Goal: Task Accomplishment & Management: Manage account settings

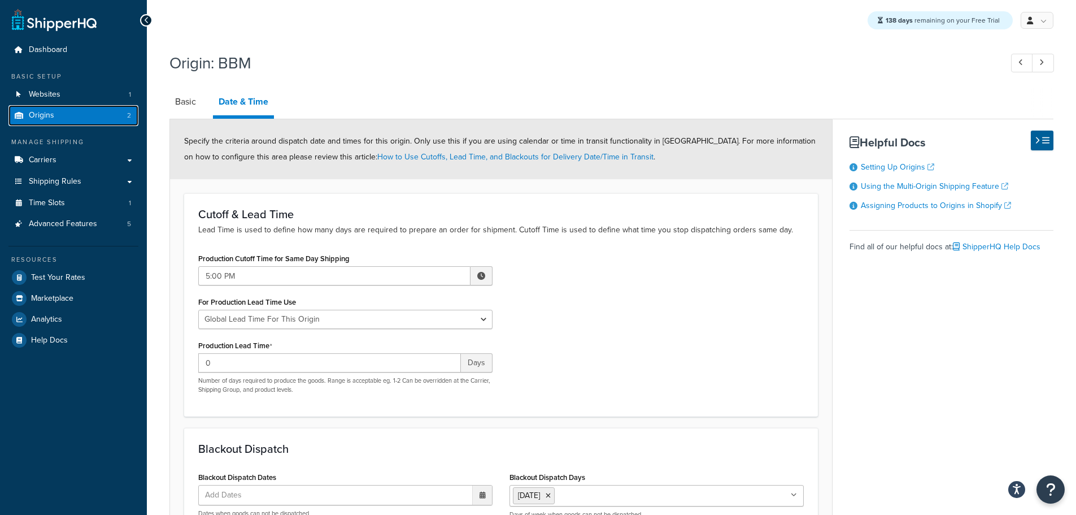
click at [49, 115] on span "Origins" at bounding box center [41, 116] width 25 height 10
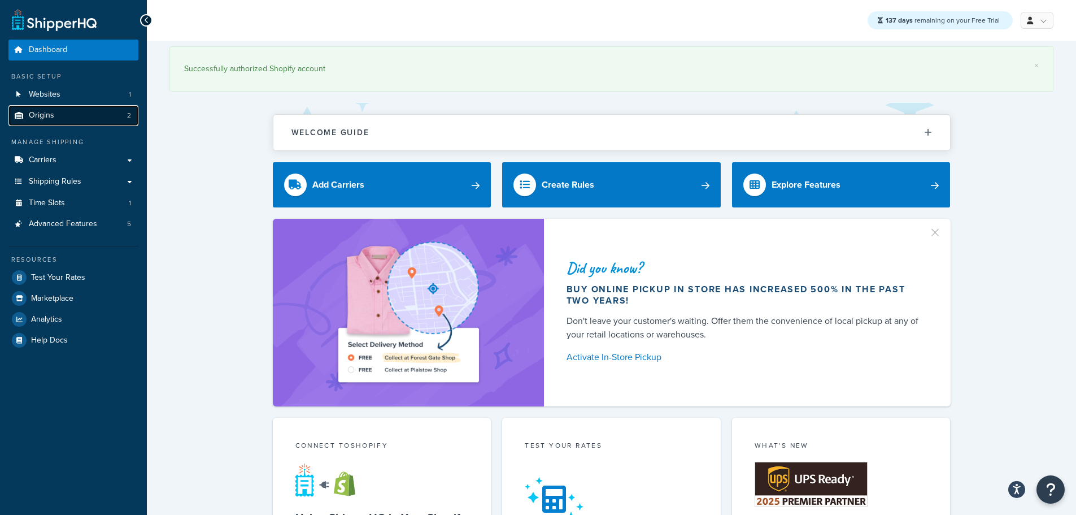
click at [60, 114] on link "Origins 2" at bounding box center [73, 115] width 130 height 21
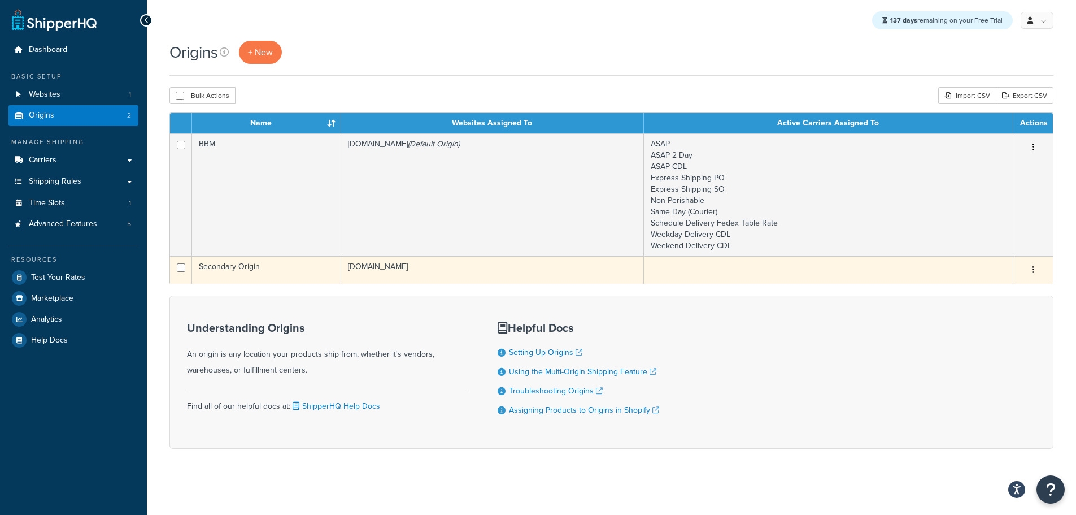
click at [297, 271] on td "Secondary Origin" at bounding box center [266, 270] width 149 height 28
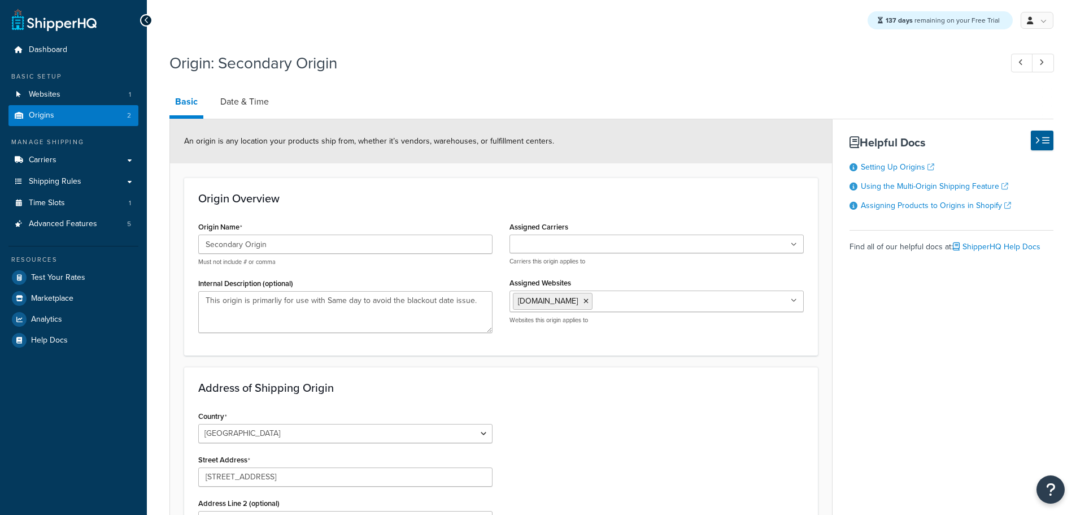
select select "30"
click at [575, 241] on input "Assigned Carriers" at bounding box center [563, 244] width 100 height 12
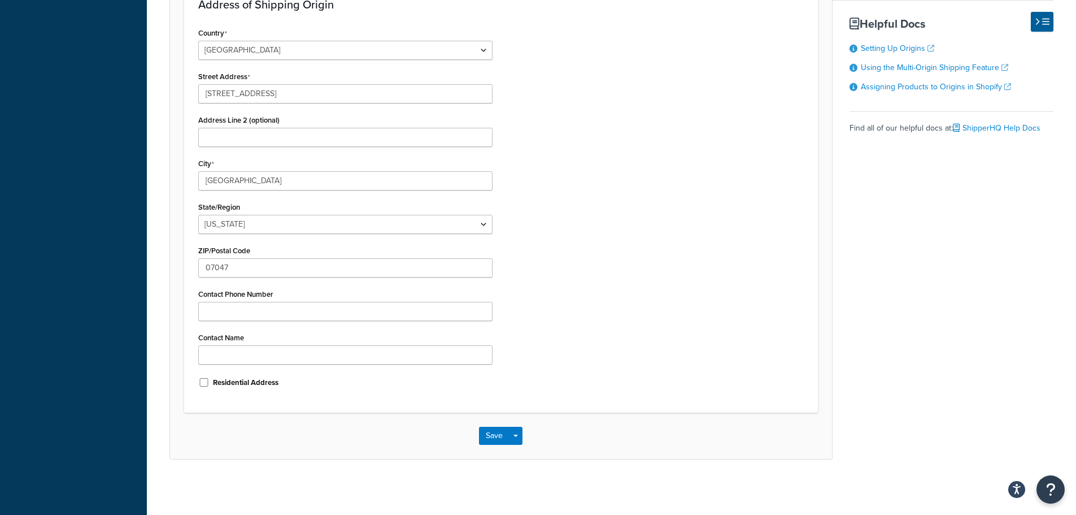
scroll to position [385, 0]
click at [491, 433] on button "Save" at bounding box center [494, 434] width 30 height 18
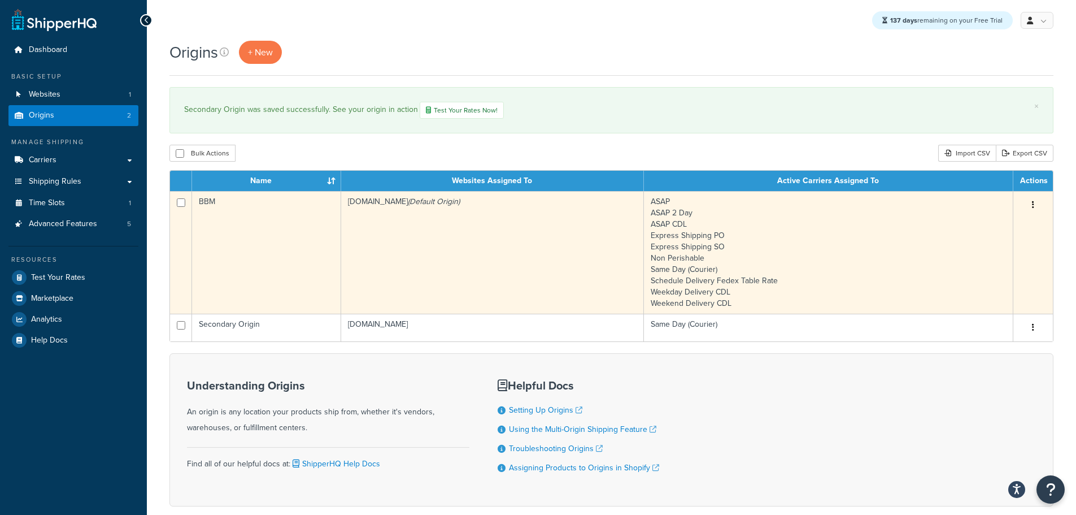
click at [481, 260] on td "[DOMAIN_NAME] (Default Origin)" at bounding box center [492, 252] width 303 height 123
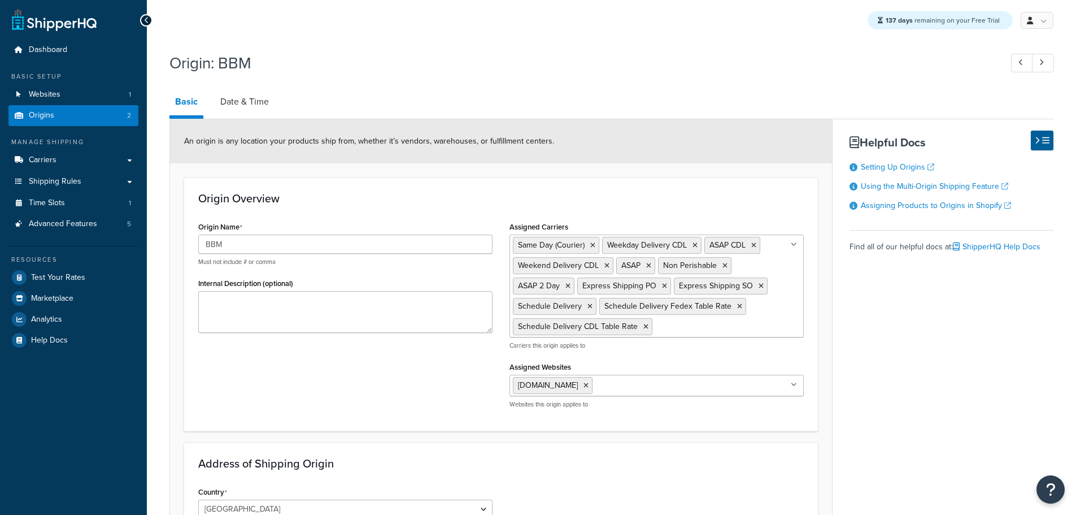
select select "30"
click at [593, 245] on icon at bounding box center [592, 245] width 5 height 7
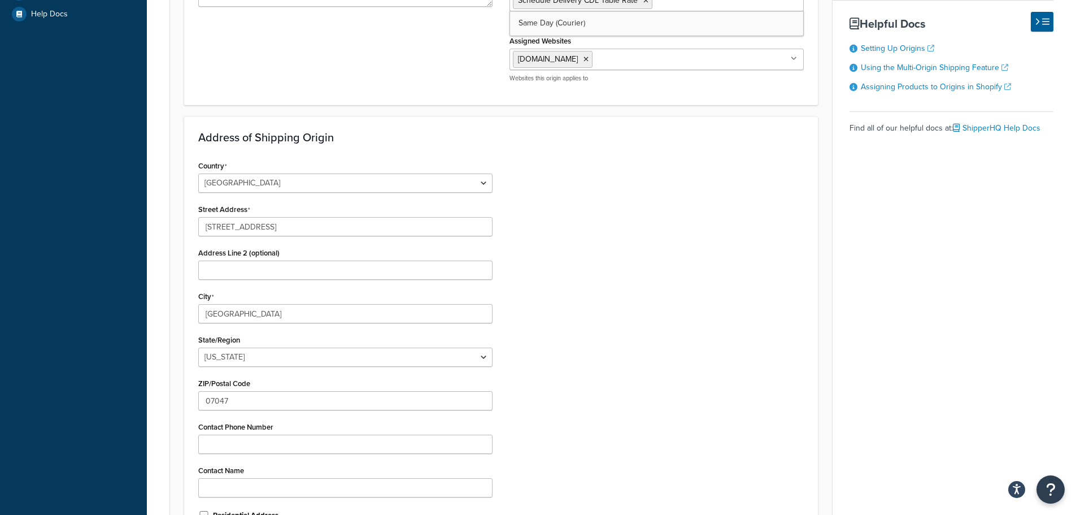
scroll to position [452, 0]
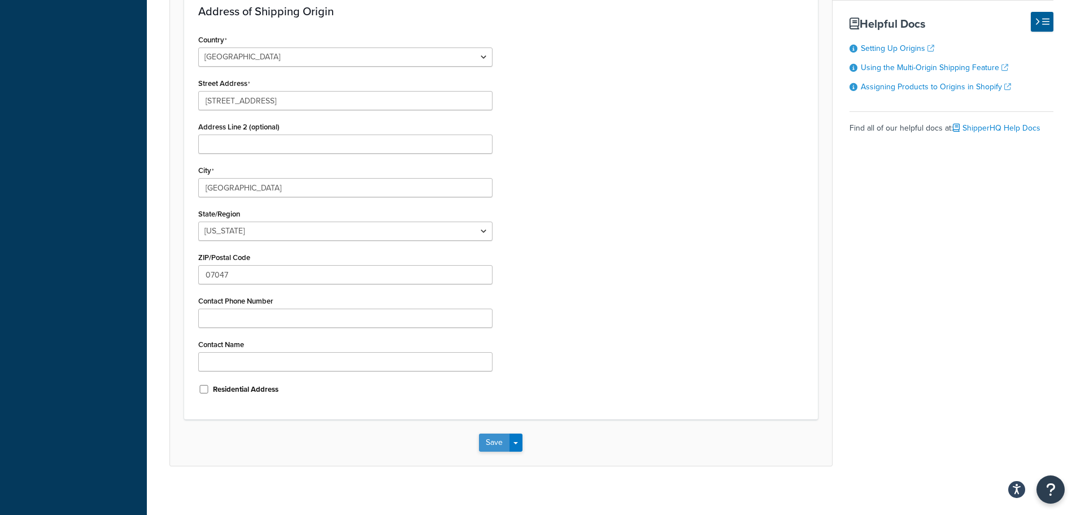
click at [492, 439] on button "Save" at bounding box center [494, 442] width 30 height 18
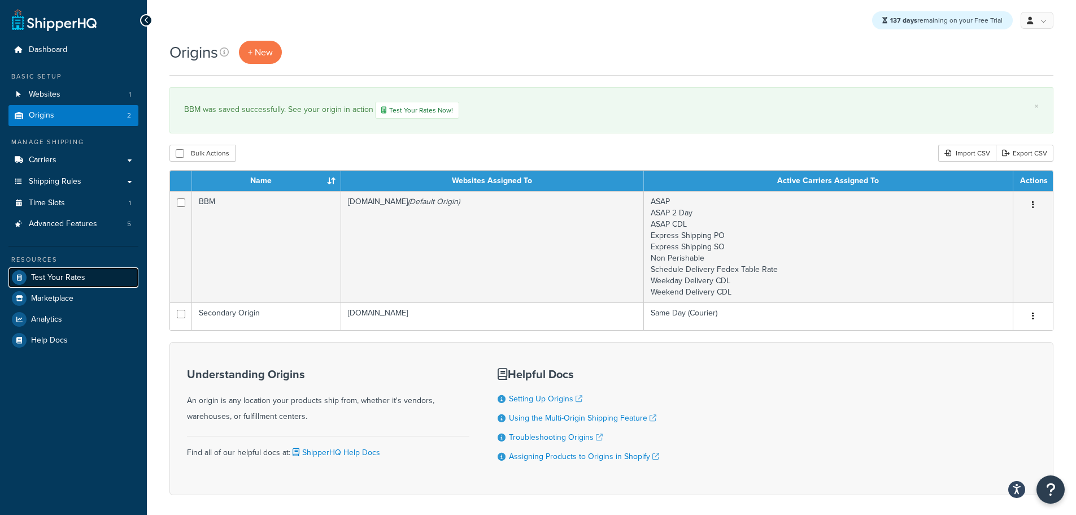
click at [73, 276] on span "Test Your Rates" at bounding box center [58, 278] width 54 height 10
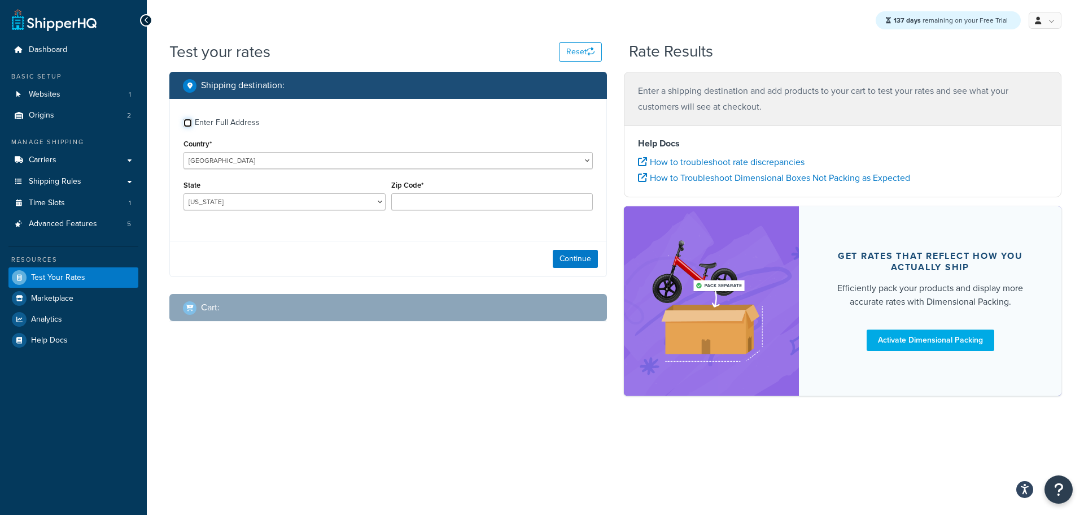
click at [188, 120] on input "Enter Full Address" at bounding box center [188, 123] width 8 height 8
checkbox input "true"
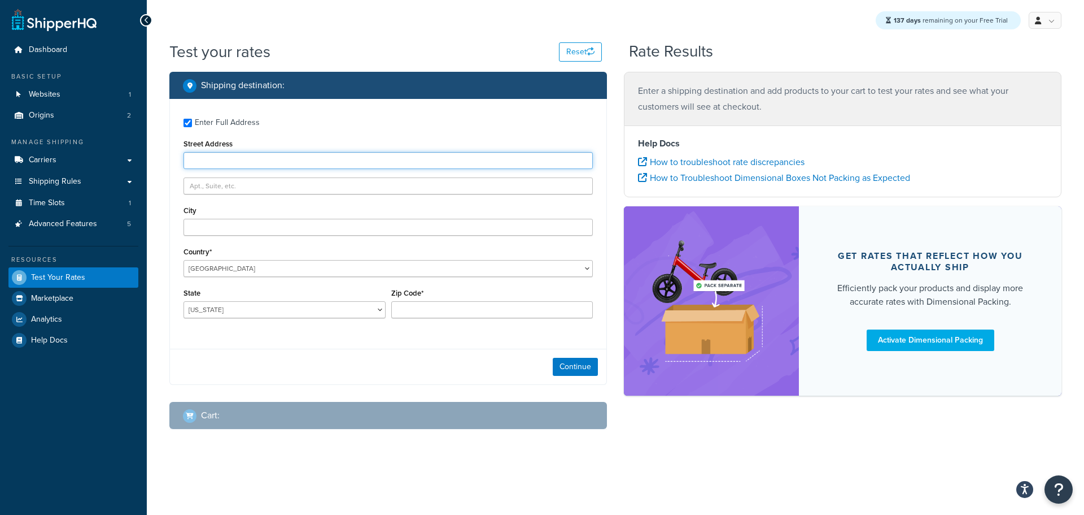
click at [207, 159] on input "Street Address" at bounding box center [388, 160] width 409 height 17
type input "133 W 19th Street"
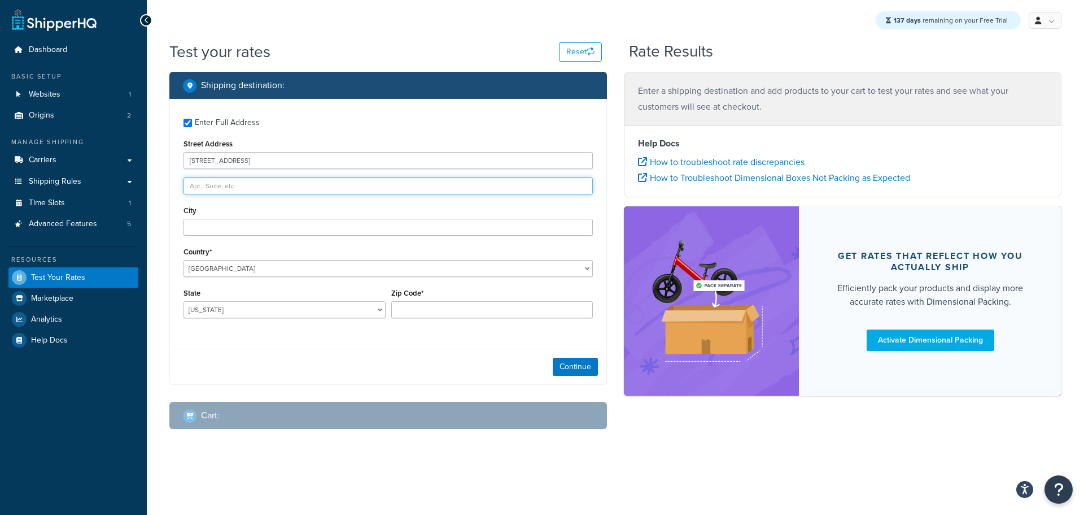
type input "2nd Floor"
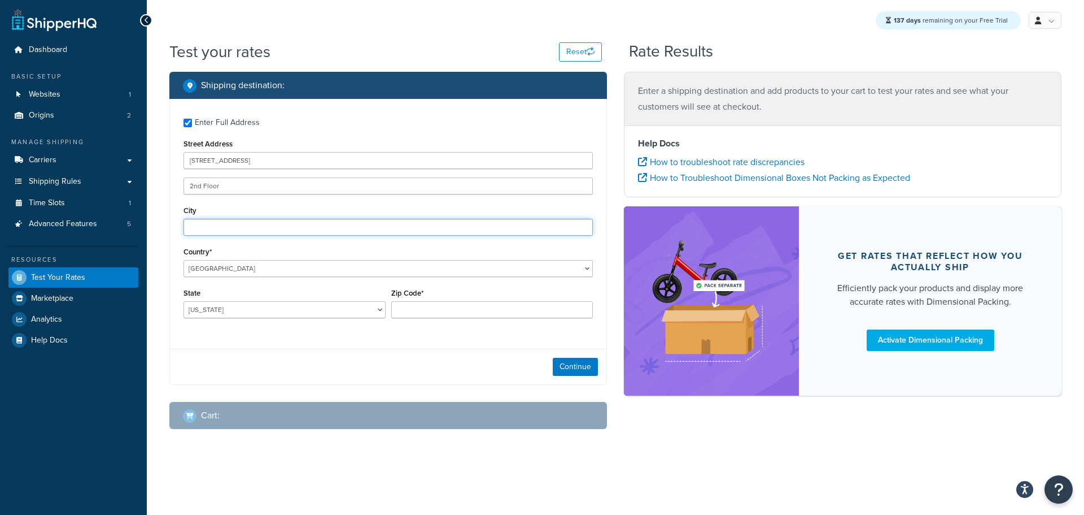
type input "New York"
select select "NY"
type input "10011-7332"
click at [579, 361] on button "Continue" at bounding box center [575, 367] width 45 height 18
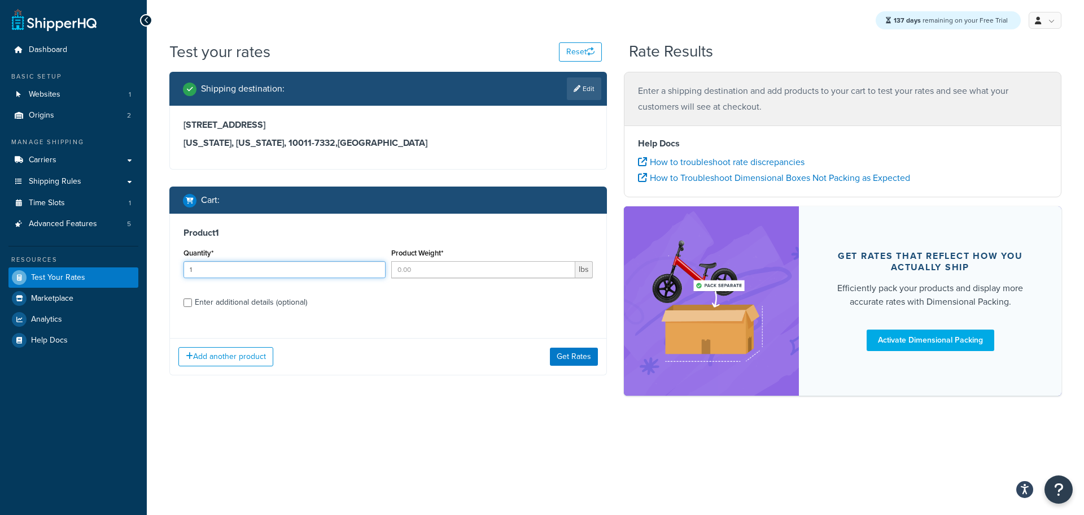
type input "1"
click at [376, 267] on input "1" at bounding box center [285, 269] width 202 height 17
type input "1"
click at [565, 266] on input "1" at bounding box center [483, 269] width 185 height 17
click at [577, 363] on button "Get Rates" at bounding box center [574, 356] width 48 height 18
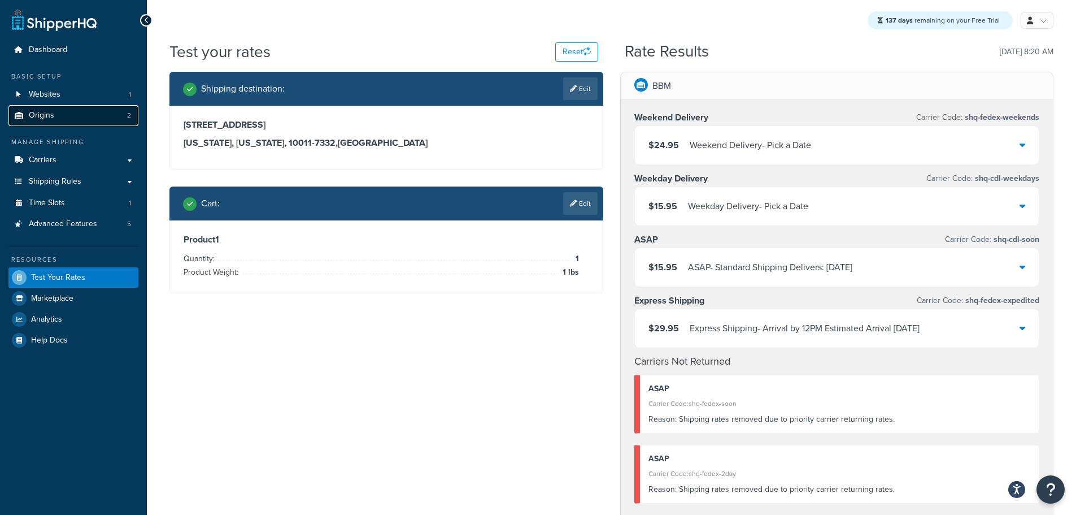
click at [36, 120] on span "Origins" at bounding box center [41, 116] width 25 height 10
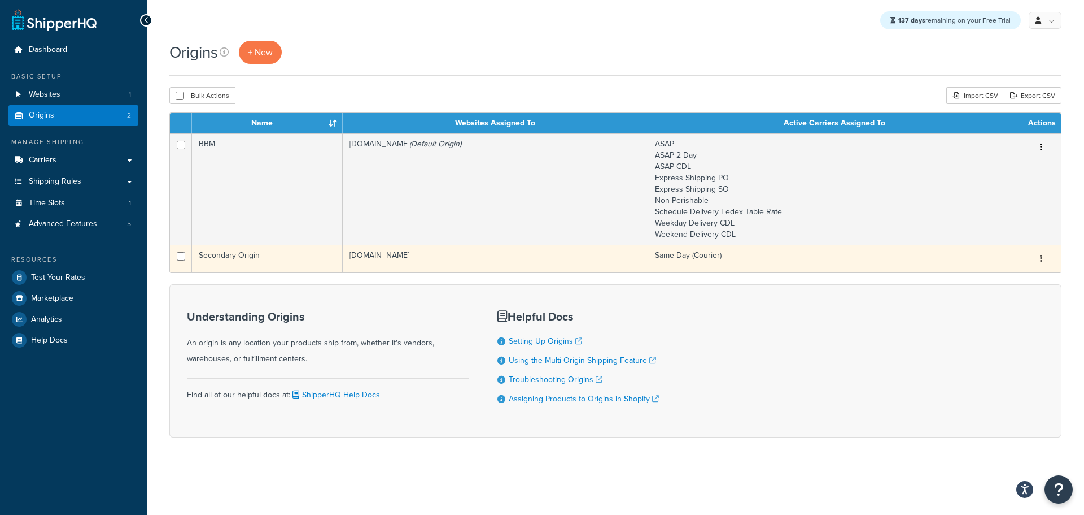
click at [294, 258] on td "Secondary Origin" at bounding box center [267, 259] width 151 height 28
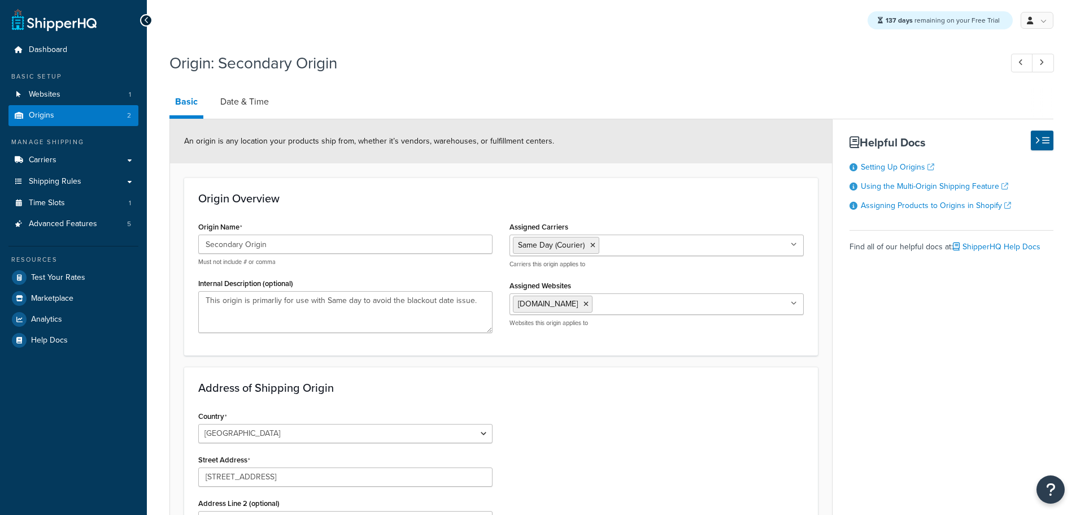
select select "30"
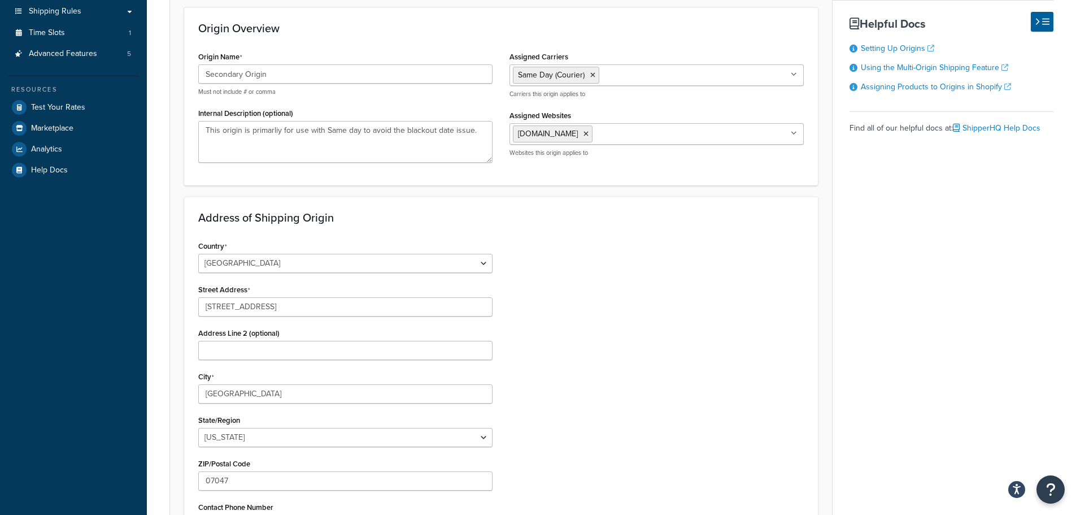
scroll to position [56, 0]
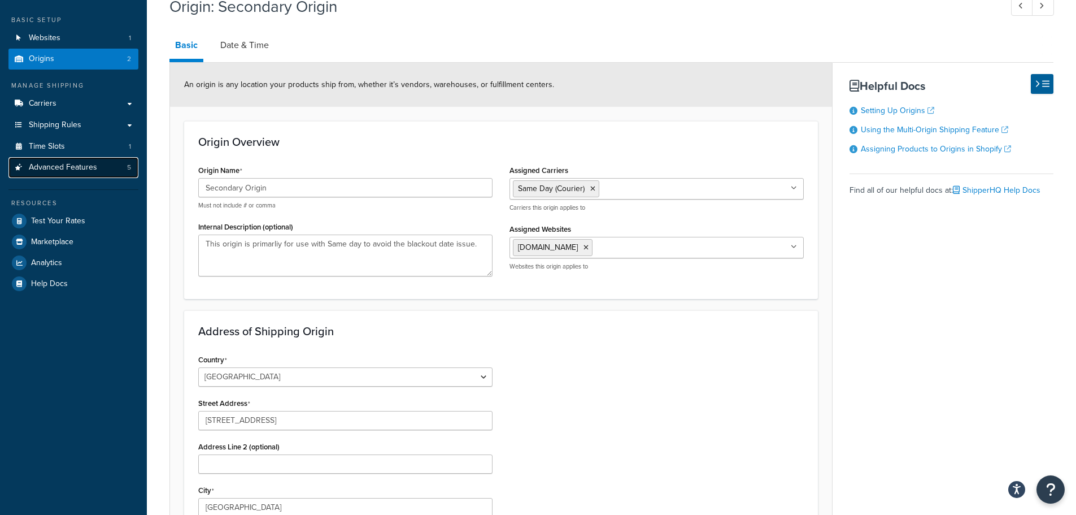
click at [87, 173] on link "Advanced Features 5" at bounding box center [73, 167] width 130 height 21
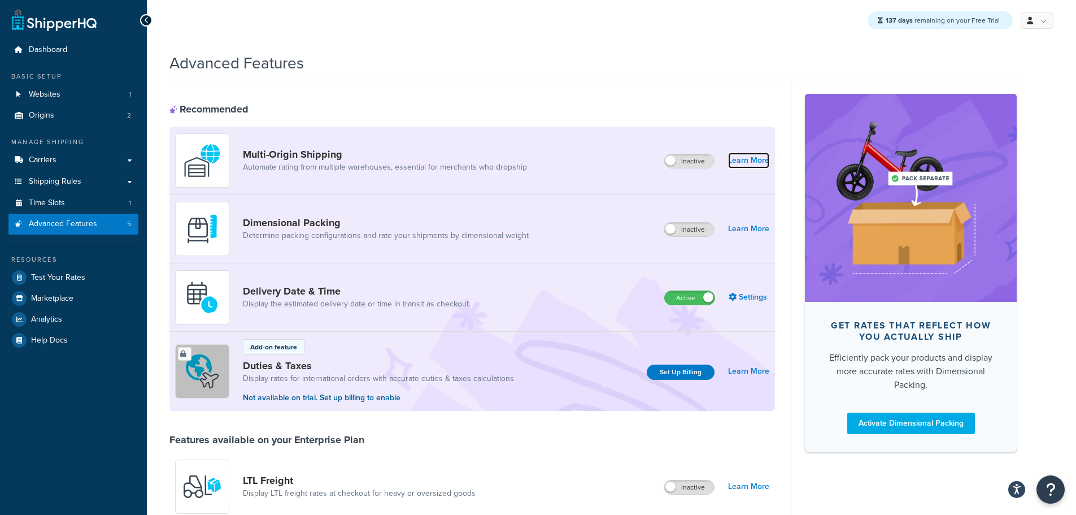
click at [739, 164] on link "Learn More" at bounding box center [748, 160] width 41 height 16
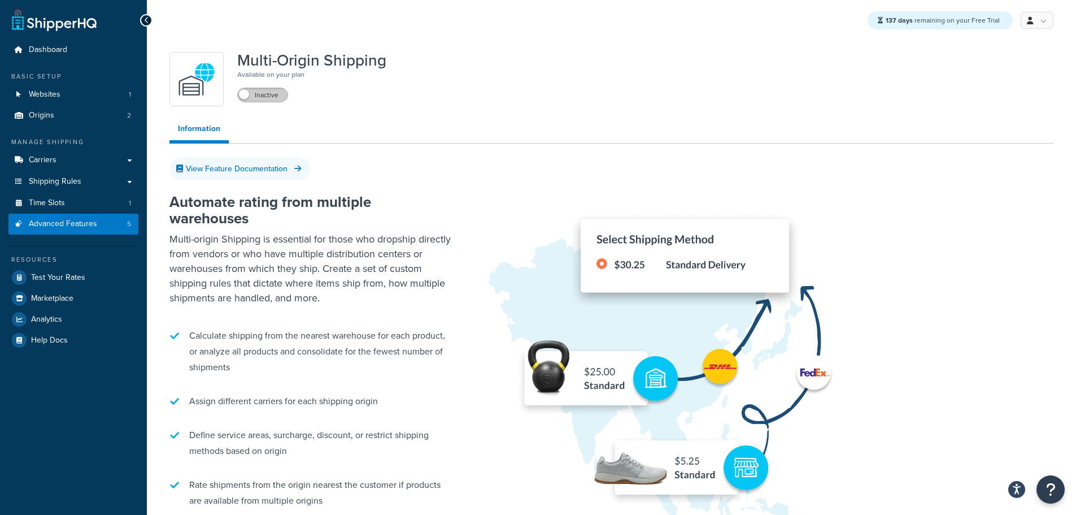
click at [252, 99] on label "Inactive" at bounding box center [263, 95] width 50 height 14
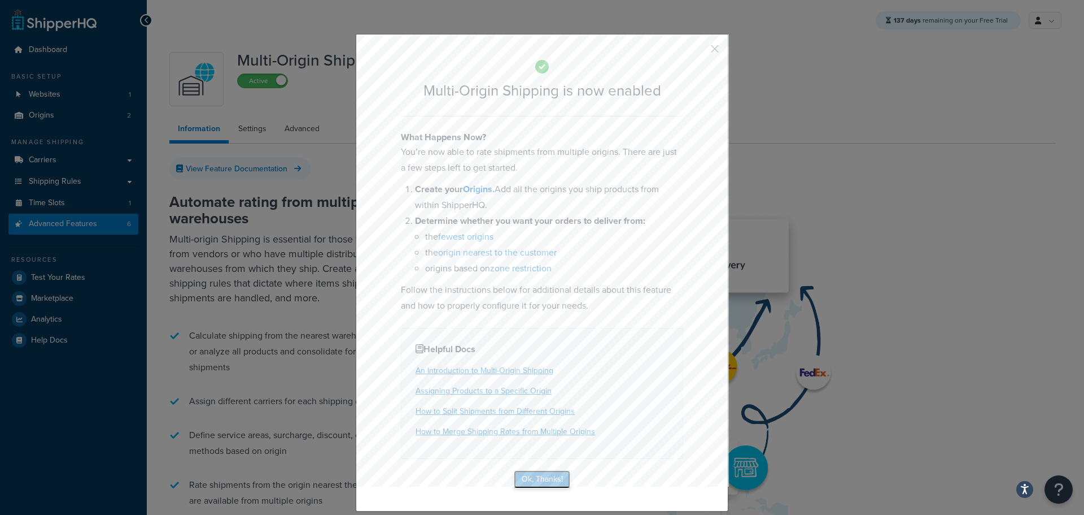
click at [538, 478] on button "Ok, Thanks!" at bounding box center [542, 479] width 56 height 18
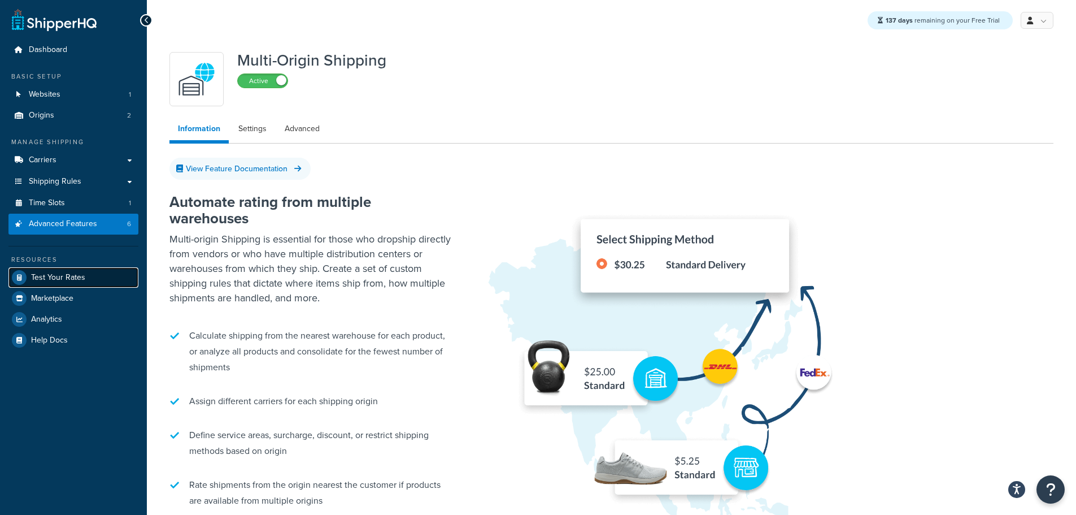
click at [80, 277] on span "Test Your Rates" at bounding box center [58, 278] width 54 height 10
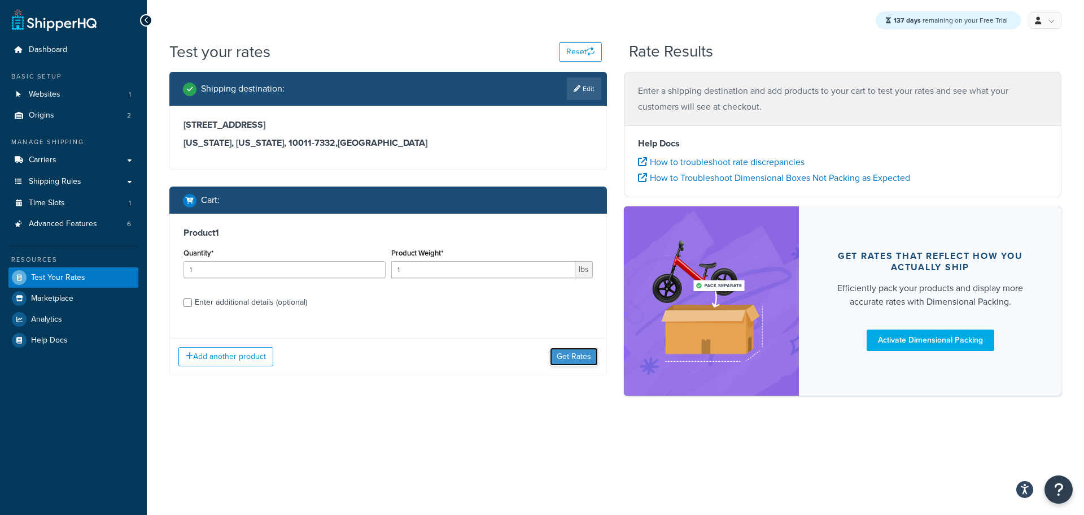
click at [579, 358] on button "Get Rates" at bounding box center [574, 356] width 48 height 18
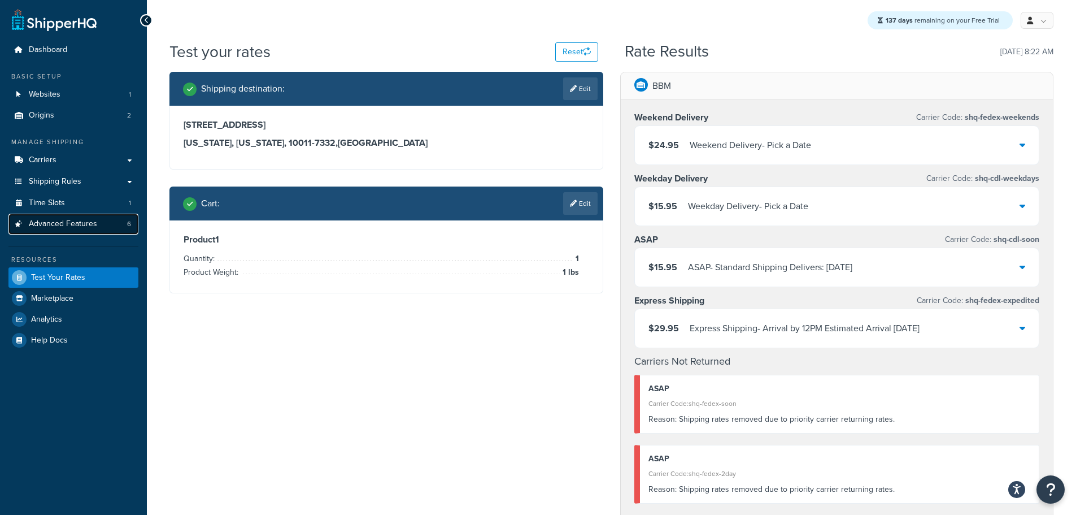
click at [81, 226] on span "Advanced Features" at bounding box center [63, 224] width 68 height 10
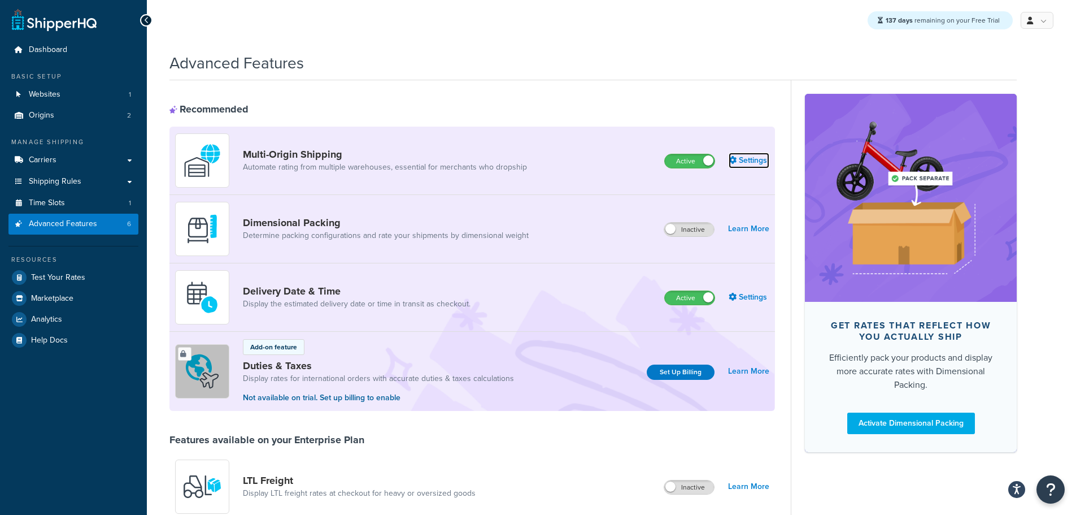
click at [750, 167] on link "Settings" at bounding box center [749, 160] width 41 height 16
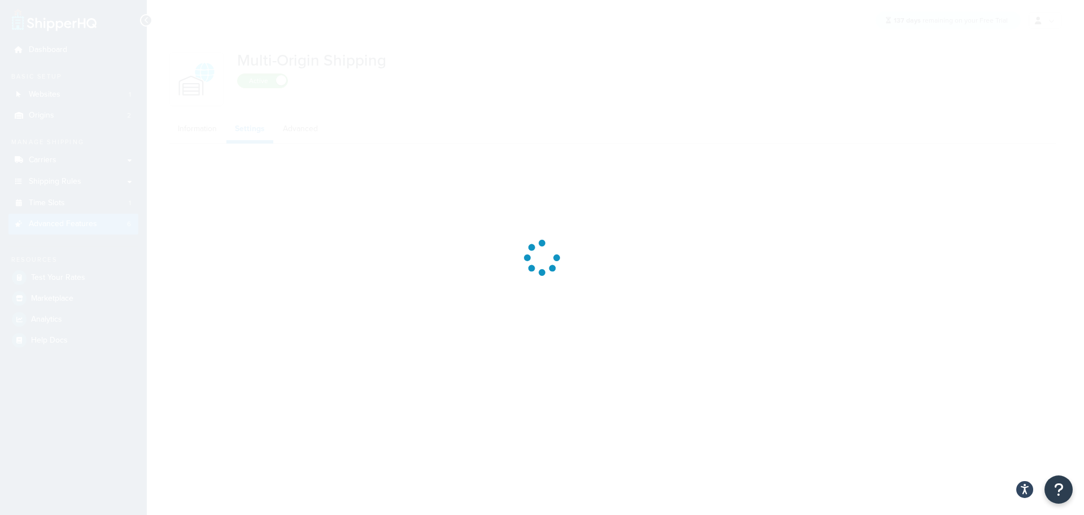
select select "false"
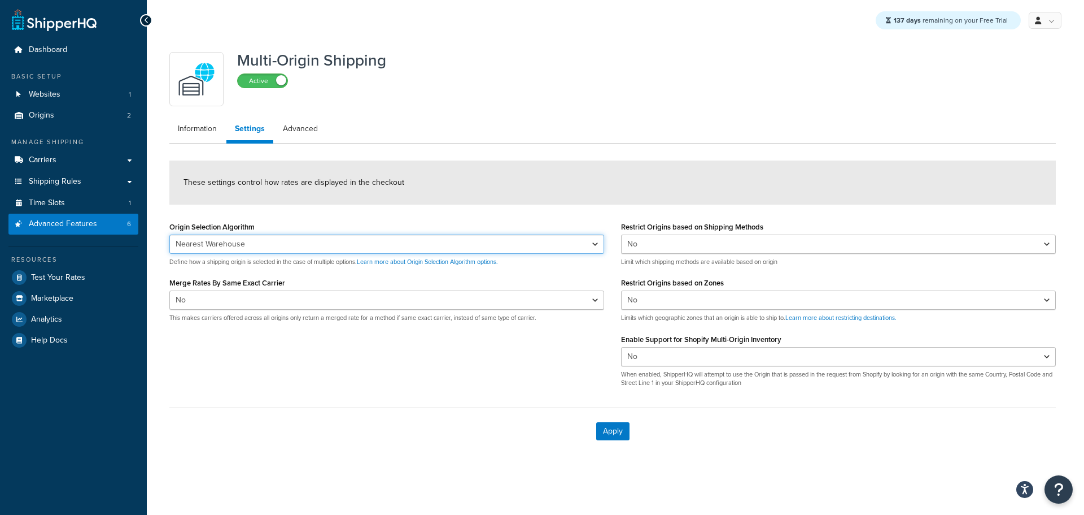
click at [595, 245] on select "Nearest Warehouse Fewest Warehouses" at bounding box center [386, 243] width 435 height 19
click at [616, 269] on div "Restrict Origins based on Shipping Methods Yes No Limit which shipping methods …" at bounding box center [839, 307] width 452 height 177
click at [626, 241] on select "Yes No" at bounding box center [838, 243] width 435 height 19
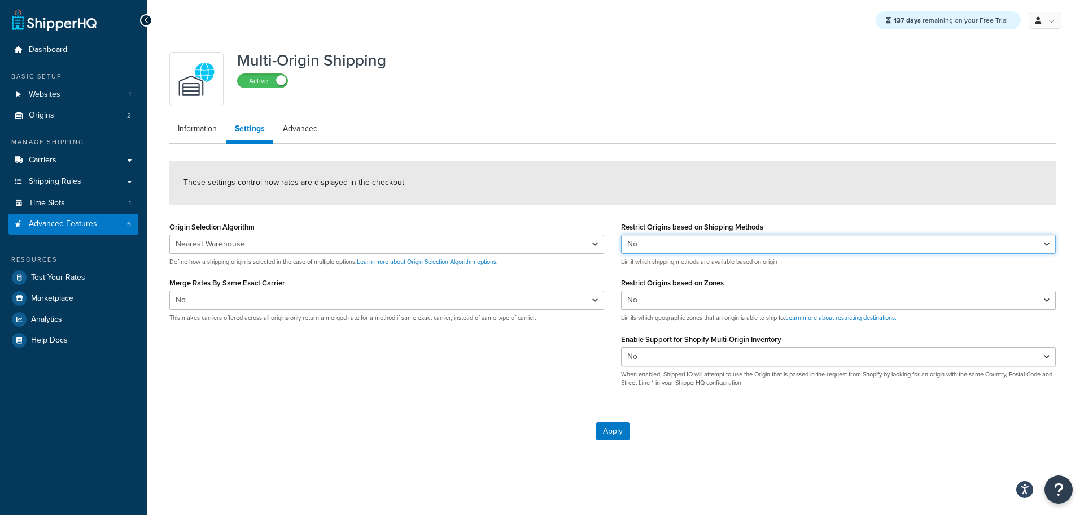
click at [626, 241] on select "Yes No" at bounding box center [838, 243] width 435 height 19
click at [291, 129] on link "Advanced" at bounding box center [300, 128] width 52 height 23
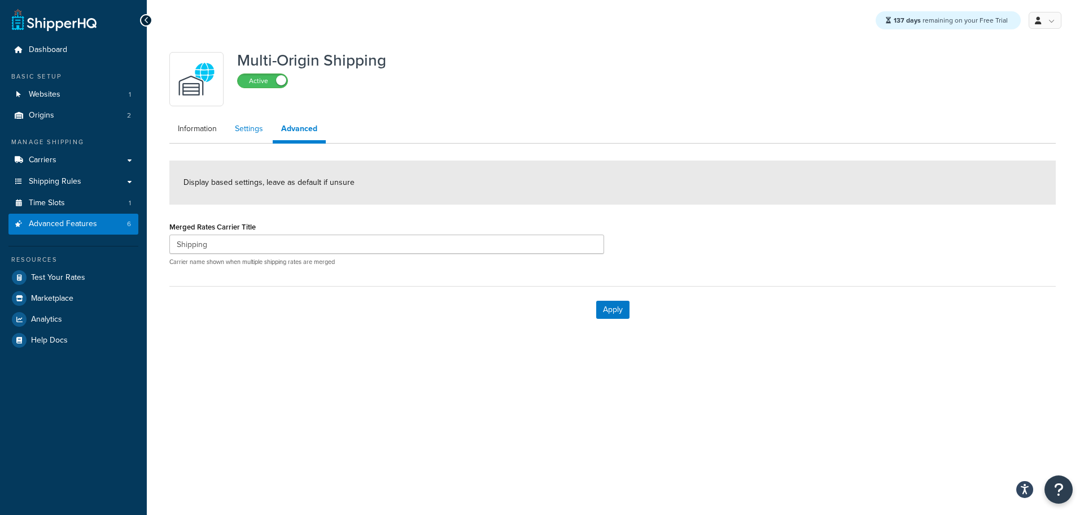
click at [252, 134] on link "Settings" at bounding box center [248, 128] width 45 height 23
select select "false"
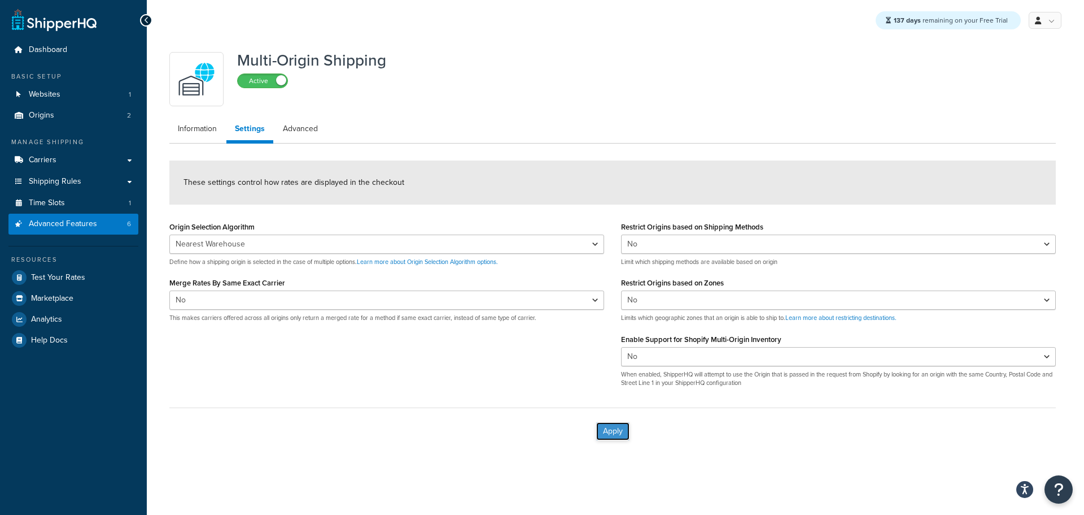
click at [609, 432] on button "Apply" at bounding box center [612, 431] width 33 height 18
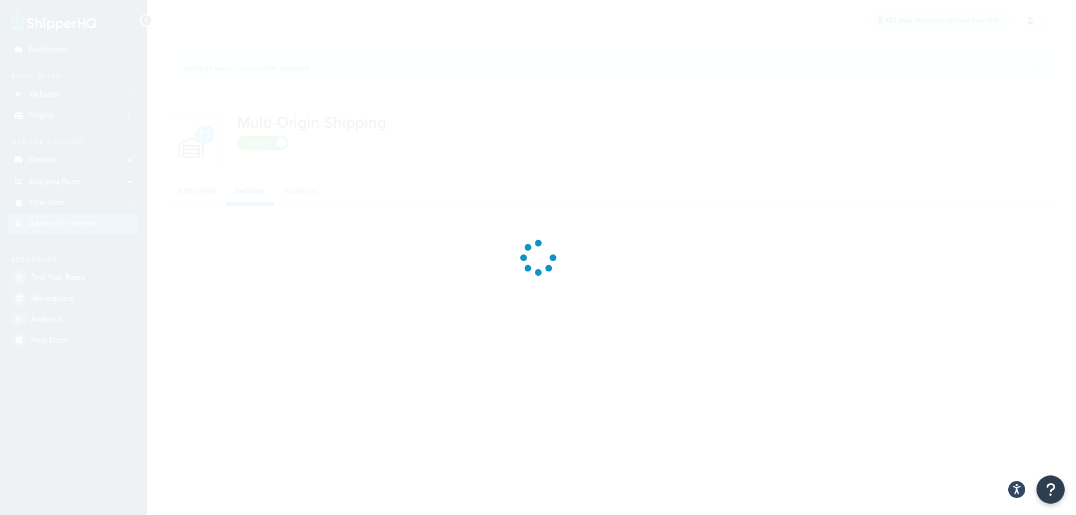
select select "false"
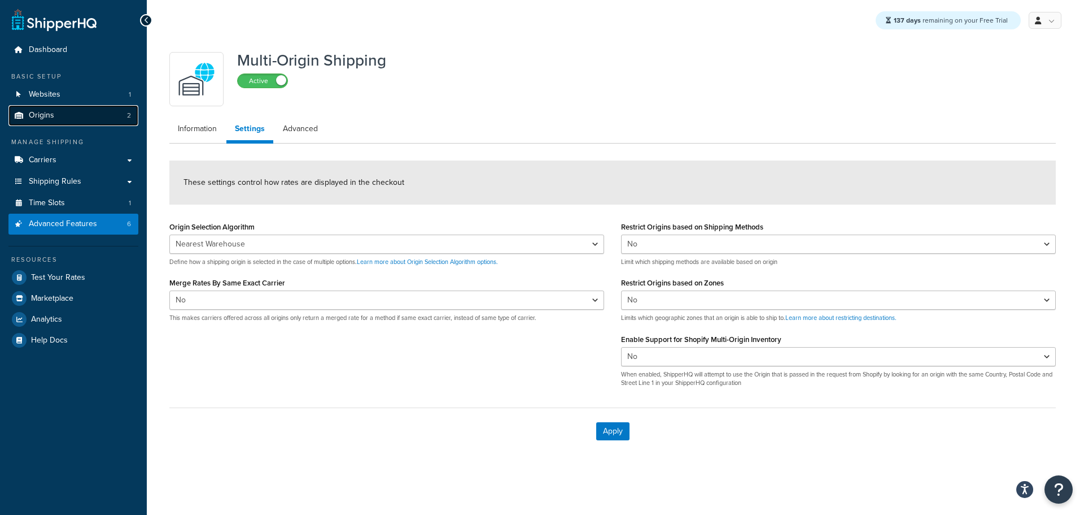
click at [52, 117] on span "Origins" at bounding box center [41, 116] width 25 height 10
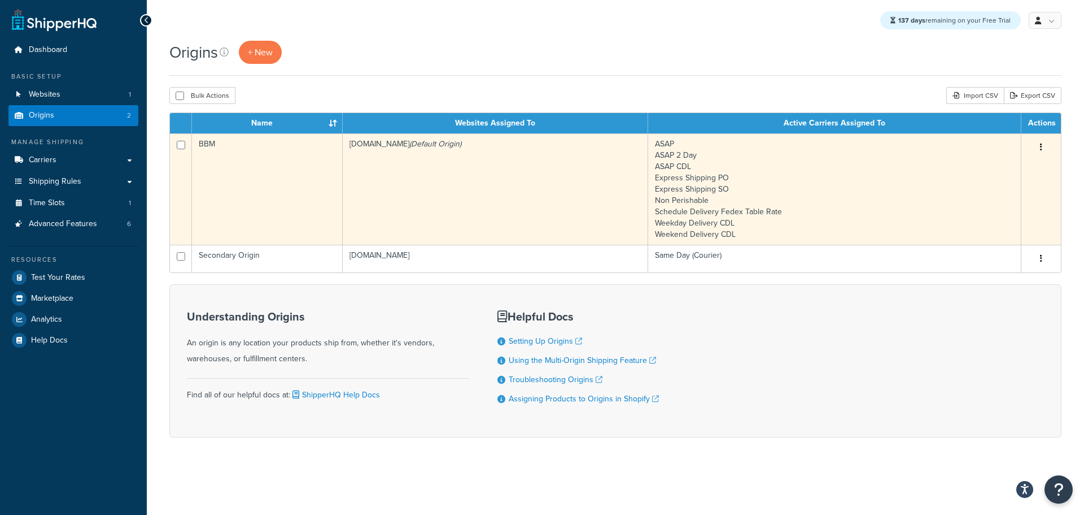
click at [438, 174] on td "bbym-develop-2.myshopify.com (Default Origin)" at bounding box center [496, 188] width 306 height 111
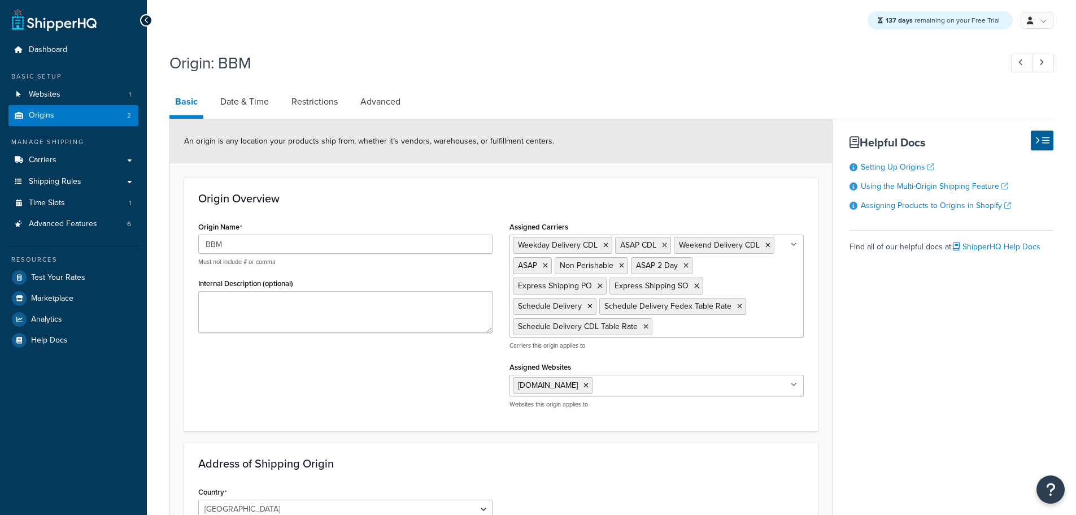
select select "30"
click at [744, 331] on ul "Weekday Delivery CDL ASAP CDL Weekend Delivery CDL ASAP Non Perishable ASAP 2 D…" at bounding box center [656, 285] width 294 height 103
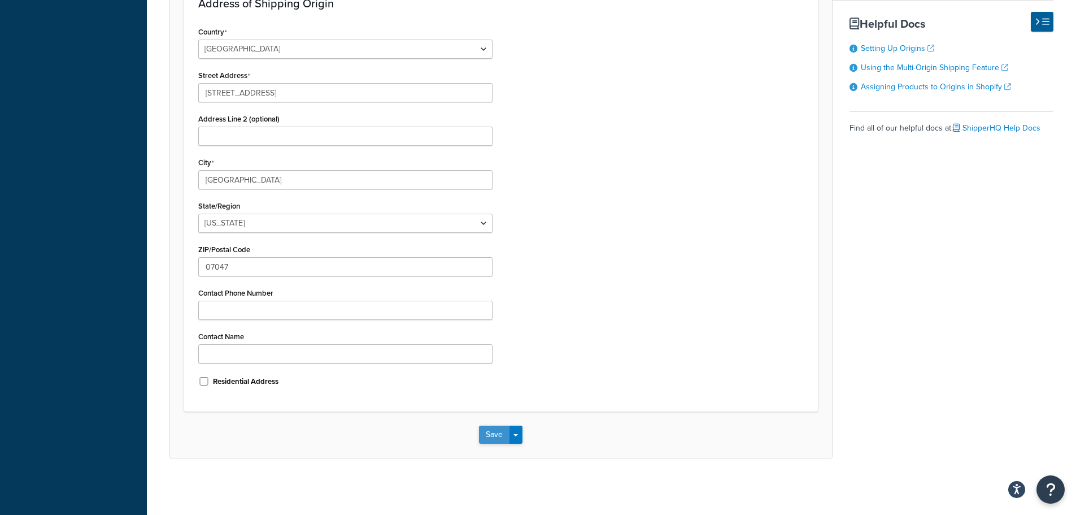
scroll to position [460, 0]
click at [486, 434] on button "Save" at bounding box center [494, 434] width 30 height 18
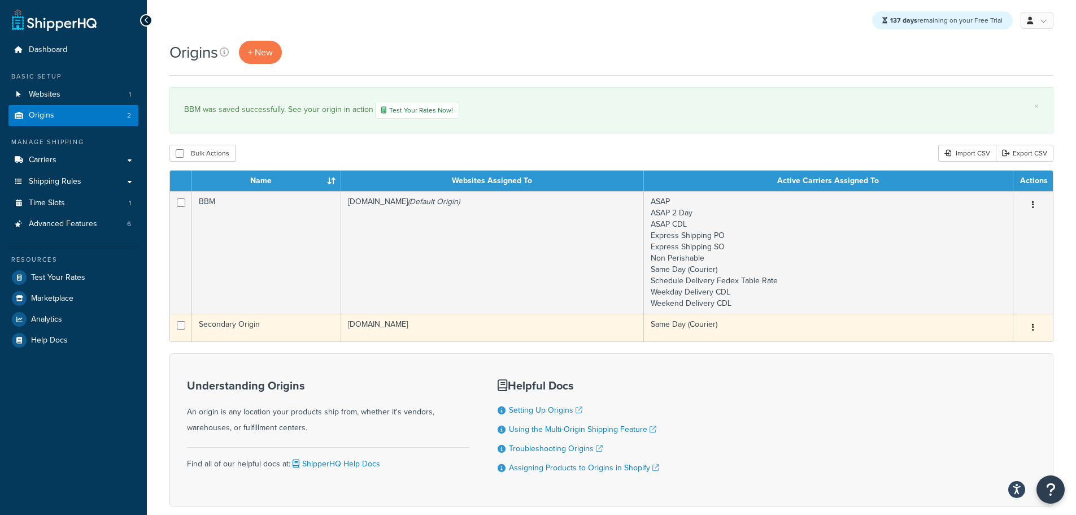
click at [489, 330] on td "[DOMAIN_NAME]" at bounding box center [492, 327] width 303 height 28
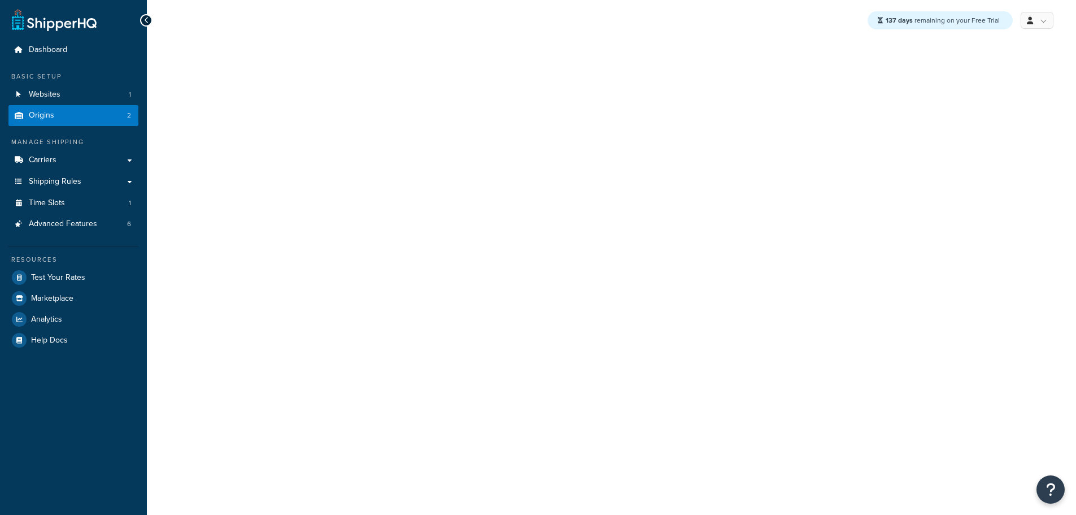
select select "30"
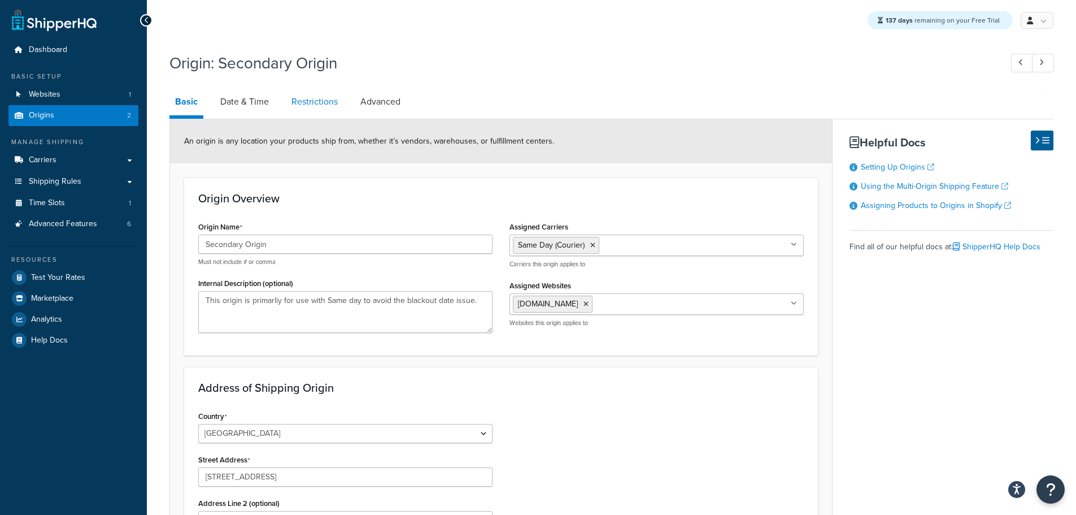
click at [324, 106] on link "Restrictions" at bounding box center [315, 101] width 58 height 27
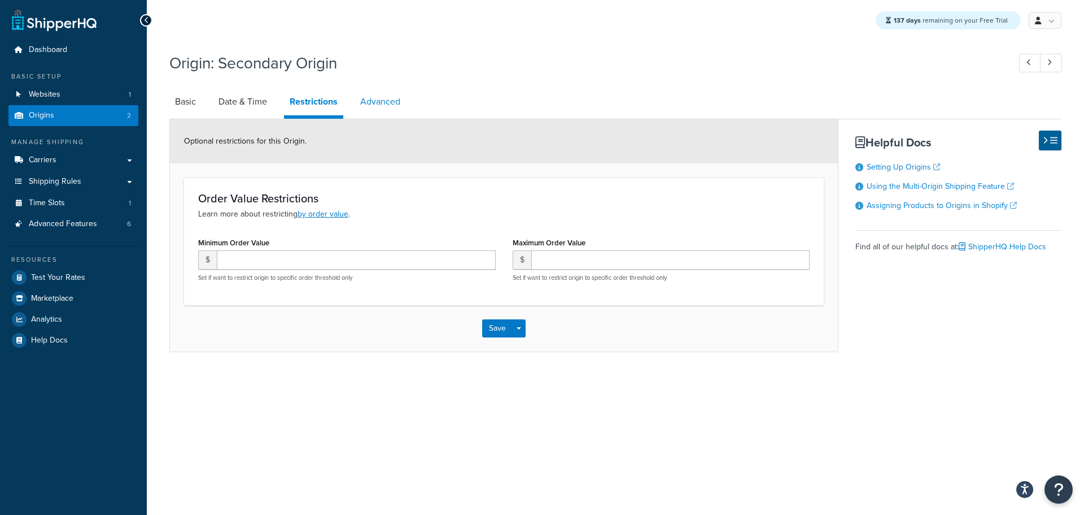
click at [376, 105] on link "Advanced" at bounding box center [380, 101] width 51 height 27
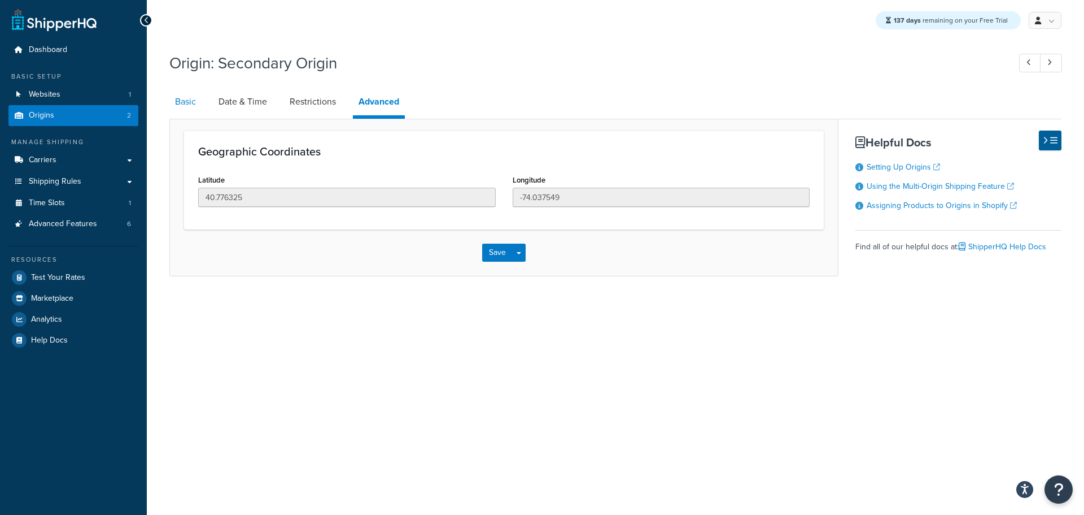
click at [180, 104] on link "Basic" at bounding box center [185, 101] width 32 height 27
select select "30"
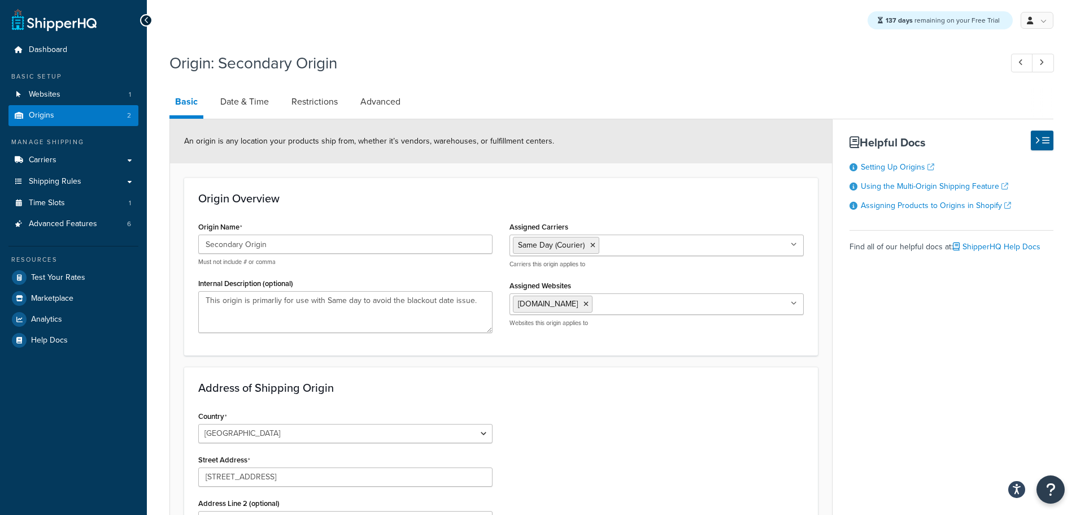
click at [594, 246] on icon at bounding box center [592, 245] width 5 height 7
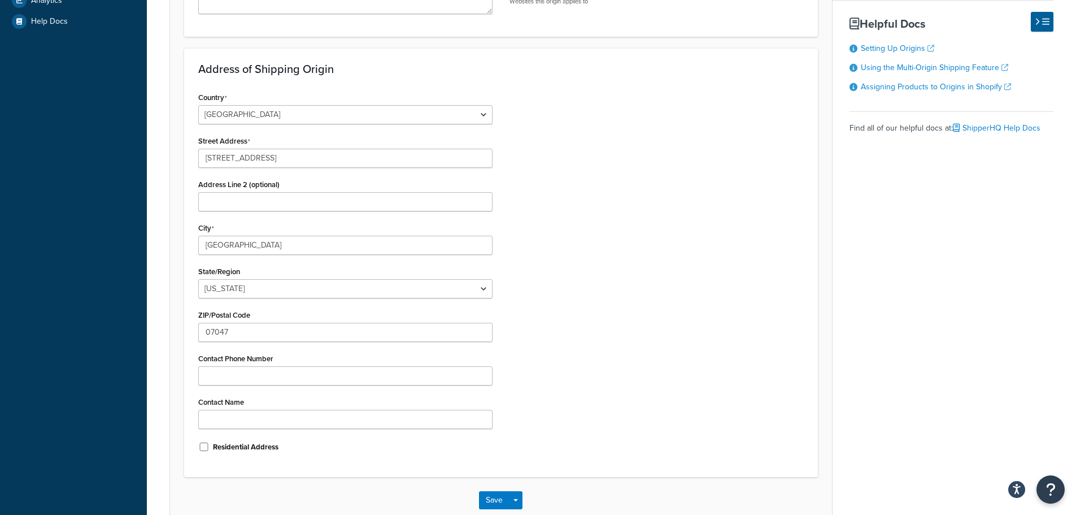
scroll to position [385, 0]
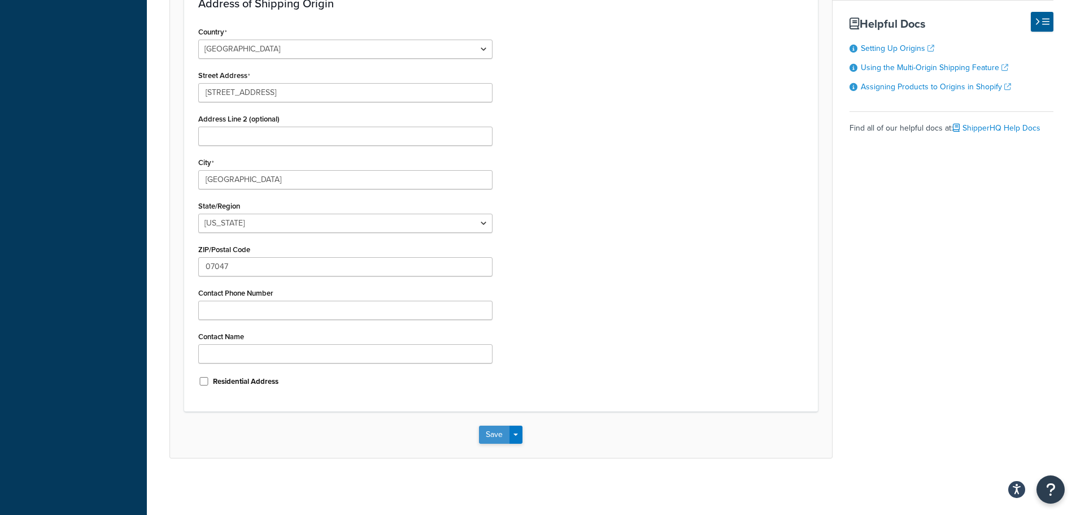
click at [491, 433] on button "Save" at bounding box center [494, 434] width 30 height 18
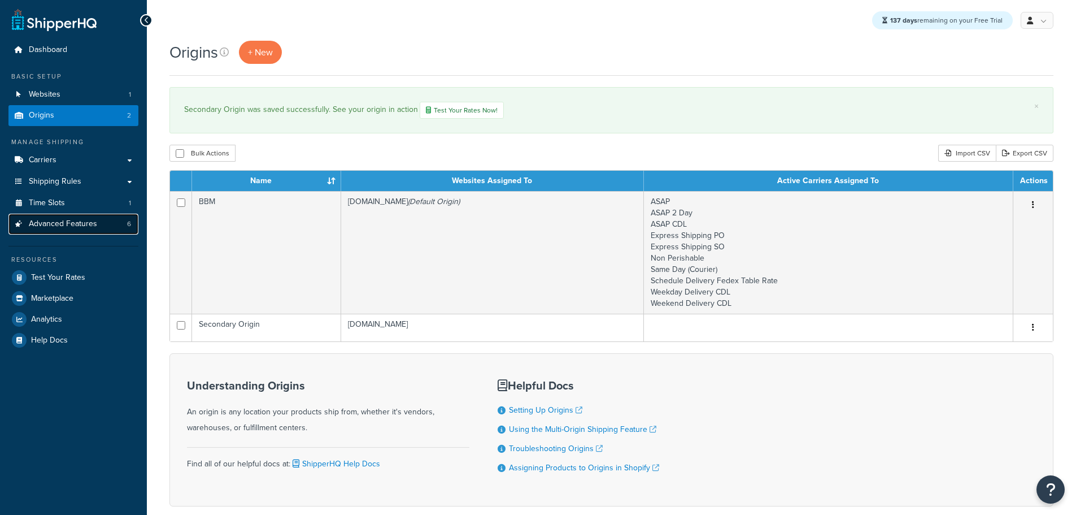
click at [65, 230] on link "Advanced Features 6" at bounding box center [73, 223] width 130 height 21
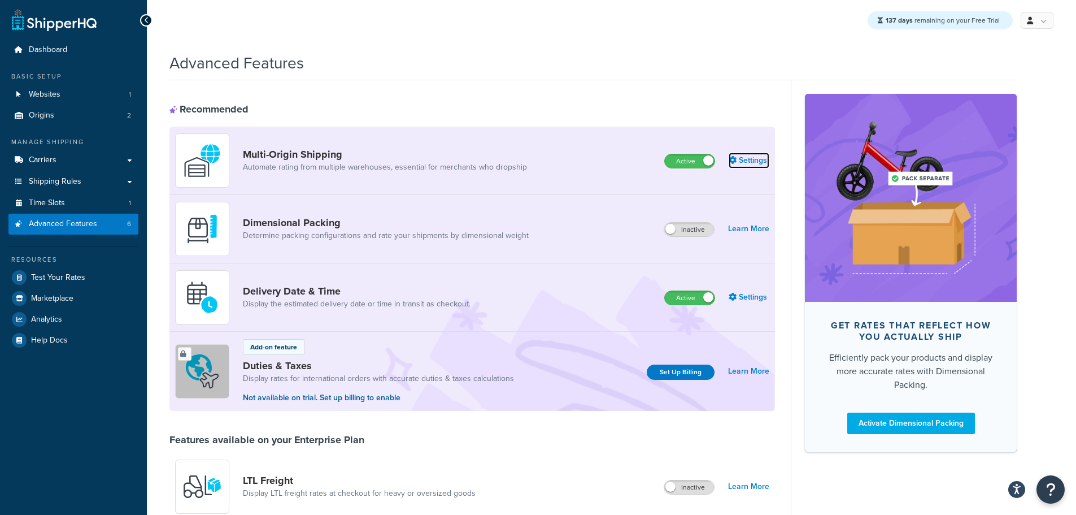
click at [746, 159] on link "Settings" at bounding box center [749, 160] width 41 height 16
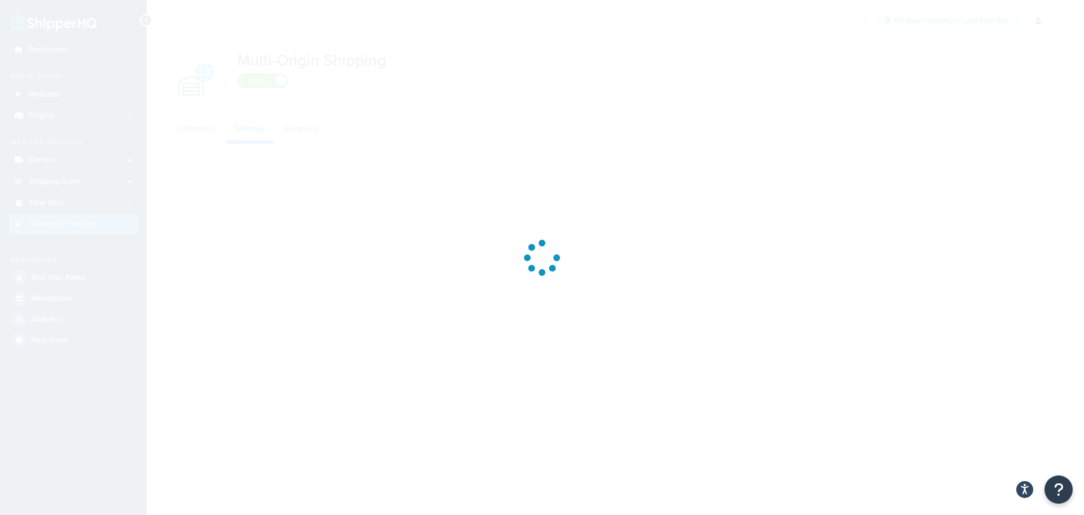
select select "false"
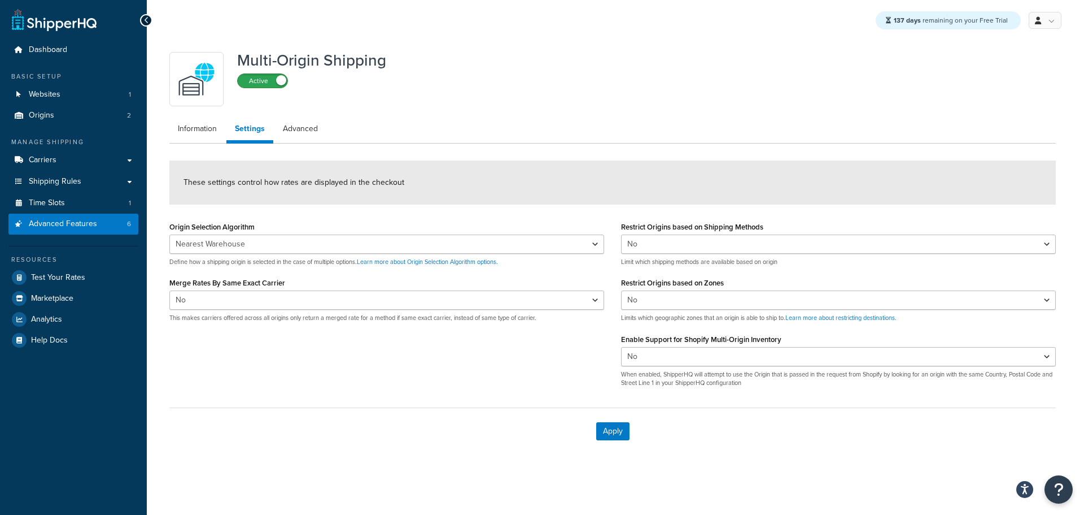
click at [275, 78] on label "Active" at bounding box center [263, 81] width 50 height 14
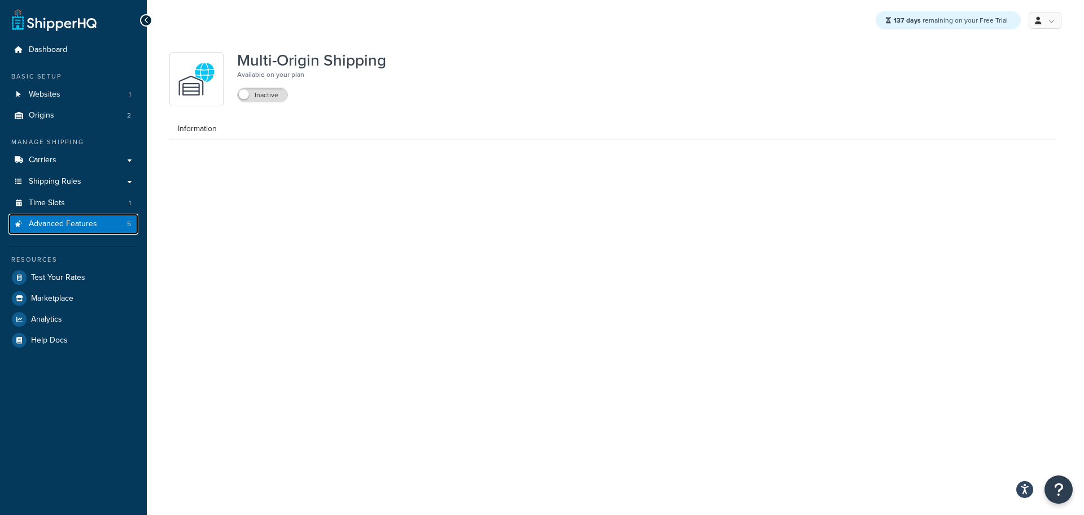
click at [85, 229] on span "Advanced Features" at bounding box center [63, 224] width 68 height 10
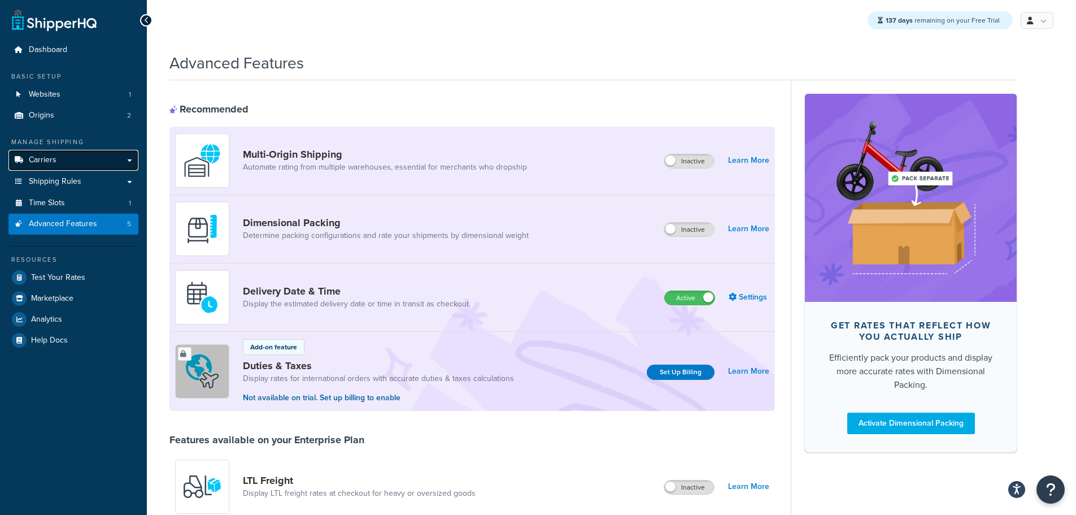
click at [74, 160] on link "Carriers" at bounding box center [73, 160] width 130 height 21
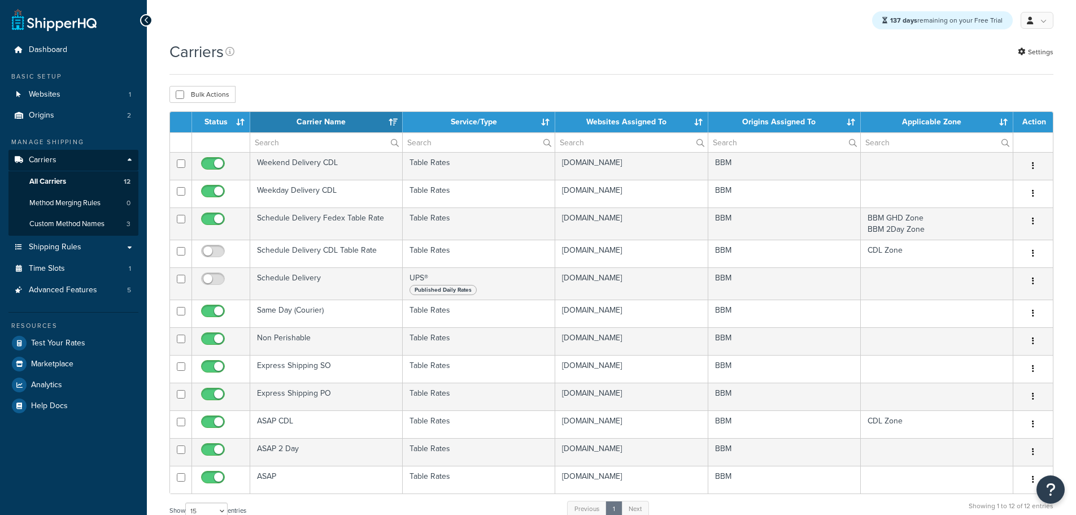
select select "15"
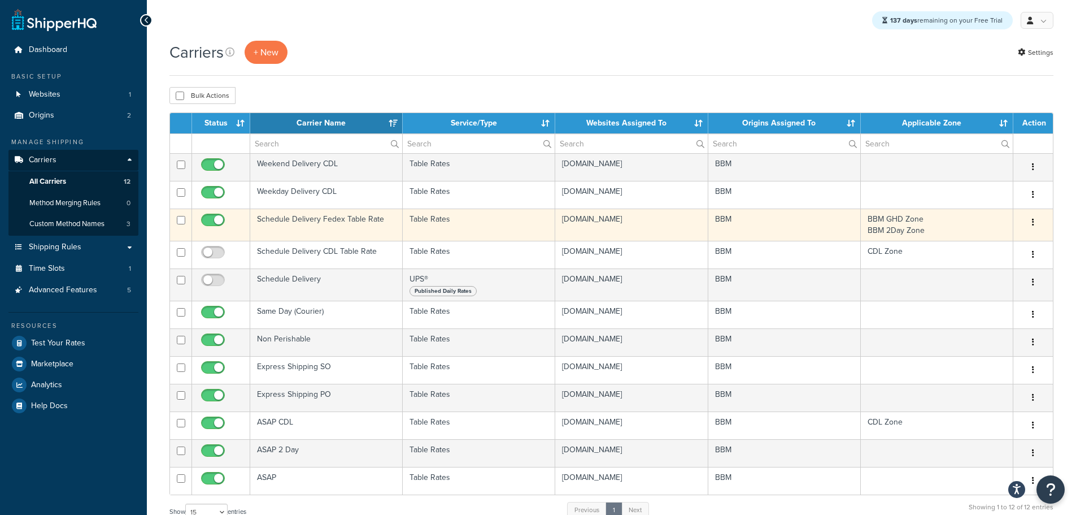
click at [310, 220] on td "Schedule Delivery Fedex Table Rate" at bounding box center [326, 224] width 152 height 32
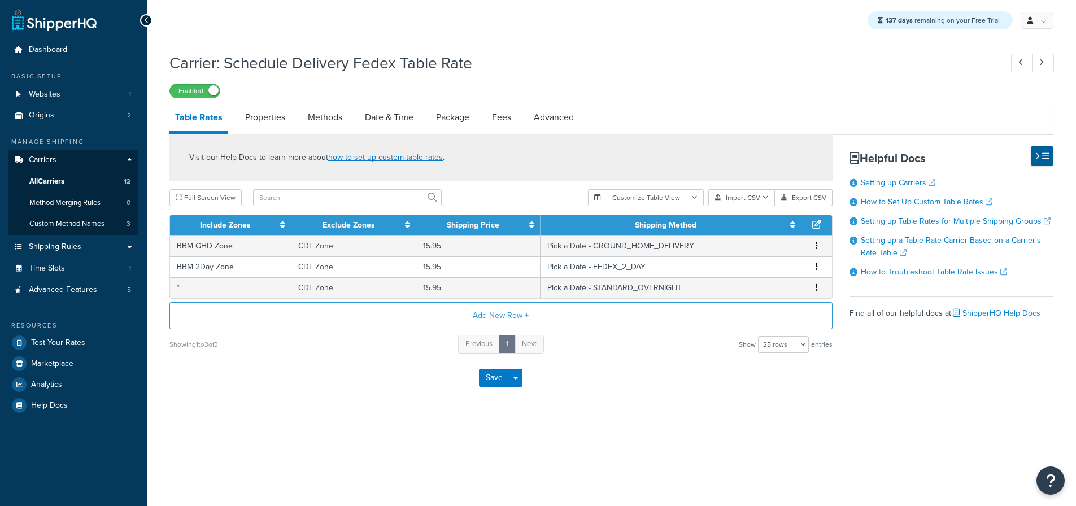
select select "25"
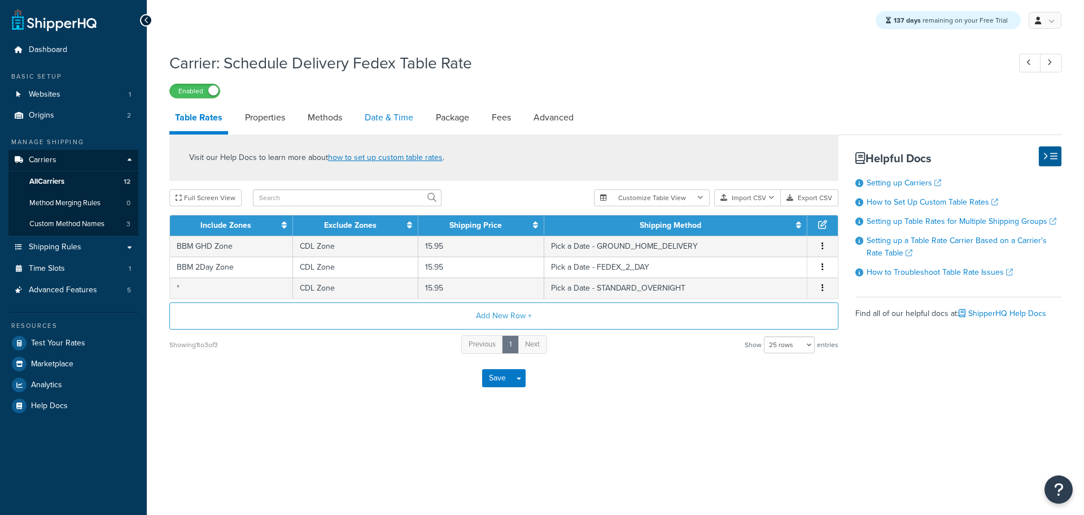
click at [389, 123] on link "Date & Time" at bounding box center [389, 117] width 60 height 27
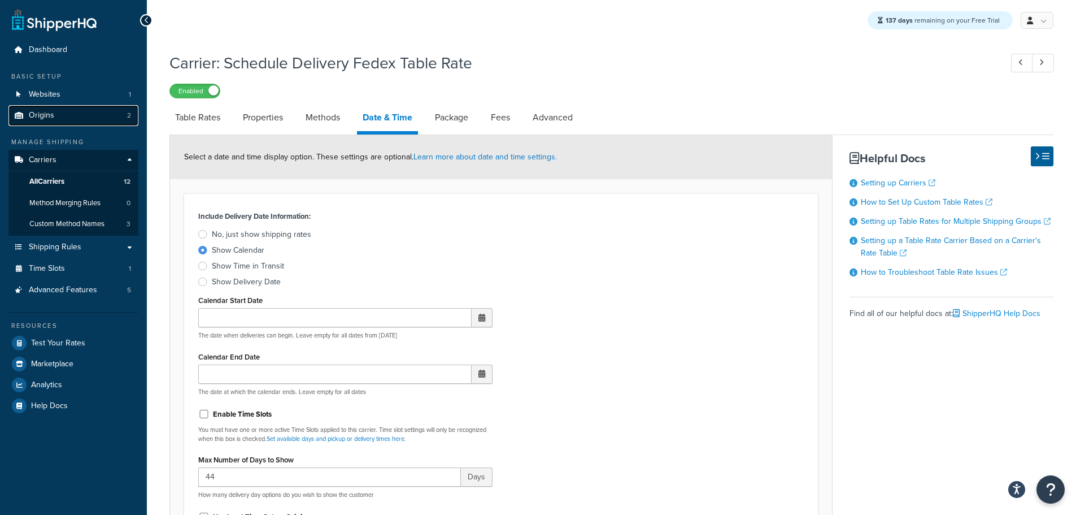
click at [56, 118] on link "Origins 2" at bounding box center [73, 115] width 130 height 21
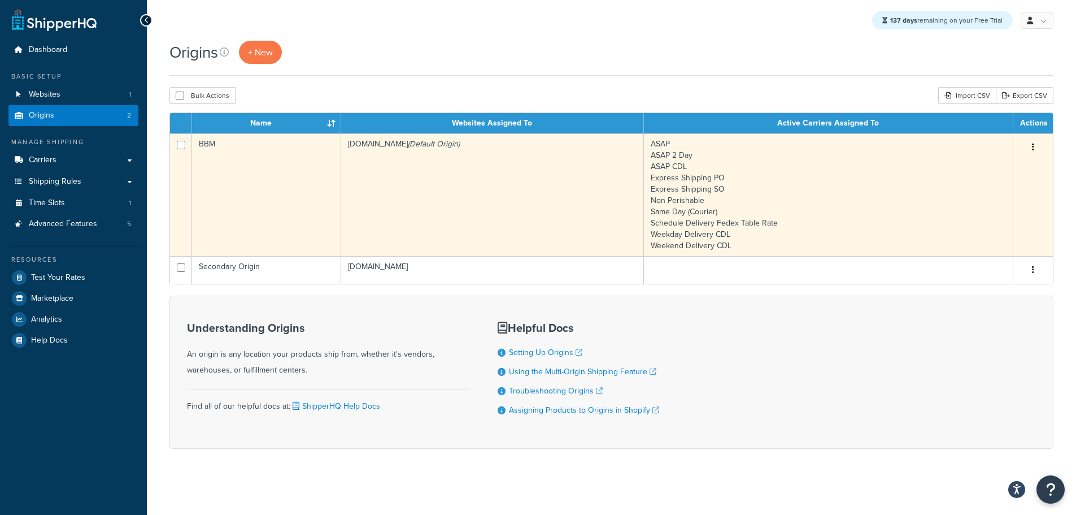
click at [249, 182] on td "BBM" at bounding box center [266, 194] width 149 height 123
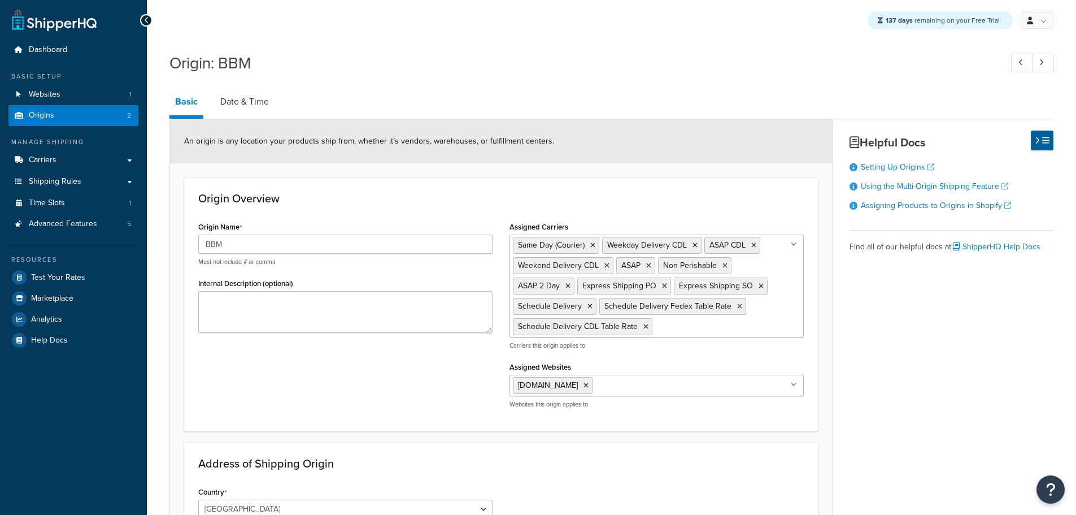
select select "30"
click at [250, 100] on link "Date & Time" at bounding box center [245, 101] width 60 height 27
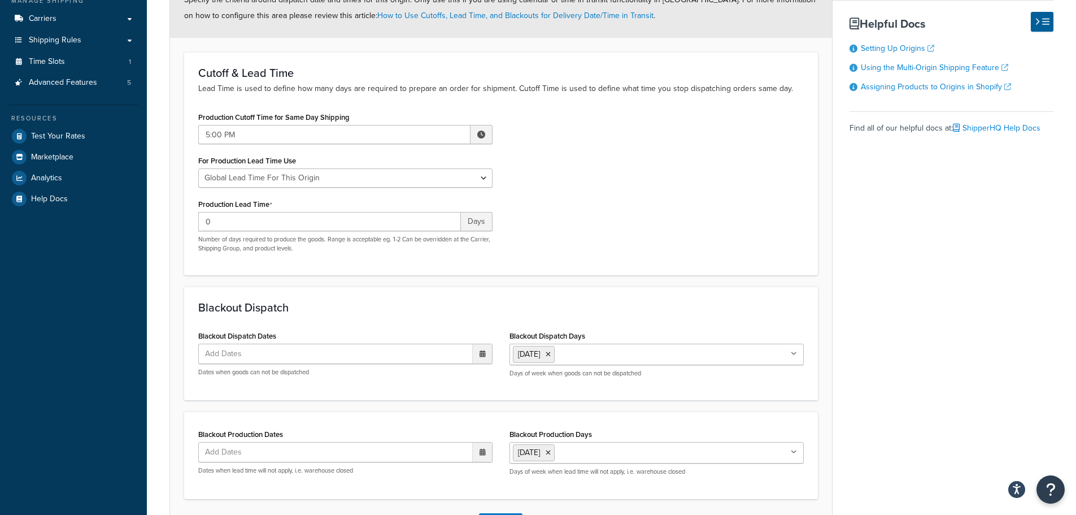
scroll to position [229, 0]
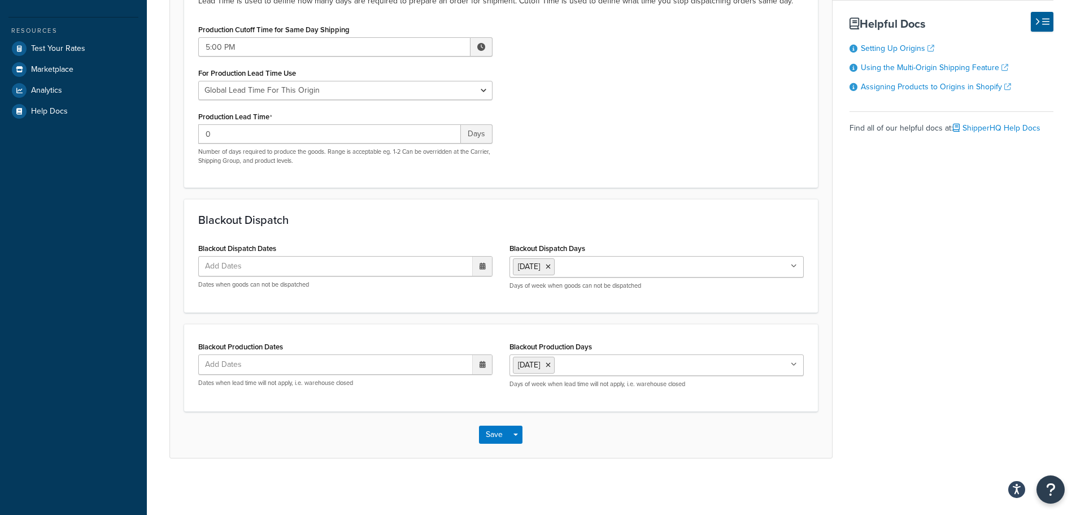
click at [591, 376] on ul "Sunday" at bounding box center [656, 364] width 294 height 21
click at [485, 429] on button "Save" at bounding box center [494, 434] width 30 height 18
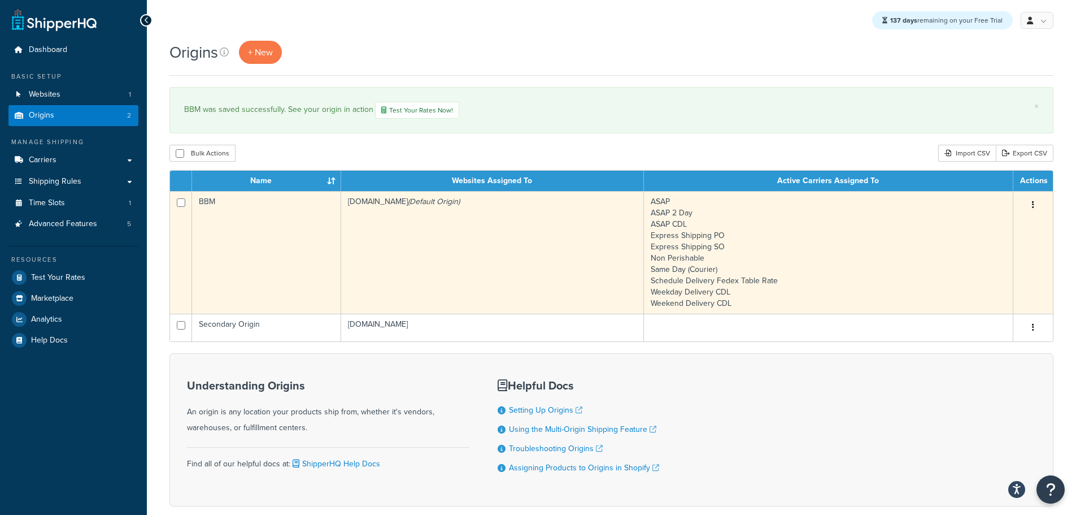
click at [399, 284] on td "bbym-develop-2.myshopify.com (Default Origin)" at bounding box center [492, 252] width 303 height 123
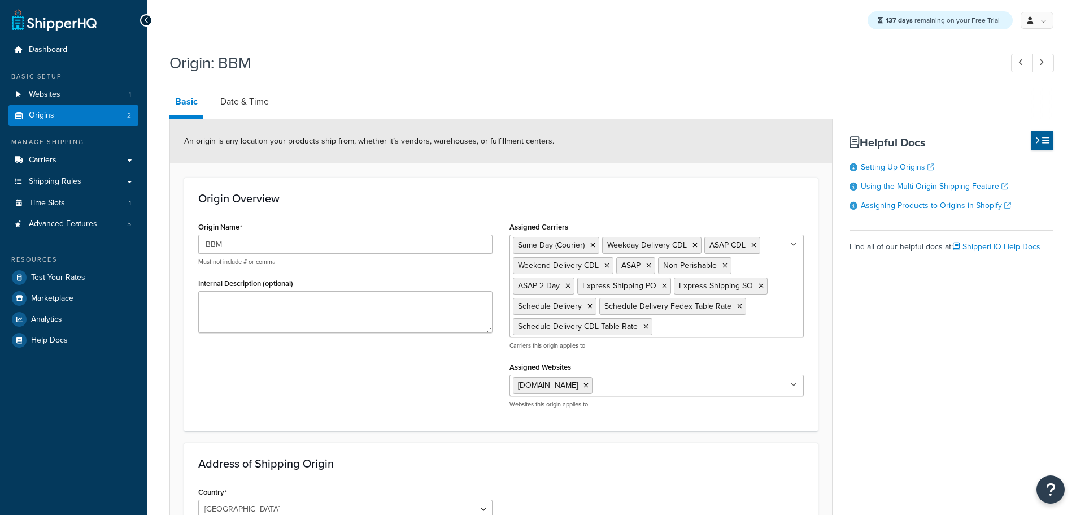
select select "30"
click at [591, 246] on icon at bounding box center [592, 245] width 5 height 7
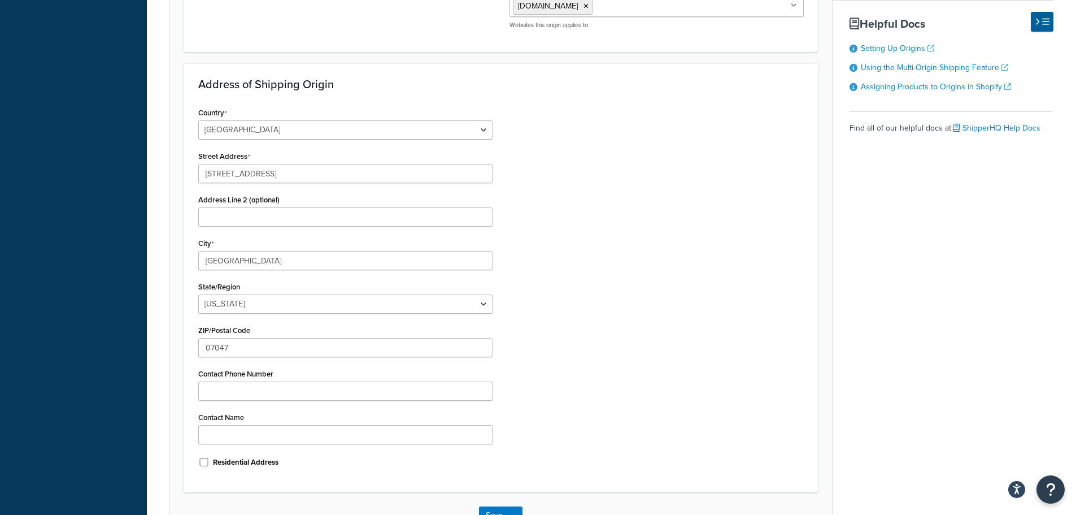
scroll to position [460, 0]
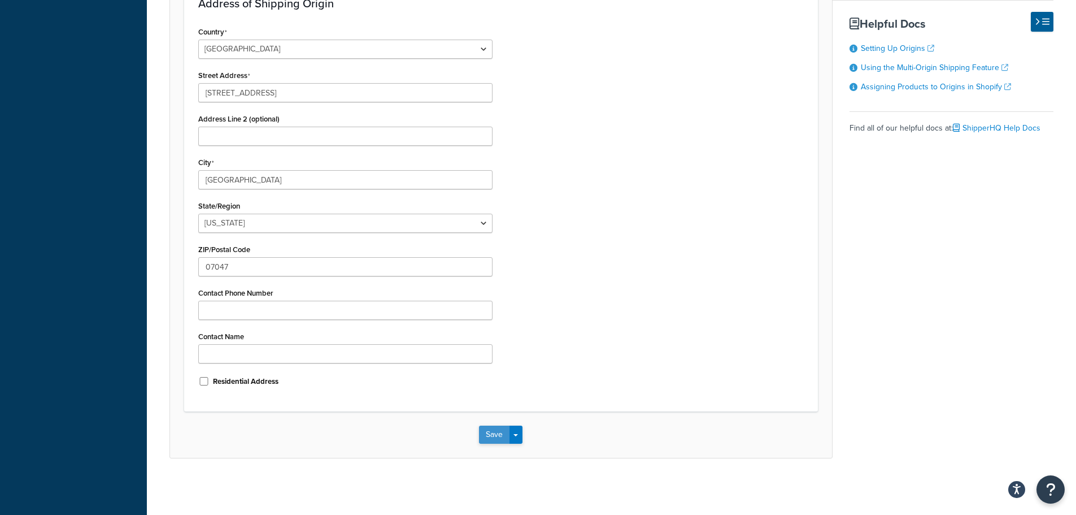
click at [496, 441] on button "Save" at bounding box center [494, 434] width 30 height 18
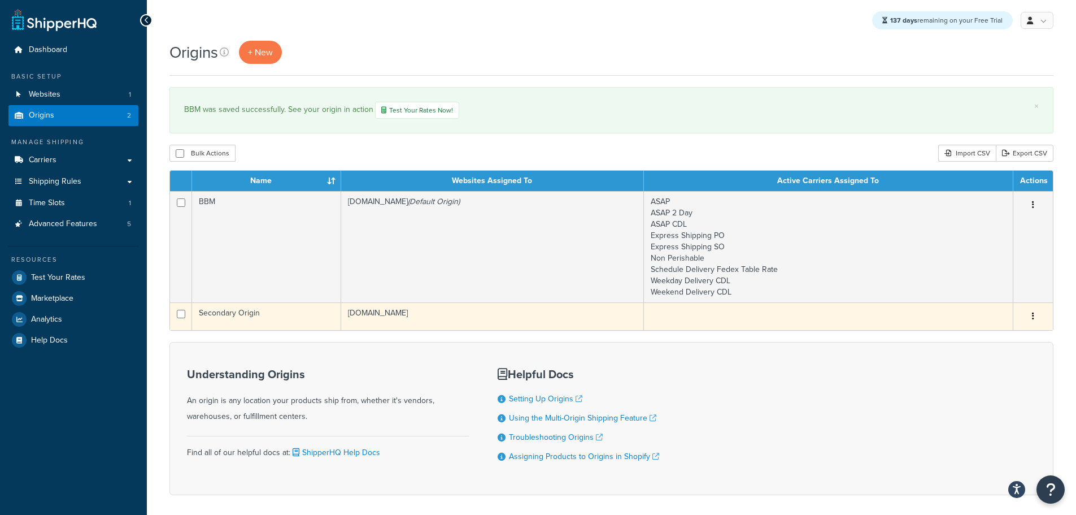
click at [253, 315] on td "Secondary Origin" at bounding box center [266, 316] width 149 height 28
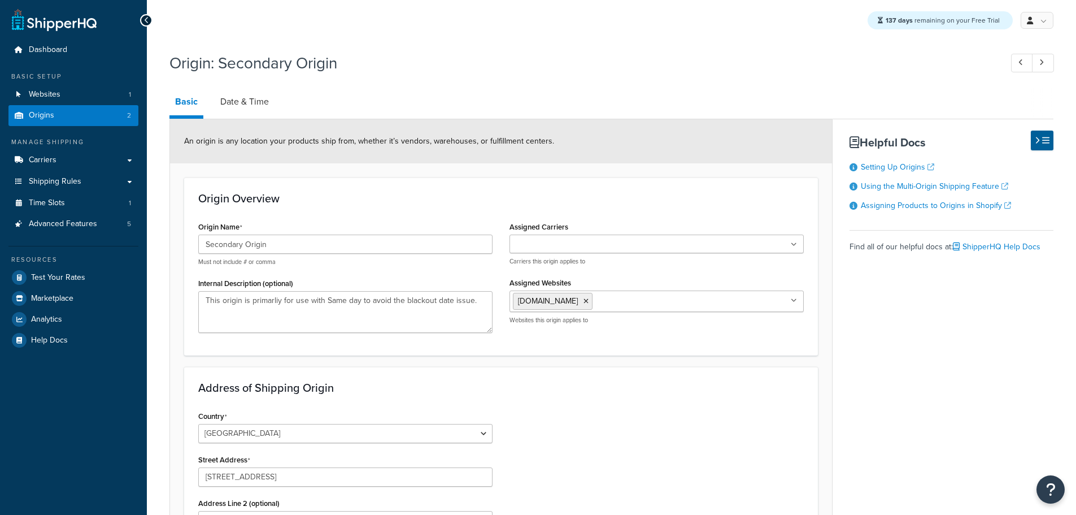
select select "30"
click at [248, 104] on link "Date & Time" at bounding box center [245, 101] width 60 height 27
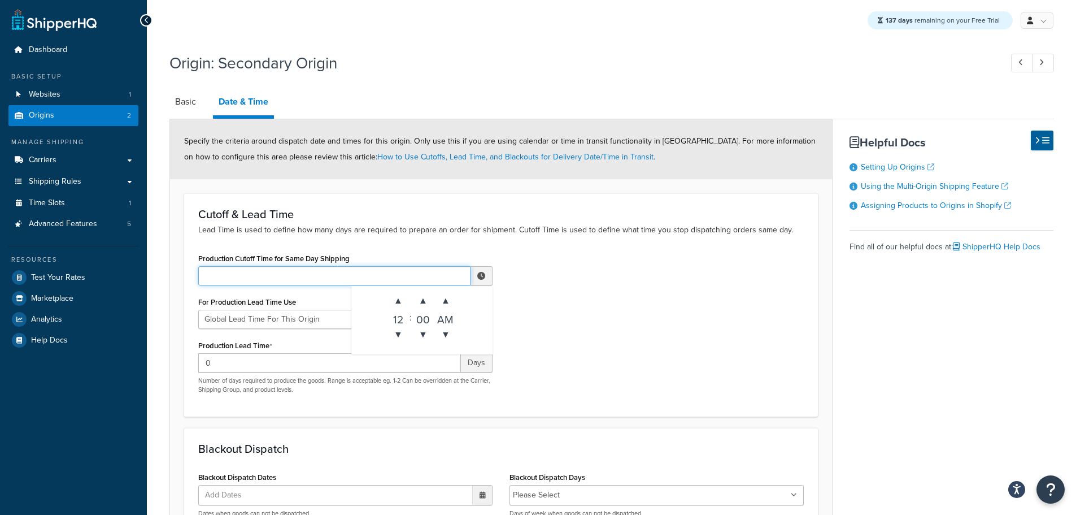
click at [368, 279] on input "Production Cutoff Time for Same Day Shipping" at bounding box center [334, 275] width 272 height 19
click at [403, 334] on span "▼" at bounding box center [398, 334] width 23 height 23
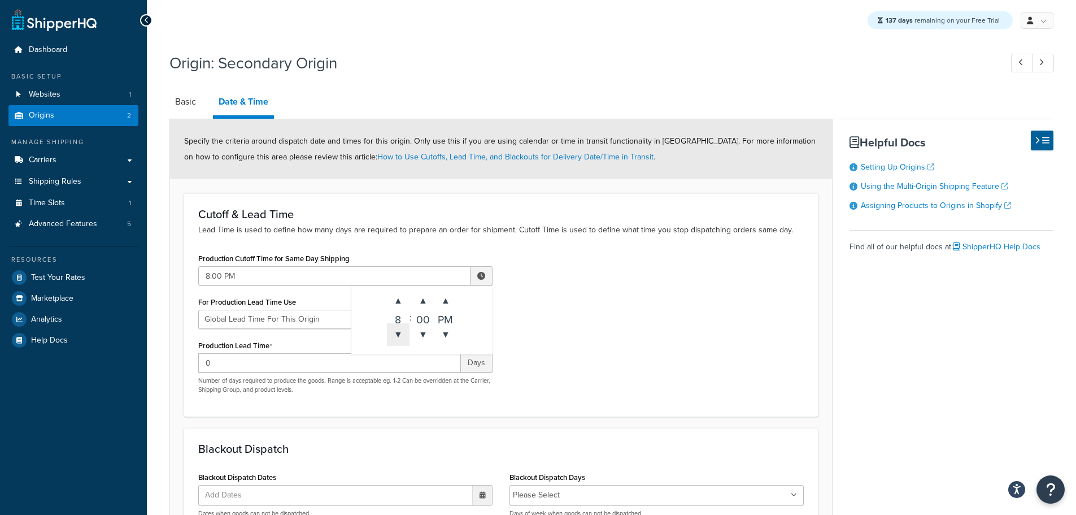
click at [403, 334] on span "▼" at bounding box center [398, 334] width 23 height 23
type input "5:00 PM"
click at [638, 321] on div "Production Cutoff Time for Same Day Shipping 5:00 PM ▲ 5 ▼ : ▲ 00 ▼ ▲ PM ▼ For …" at bounding box center [501, 326] width 622 height 152
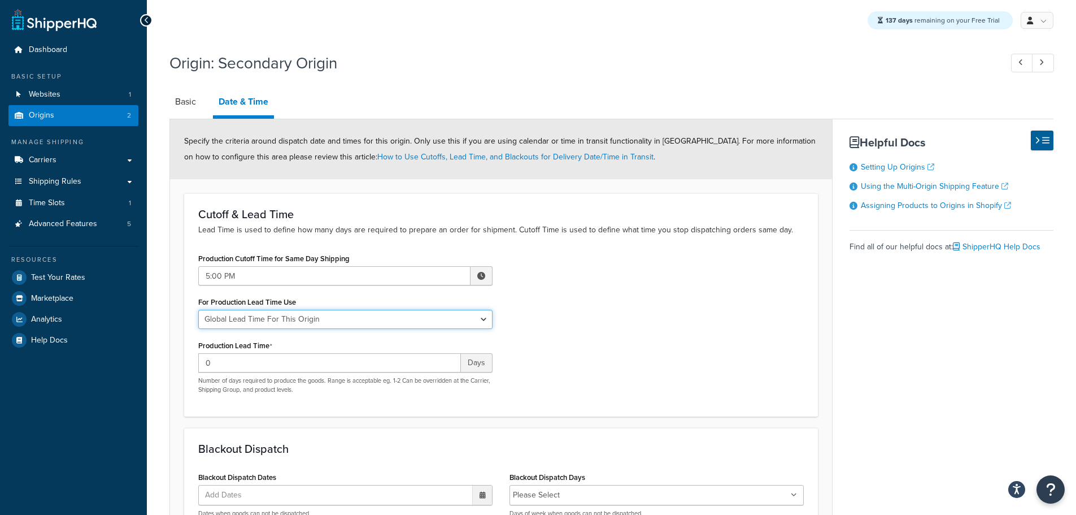
click at [477, 323] on select "Global Lead Time For This Origin Lead Time For Per Shipping Method Type" at bounding box center [345, 319] width 294 height 19
click at [578, 299] on div "Production Cutoff Time for Same Day Shipping 5:00 PM ▲ 5 ▼ : ▲ 00 ▼ ▲ PM ▼ For …" at bounding box center [501, 326] width 622 height 152
drag, startPoint x: 478, startPoint y: 321, endPoint x: 472, endPoint y: 321, distance: 6.2
click at [477, 321] on select "Global Lead Time For This Origin Lead Time For Per Shipping Method Type" at bounding box center [345, 319] width 294 height 19
click at [198, 310] on select "Global Lead Time For This Origin Lead Time For Per Shipping Method Type" at bounding box center [345, 319] width 294 height 19
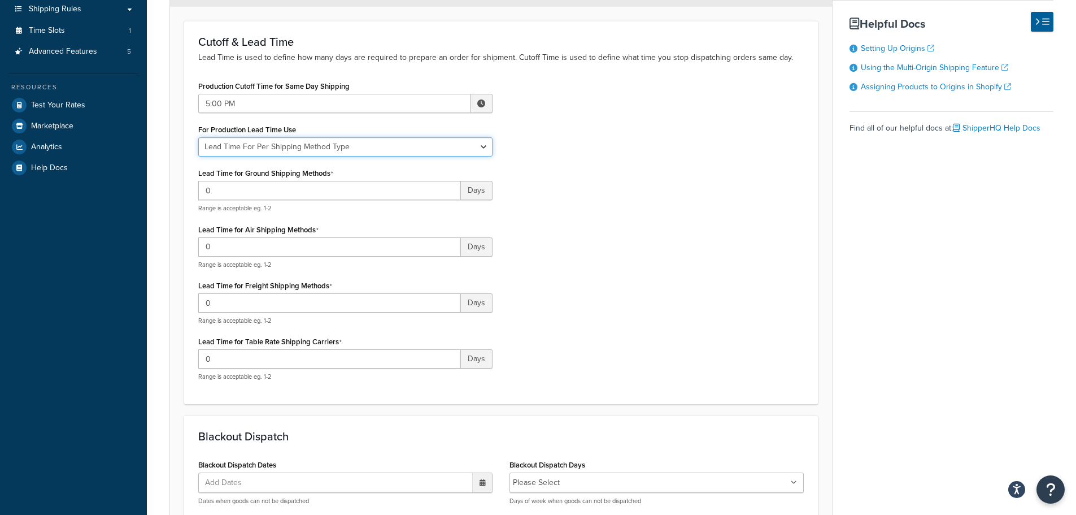
scroll to position [169, 0]
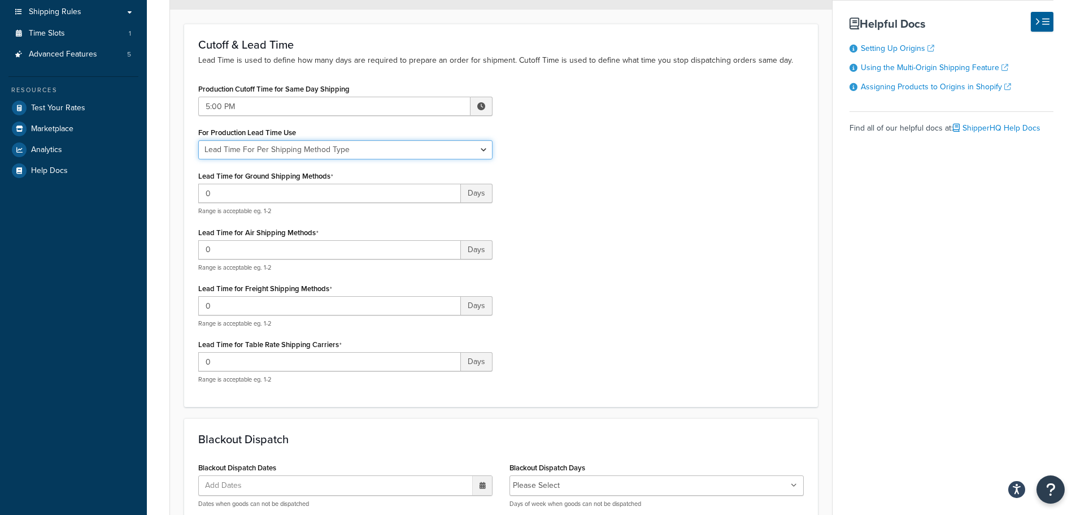
click at [479, 147] on select "Global Lead Time For This Origin Lead Time For Per Shipping Method Type" at bounding box center [345, 149] width 294 height 19
select select "ORIGIN_GLOBAL"
click at [198, 141] on select "Global Lead Time For This Origin Lead Time For Per Shipping Method Type" at bounding box center [345, 149] width 294 height 19
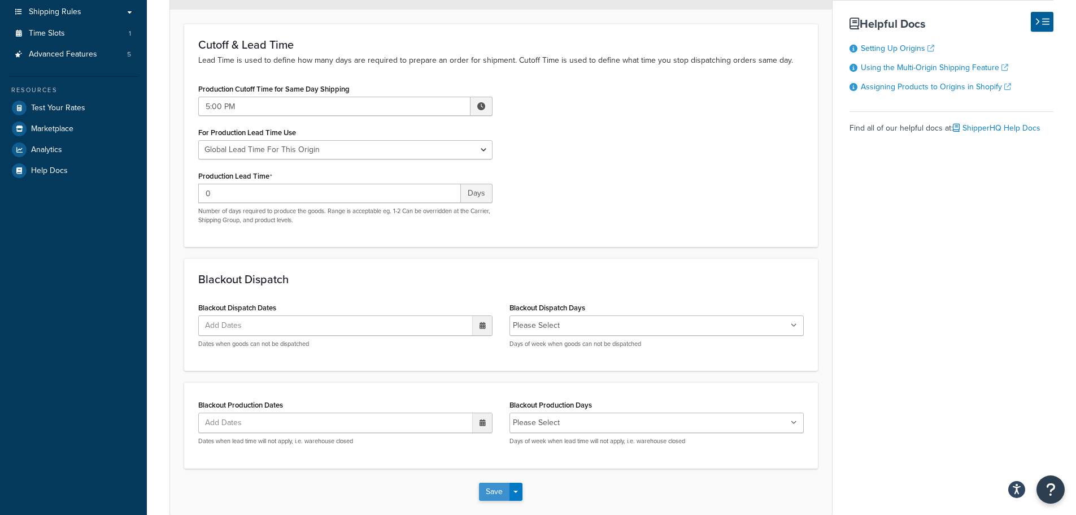
click at [494, 489] on button "Save" at bounding box center [494, 491] width 30 height 18
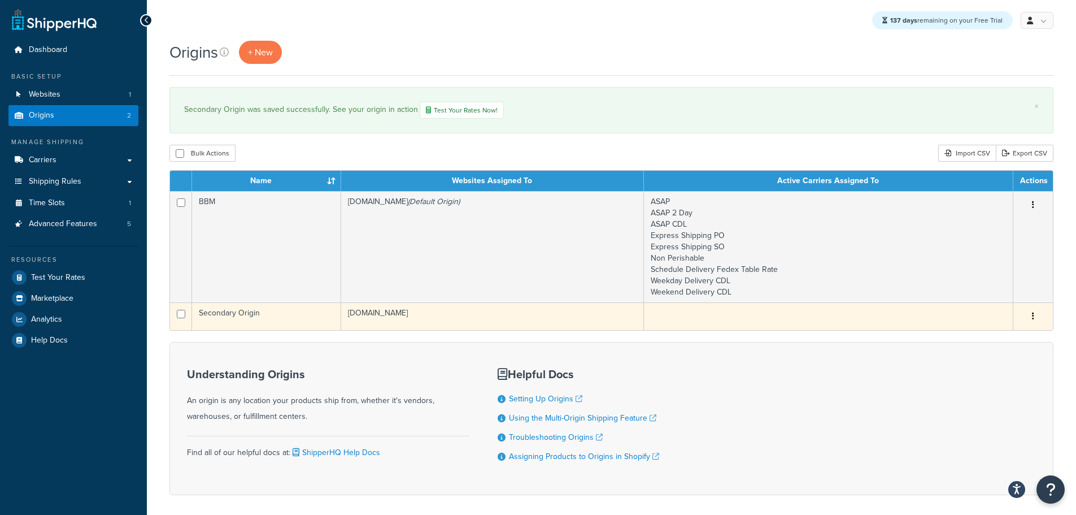
click at [408, 317] on td "[DOMAIN_NAME]" at bounding box center [492, 316] width 303 height 28
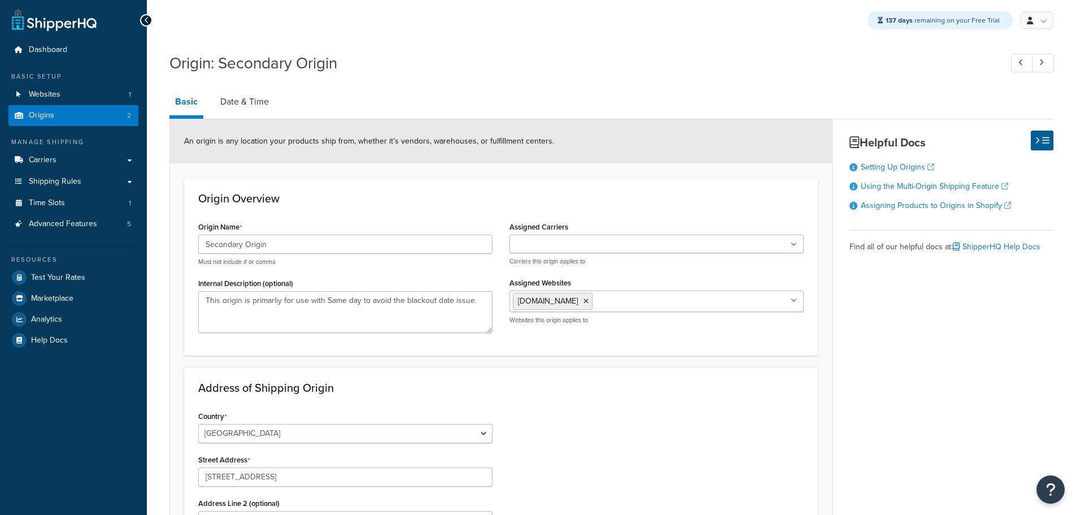
select select "30"
click at [529, 247] on input "Assigned Carriers" at bounding box center [563, 244] width 100 height 12
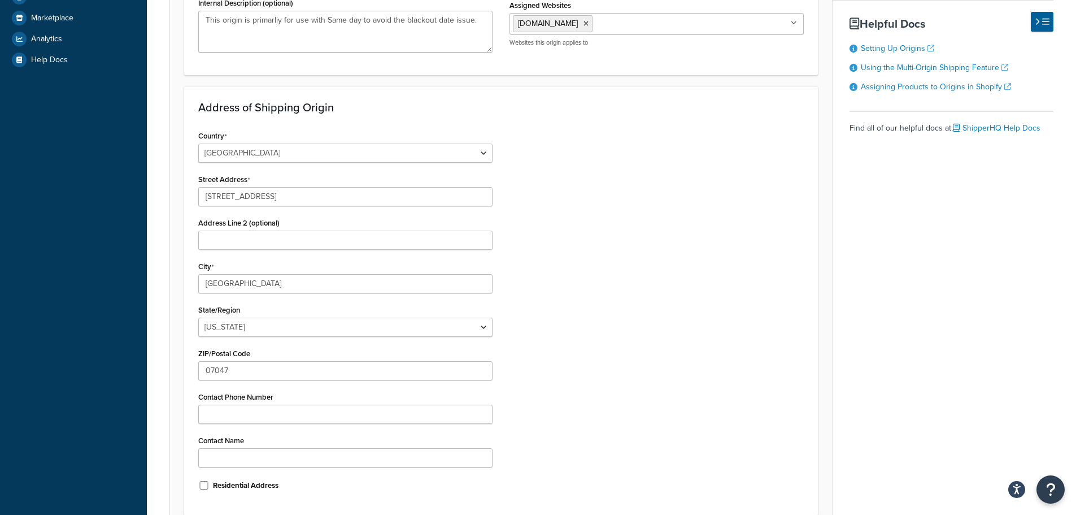
scroll to position [339, 0]
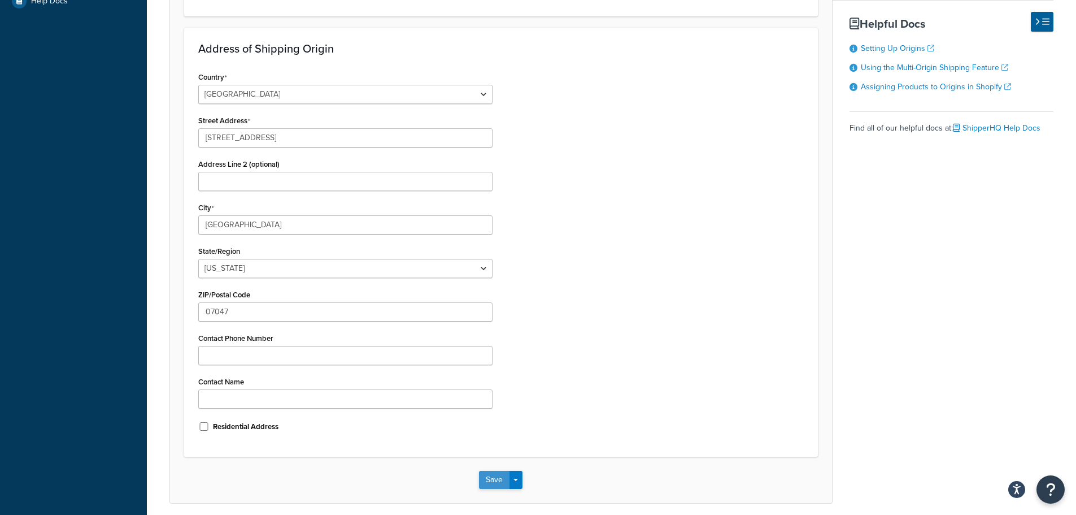
click at [485, 480] on button "Save" at bounding box center [494, 479] width 30 height 18
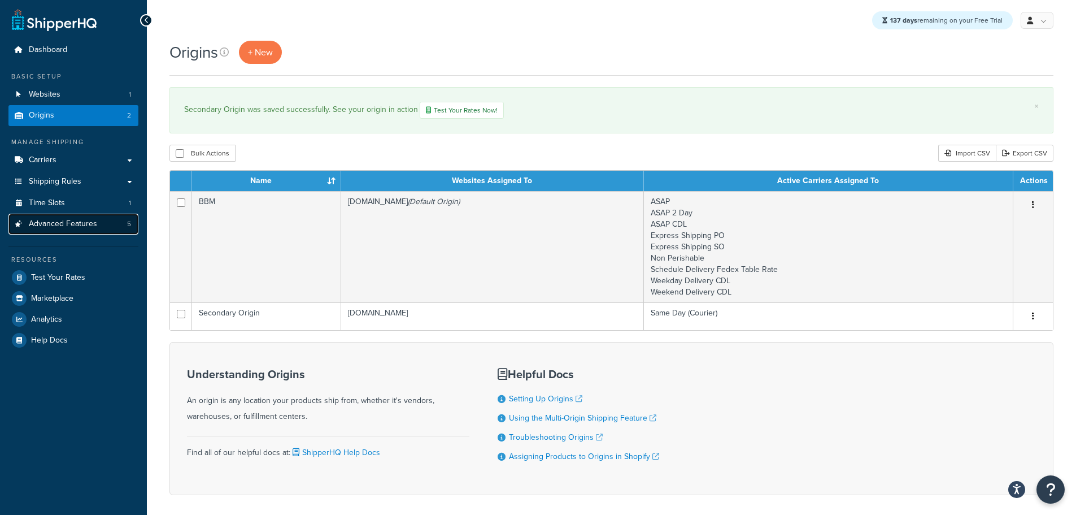
click at [77, 228] on span "Advanced Features" at bounding box center [63, 224] width 68 height 10
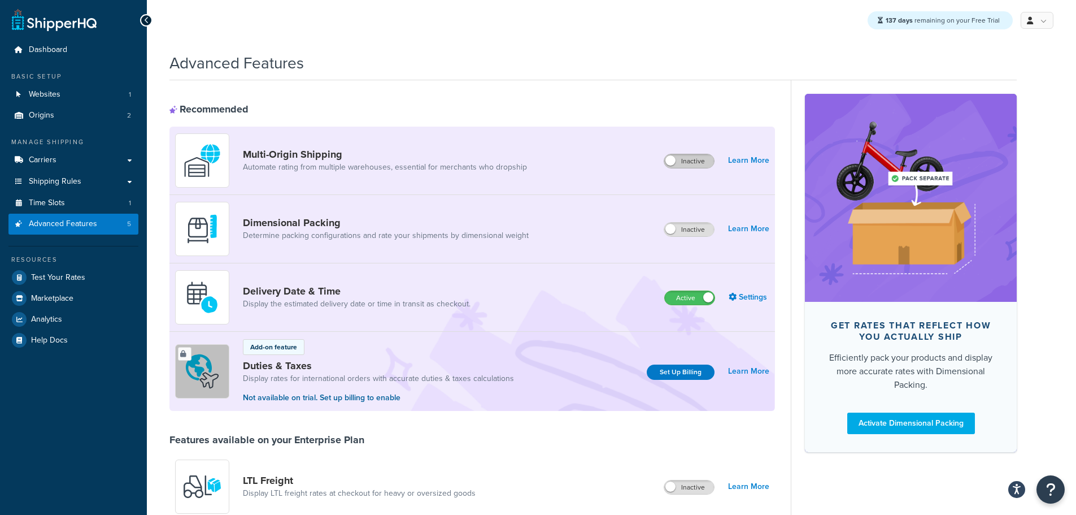
click at [694, 166] on label "Inactive" at bounding box center [689, 161] width 50 height 14
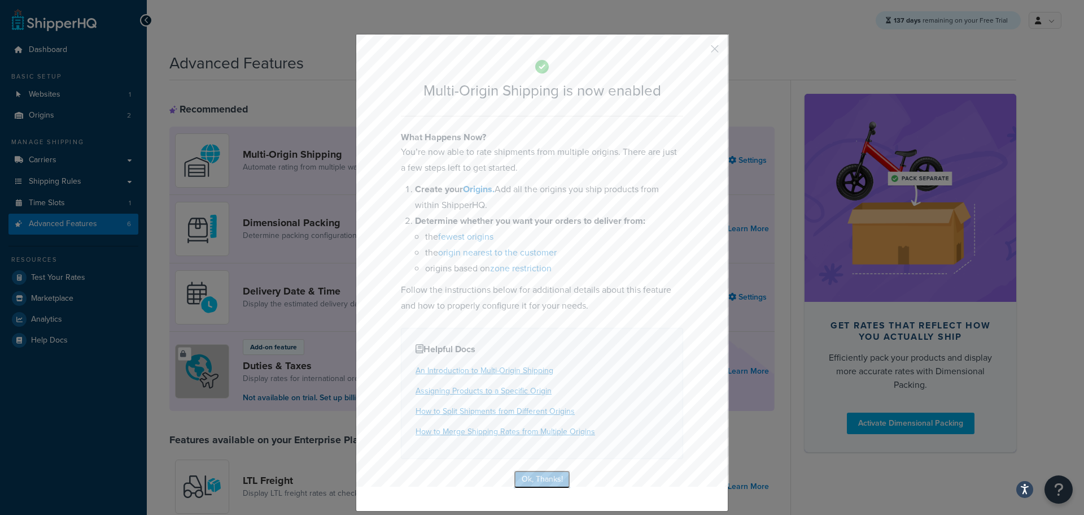
click at [546, 486] on button "Ok, Thanks!" at bounding box center [542, 479] width 56 height 18
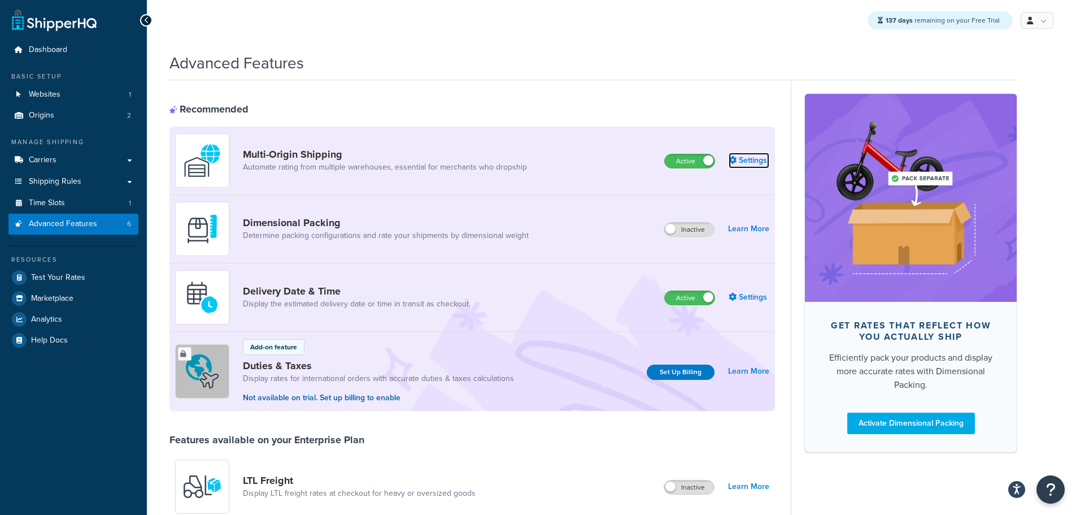
click at [751, 167] on link "Settings" at bounding box center [749, 160] width 41 height 16
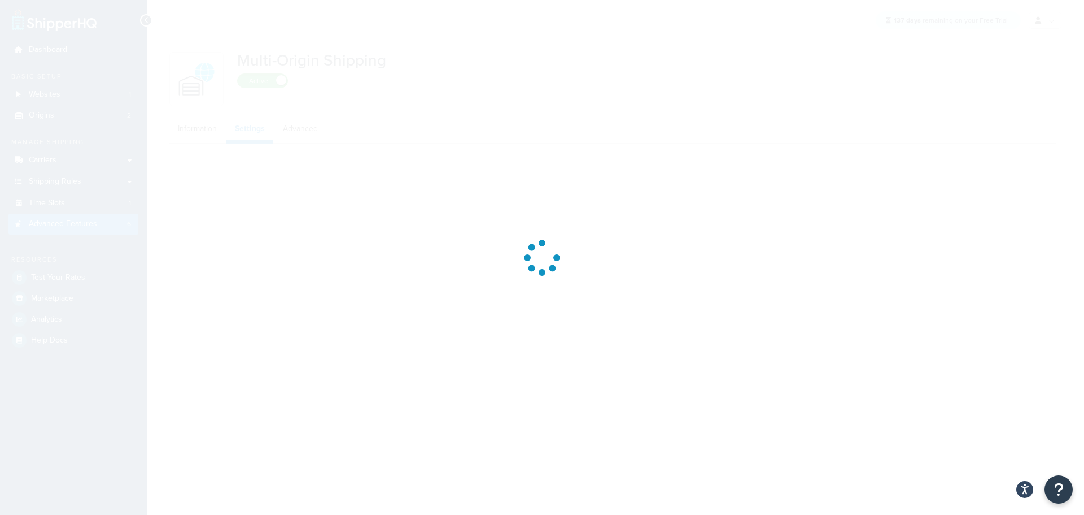
select select "false"
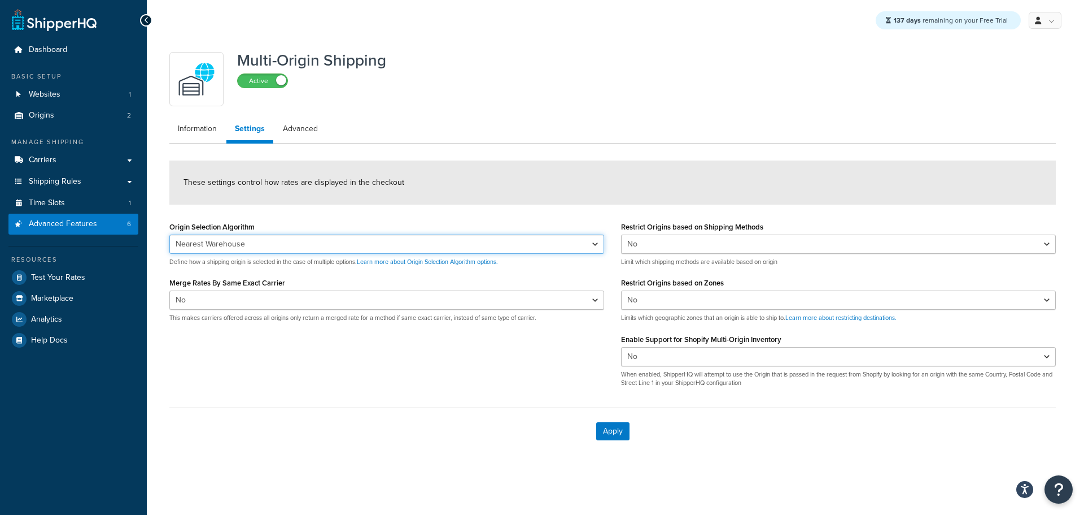
click at [576, 242] on select "Nearest Warehouse Fewest Warehouses" at bounding box center [386, 243] width 435 height 19
select select "FEWEST"
click at [169, 234] on select "Nearest Warehouse Fewest Warehouses" at bounding box center [386, 243] width 435 height 19
click at [584, 302] on select "Yes No" at bounding box center [386, 299] width 435 height 19
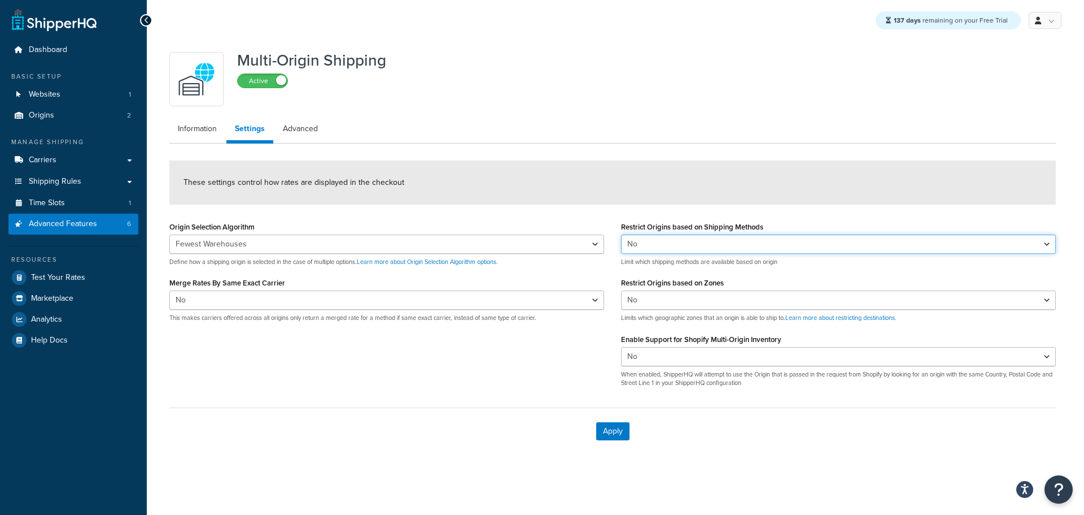
click at [645, 242] on select "Yes No" at bounding box center [838, 243] width 435 height 19
click at [606, 426] on button "Apply" at bounding box center [612, 431] width 33 height 18
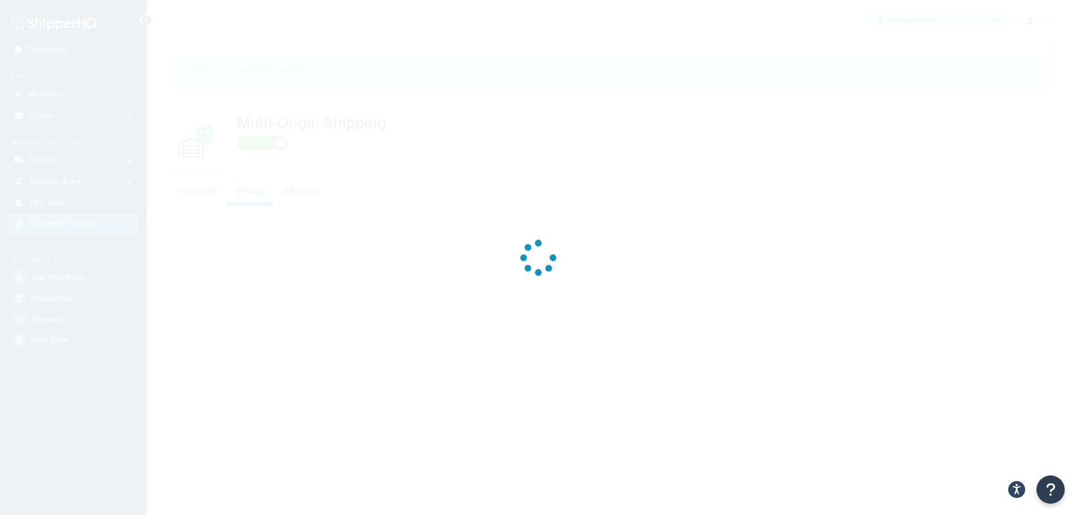
select select "FEWEST"
select select "false"
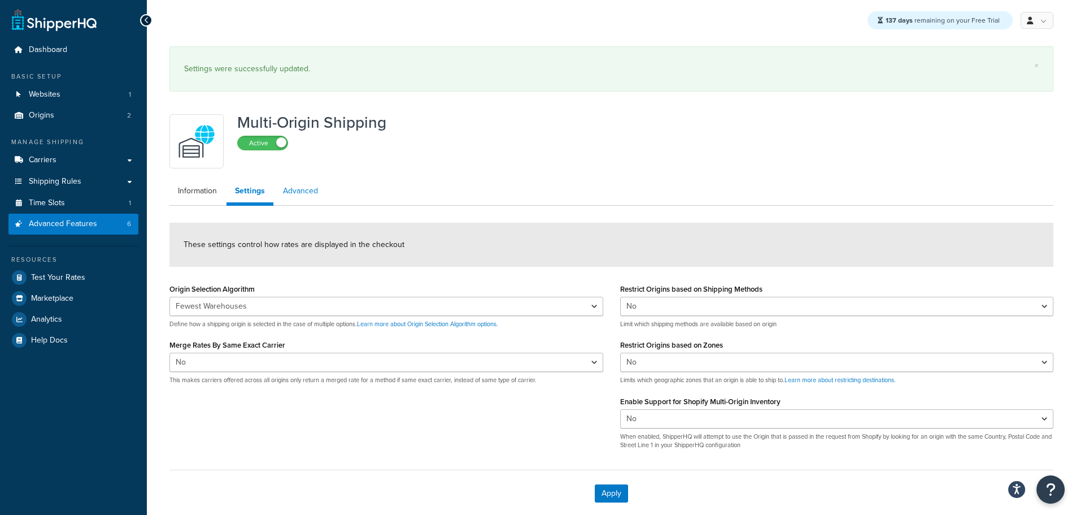
click at [307, 191] on link "Advanced" at bounding box center [300, 191] width 52 height 23
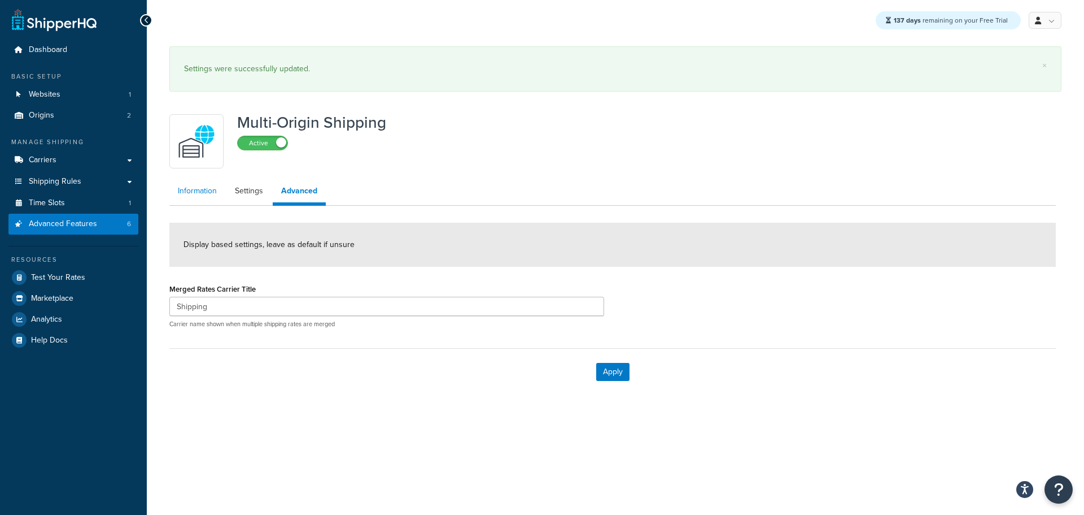
click at [203, 191] on link "Information" at bounding box center [197, 191] width 56 height 23
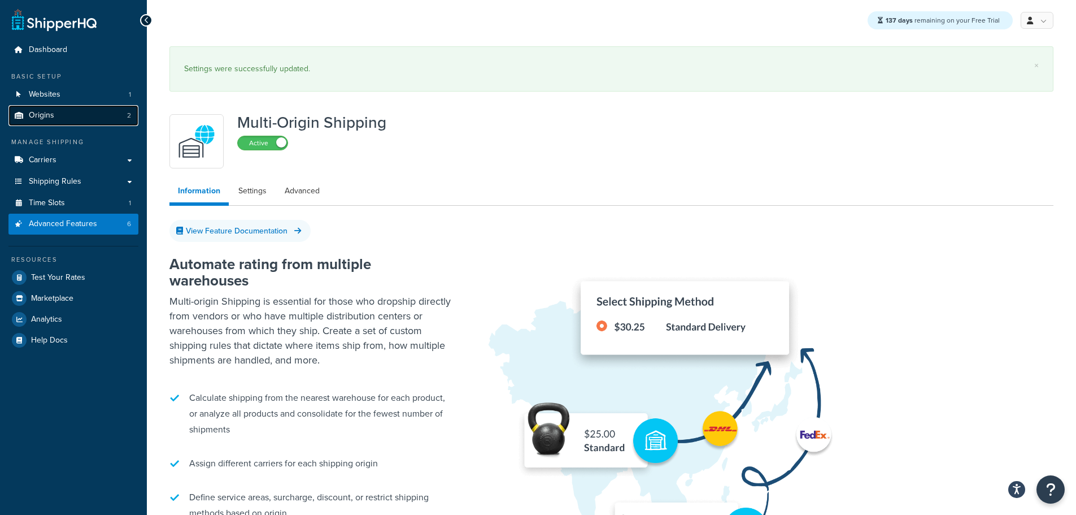
click at [62, 117] on link "Origins 2" at bounding box center [73, 115] width 130 height 21
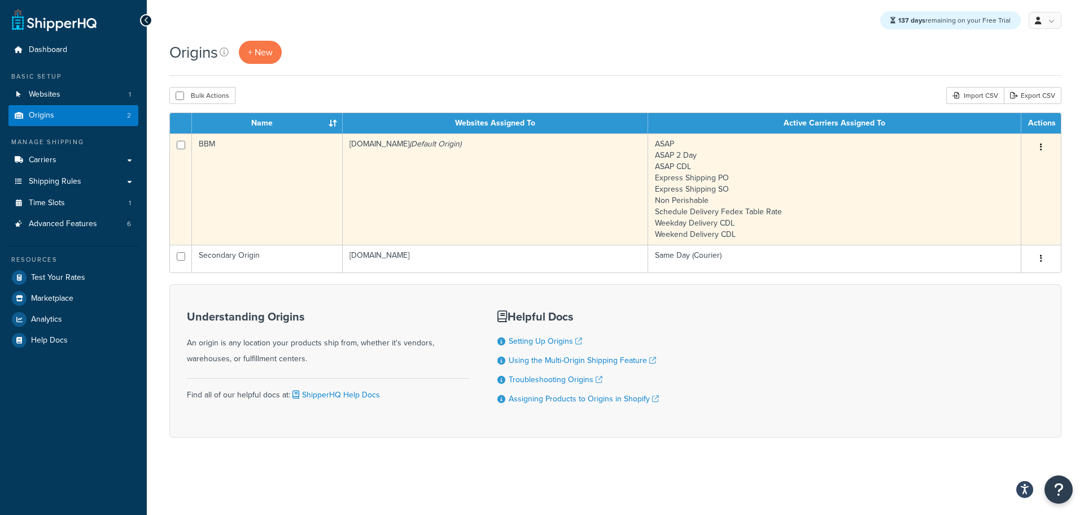
click at [316, 201] on td "BBM" at bounding box center [267, 188] width 151 height 111
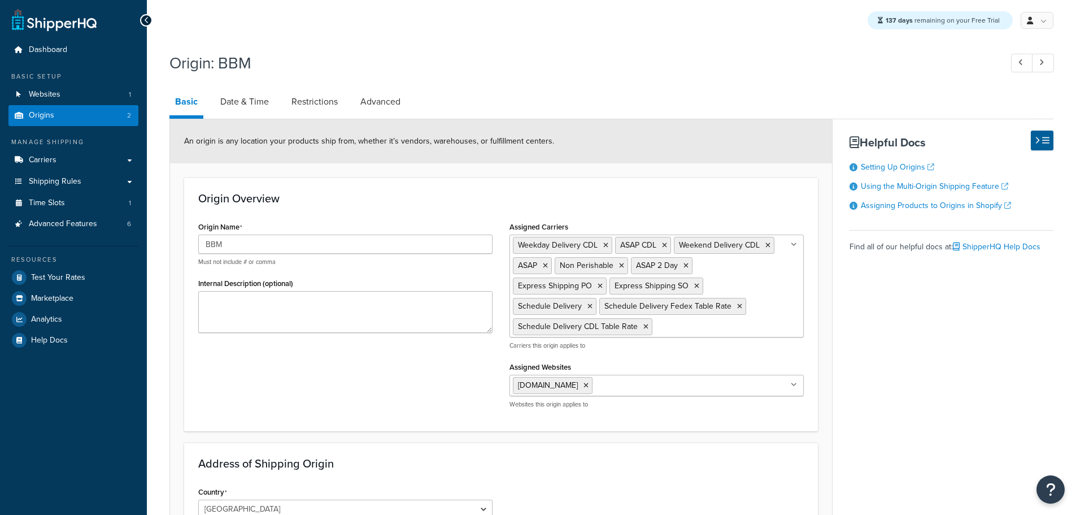
select select "30"
click at [245, 105] on link "Date & Time" at bounding box center [245, 101] width 60 height 27
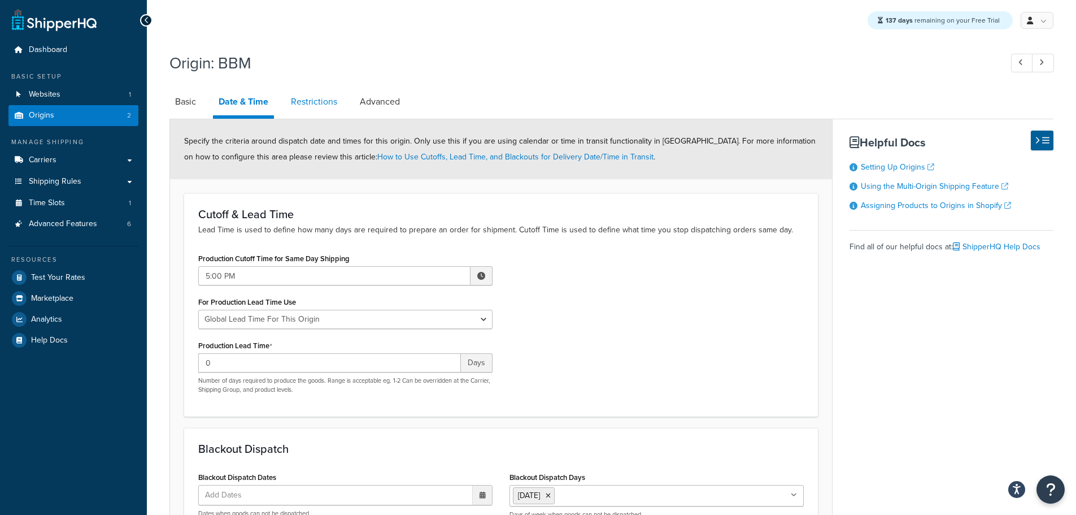
click at [332, 104] on link "Restrictions" at bounding box center [314, 101] width 58 height 27
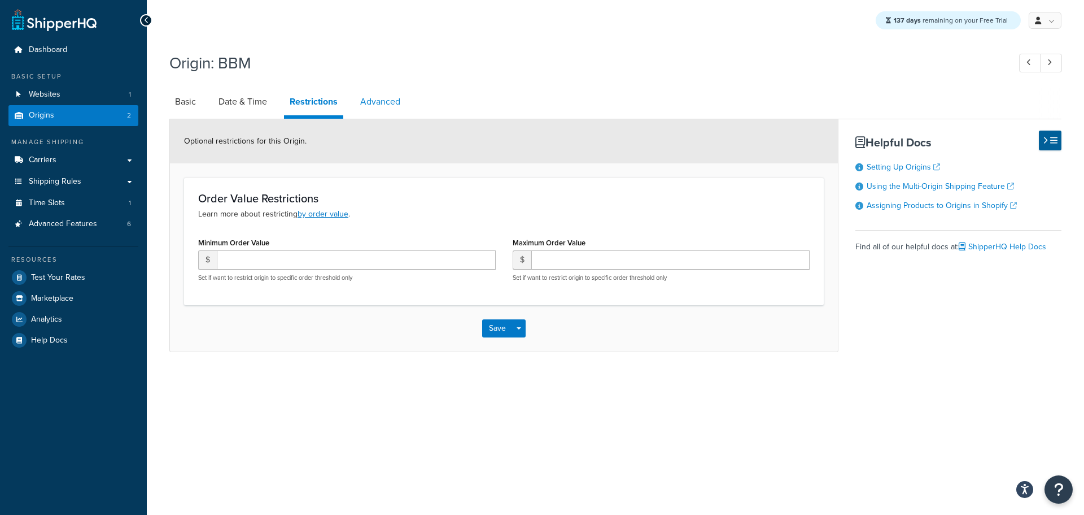
click at [373, 103] on link "Advanced" at bounding box center [380, 101] width 51 height 27
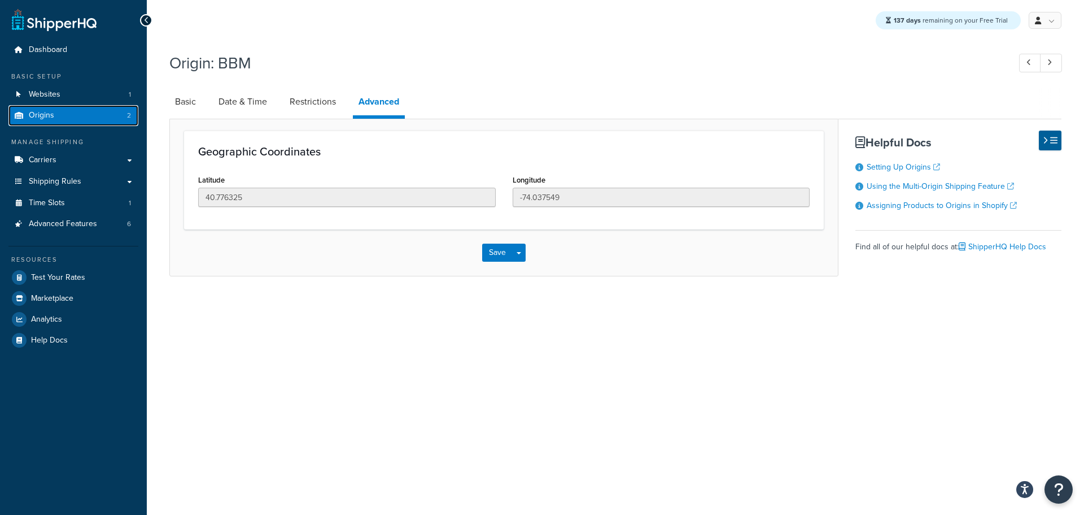
click at [53, 108] on link "Origins 2" at bounding box center [73, 115] width 130 height 21
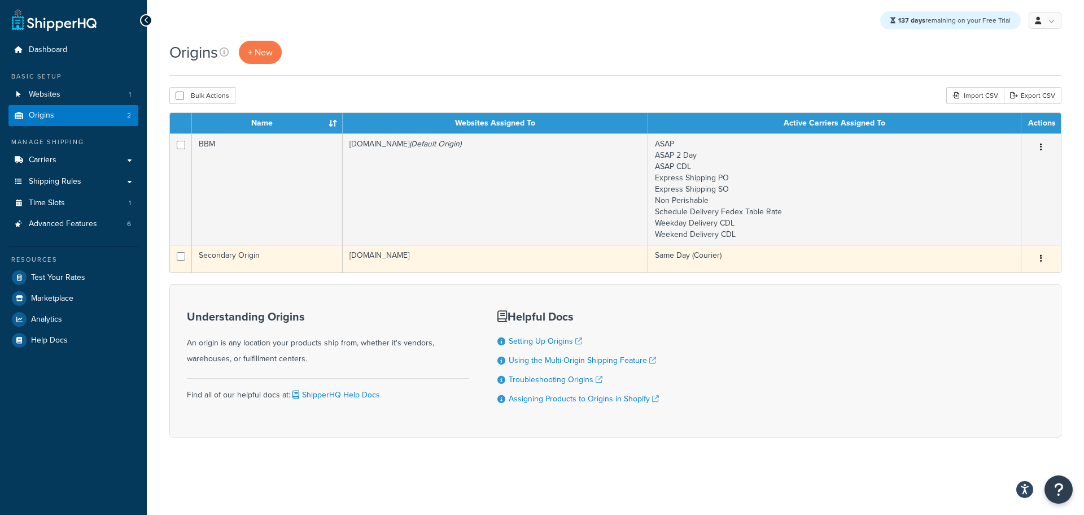
click at [276, 255] on td "Secondary Origin" at bounding box center [267, 259] width 151 height 28
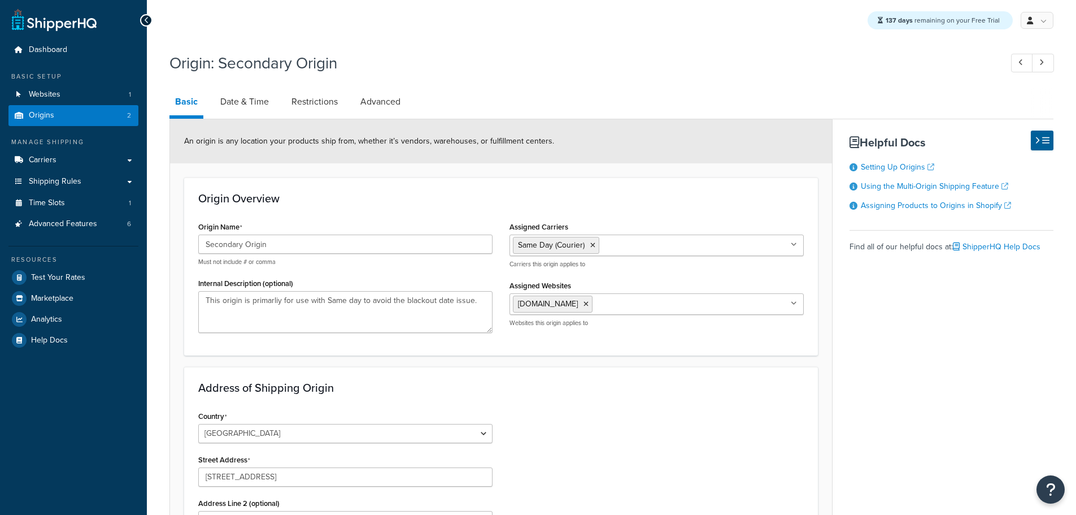
select select "30"
click at [260, 101] on link "Date & Time" at bounding box center [245, 101] width 60 height 27
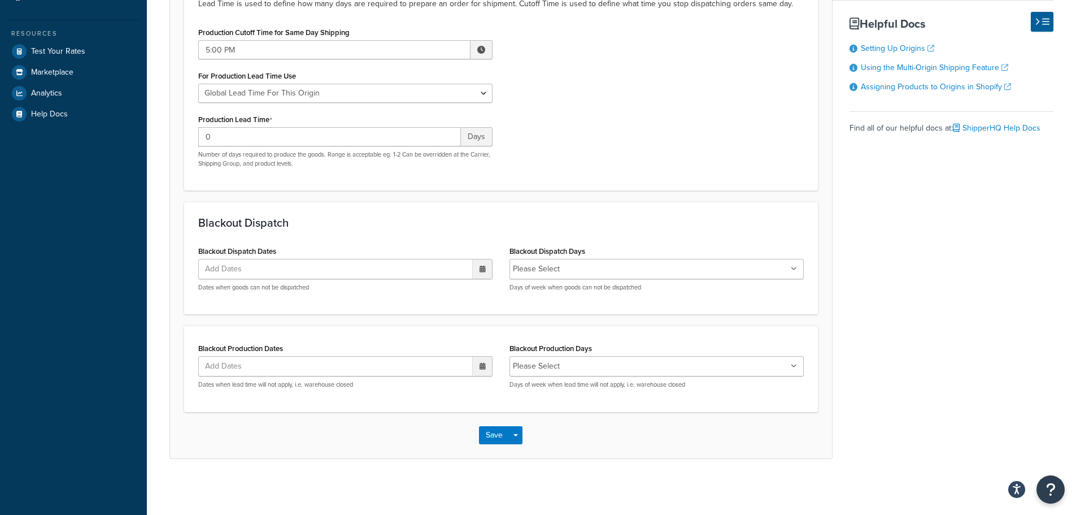
scroll to position [56, 0]
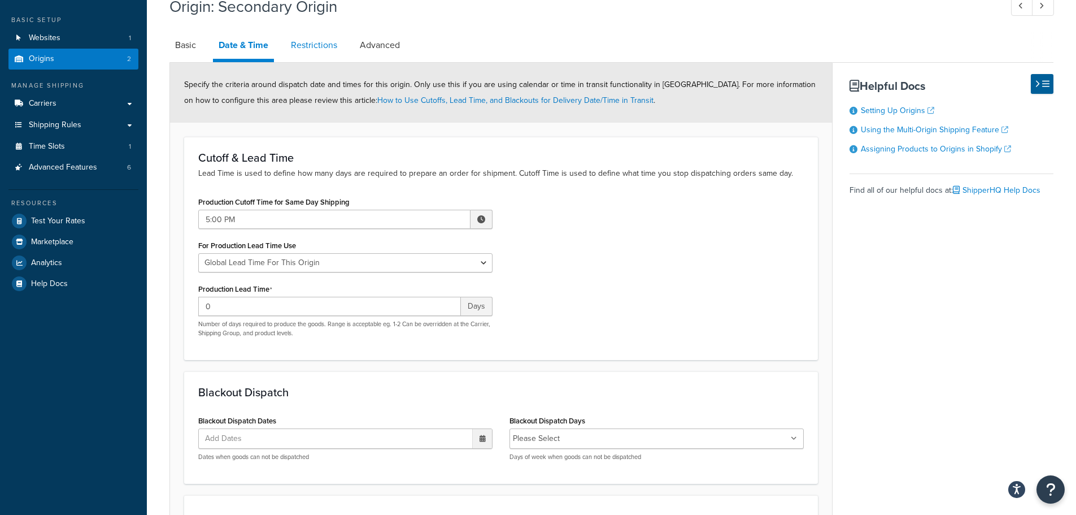
click at [321, 42] on link "Restrictions" at bounding box center [314, 45] width 58 height 27
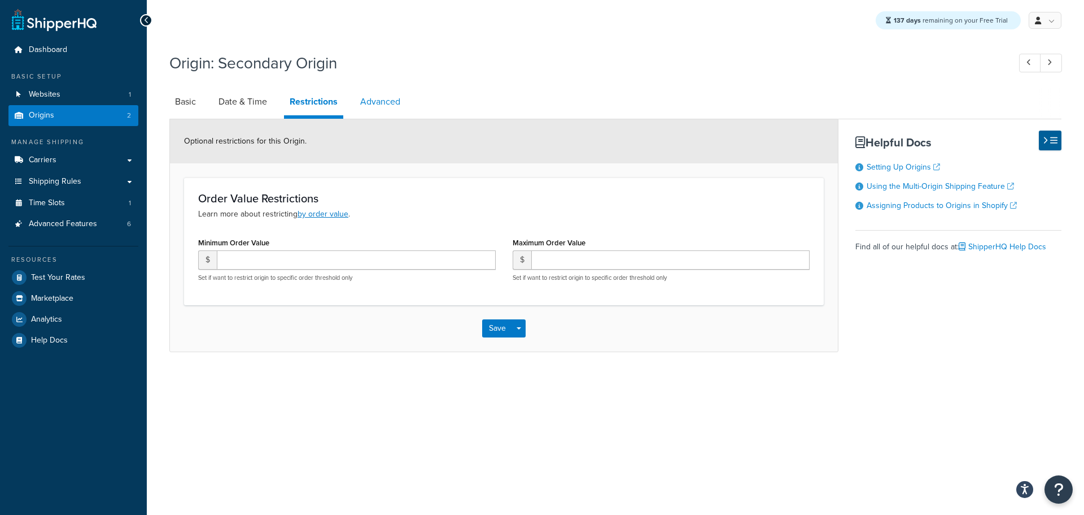
click at [379, 102] on link "Advanced" at bounding box center [380, 101] width 51 height 27
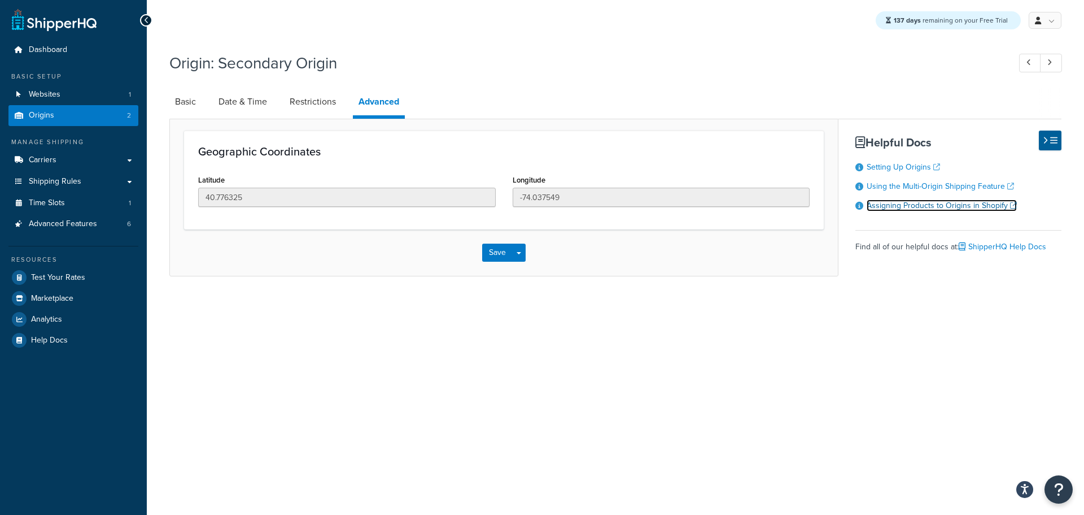
click at [909, 208] on link "Assigning Products to Origins in Shopify" at bounding box center [942, 205] width 150 height 12
click at [76, 229] on span "Advanced Features" at bounding box center [63, 224] width 68 height 10
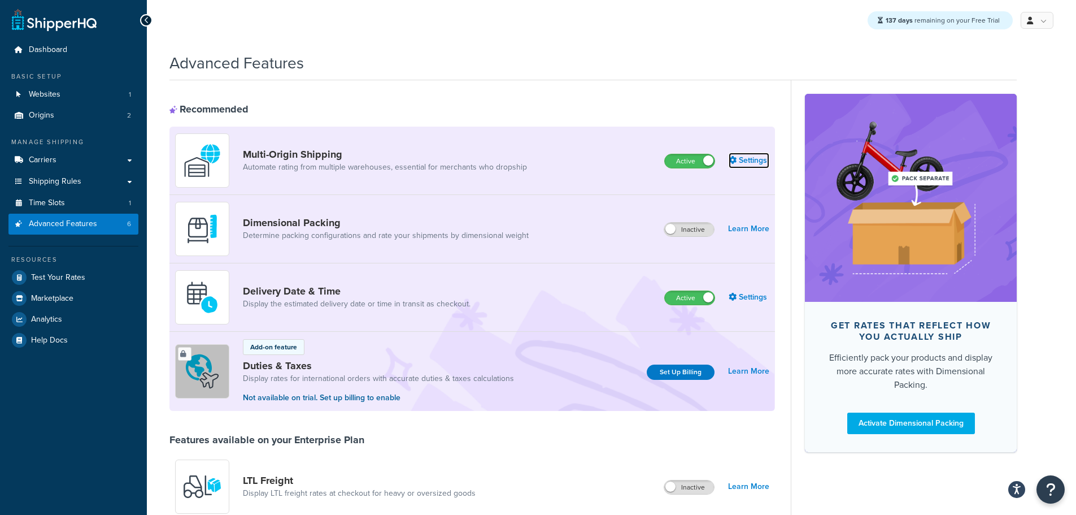
click at [748, 160] on link "Settings" at bounding box center [749, 160] width 41 height 16
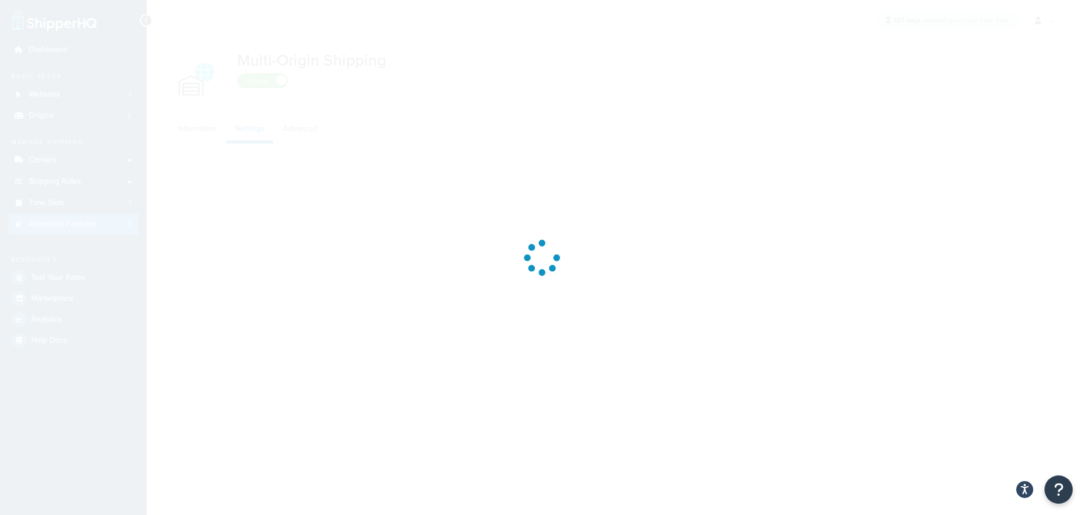
select select "FEWEST"
select select "false"
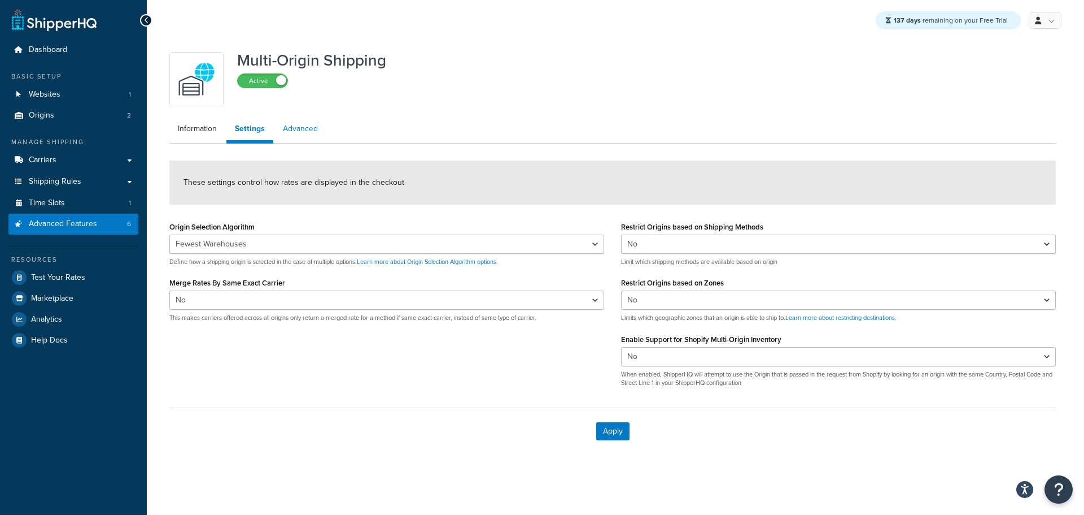
click at [298, 136] on link "Advanced" at bounding box center [300, 128] width 52 height 23
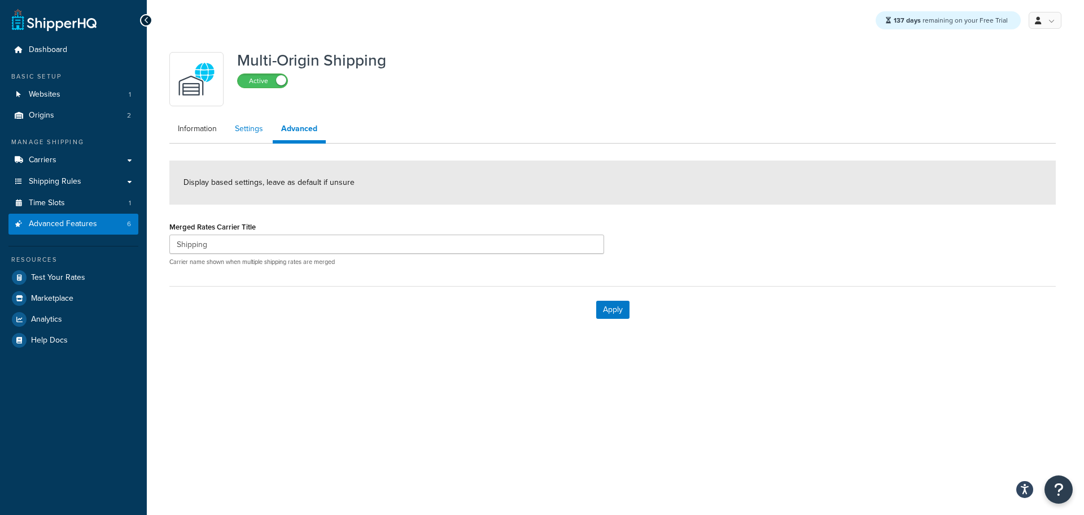
click at [242, 134] on link "Settings" at bounding box center [248, 128] width 45 height 23
select select "FEWEST"
select select "false"
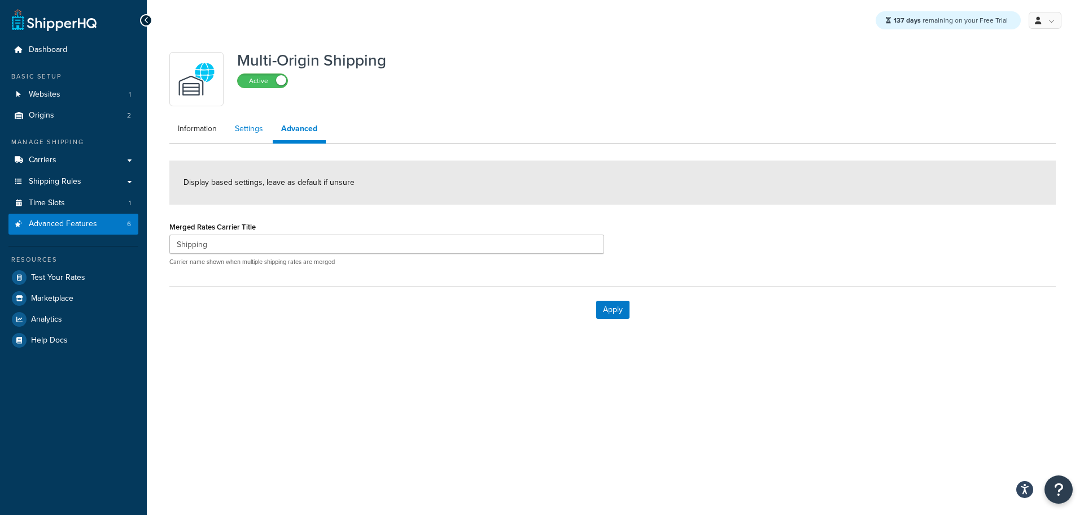
select select "false"
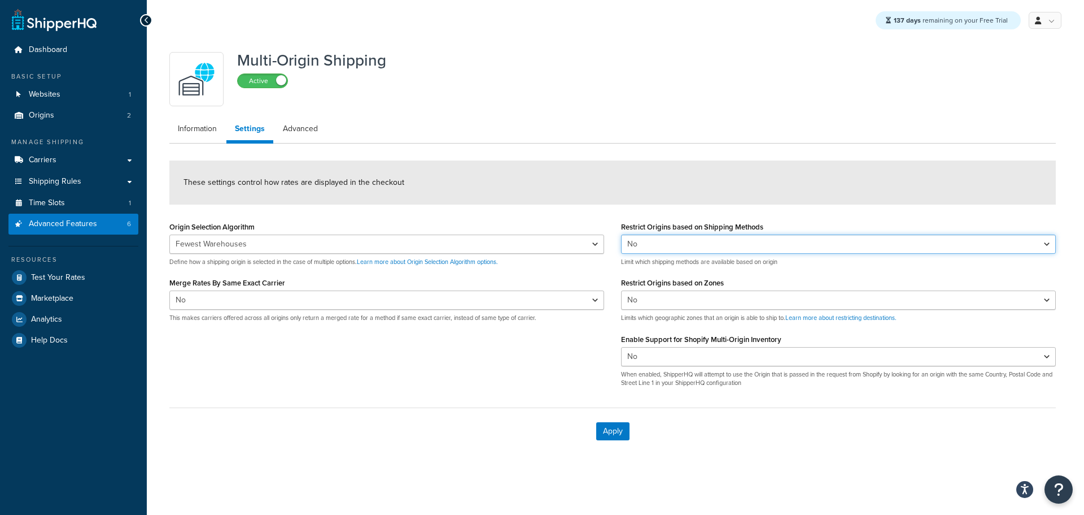
click at [668, 245] on select "Yes No" at bounding box center [838, 243] width 435 height 19
select select "true"
click at [621, 234] on select "Yes No" at bounding box center [838, 243] width 435 height 19
click at [609, 427] on button "Apply" at bounding box center [612, 431] width 33 height 18
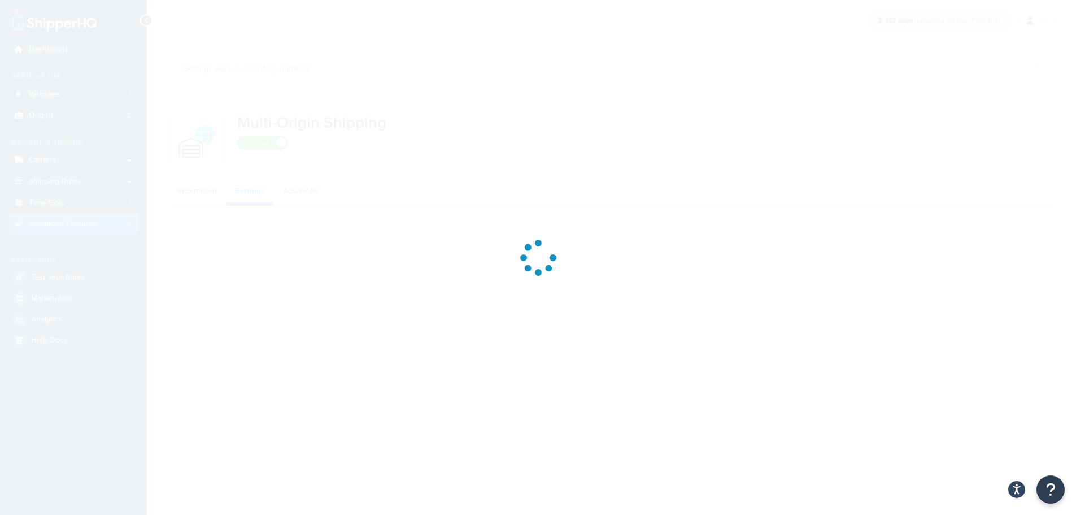
select select "FEWEST"
select select "false"
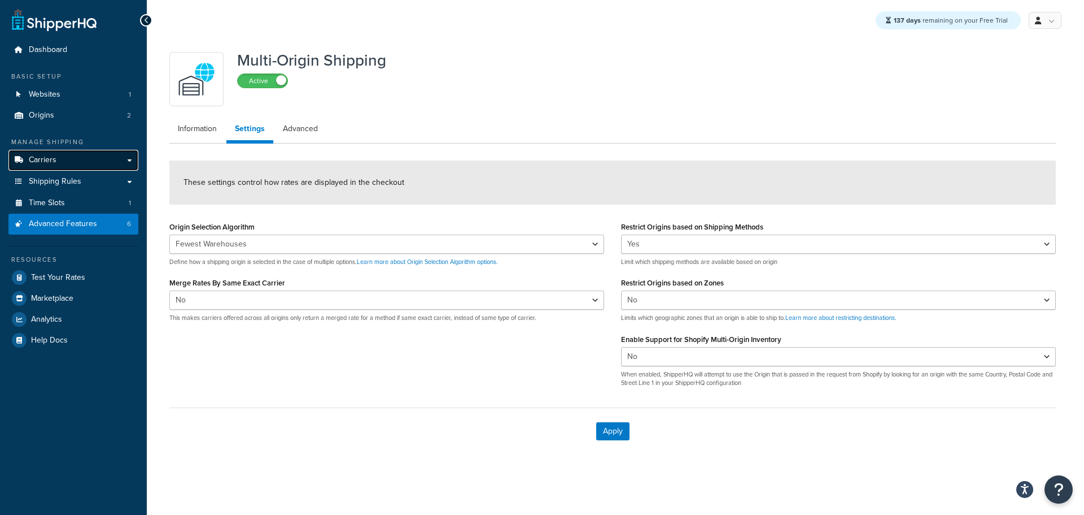
click at [63, 157] on link "Carriers" at bounding box center [73, 160] width 130 height 21
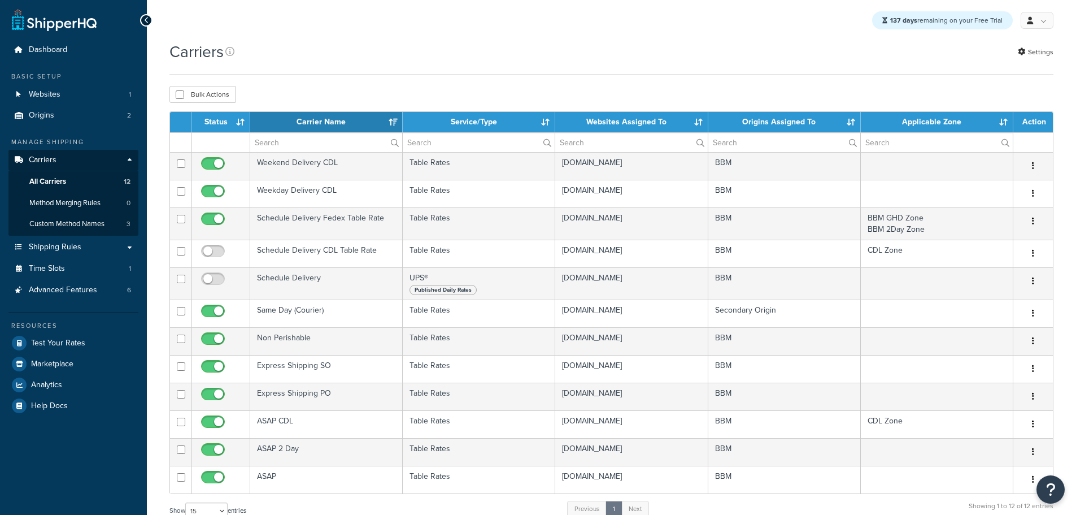
select select "15"
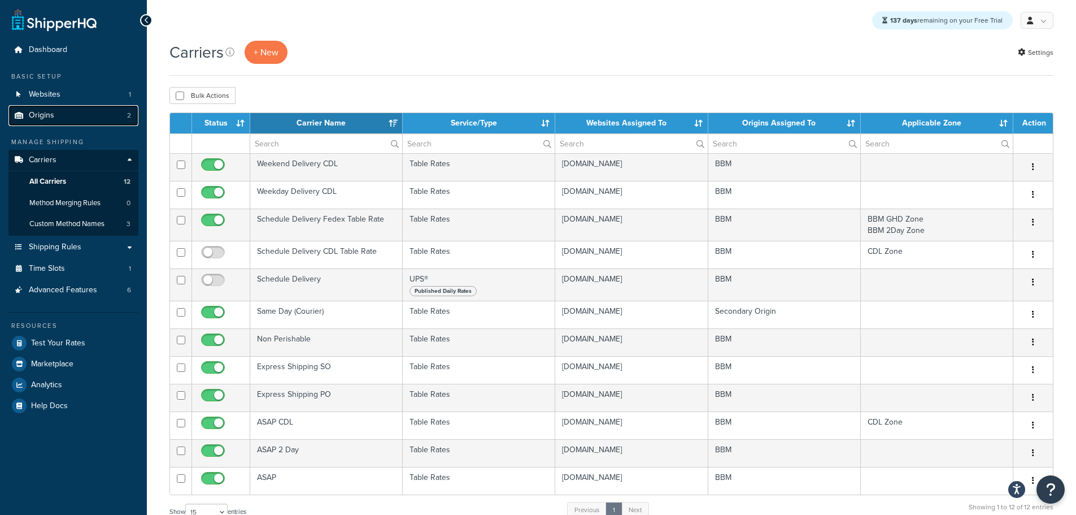
click at [62, 117] on link "Origins 2" at bounding box center [73, 115] width 130 height 21
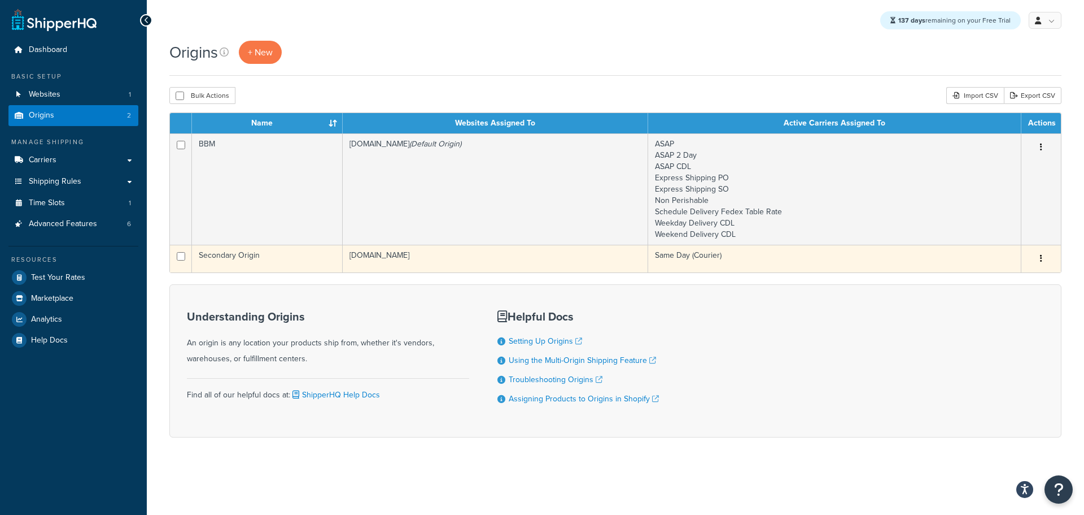
click at [1043, 263] on button "button" at bounding box center [1042, 259] width 16 height 18
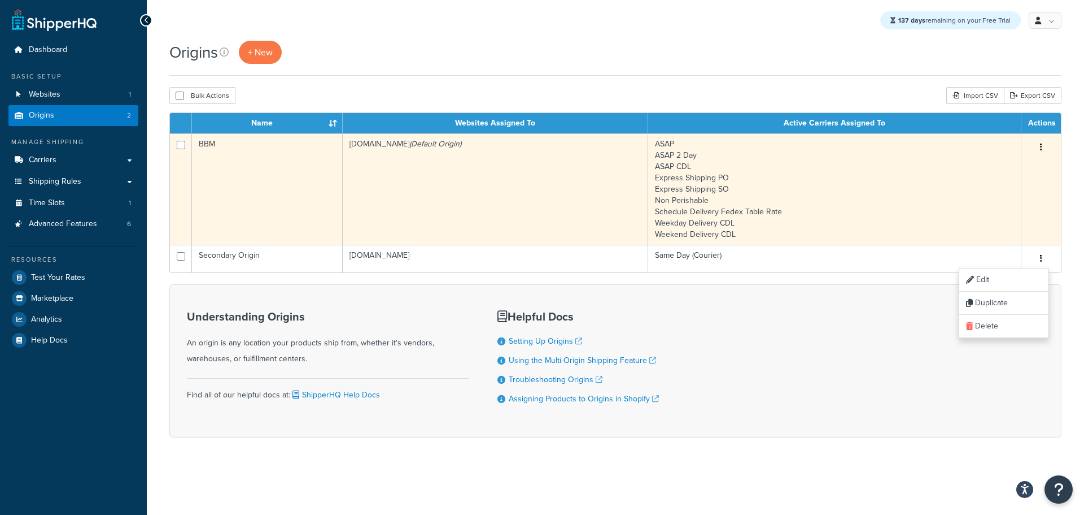
click at [631, 201] on td "bbym-develop-2.myshopify.com (Default Origin)" at bounding box center [496, 188] width 306 height 111
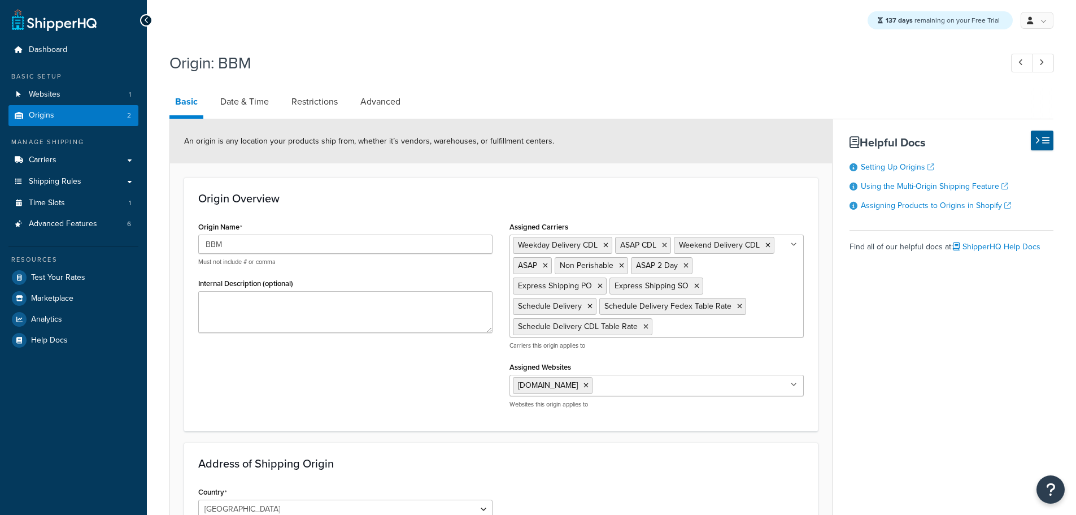
select select "30"
click at [295, 104] on link "Restrictions" at bounding box center [315, 101] width 58 height 27
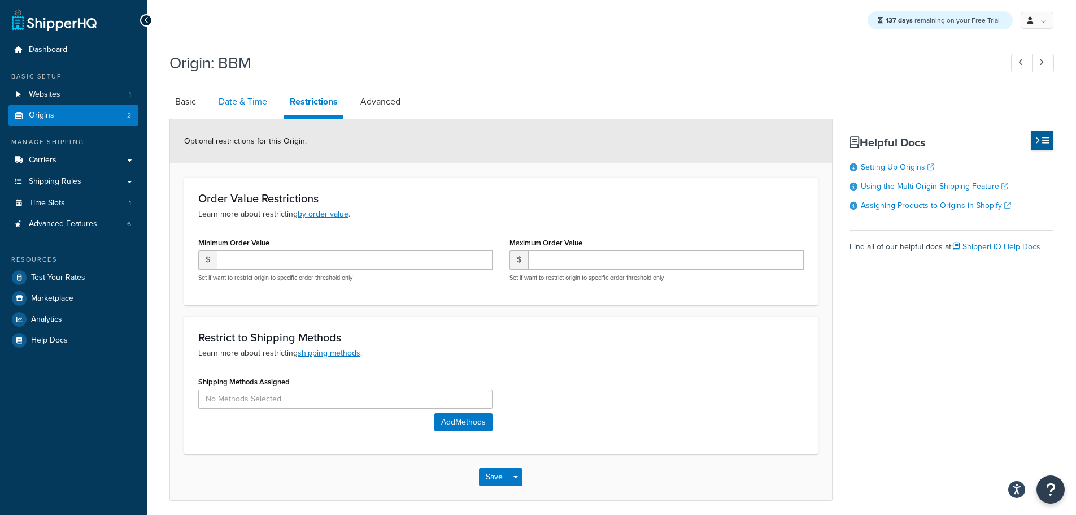
click at [253, 104] on link "Date & Time" at bounding box center [243, 101] width 60 height 27
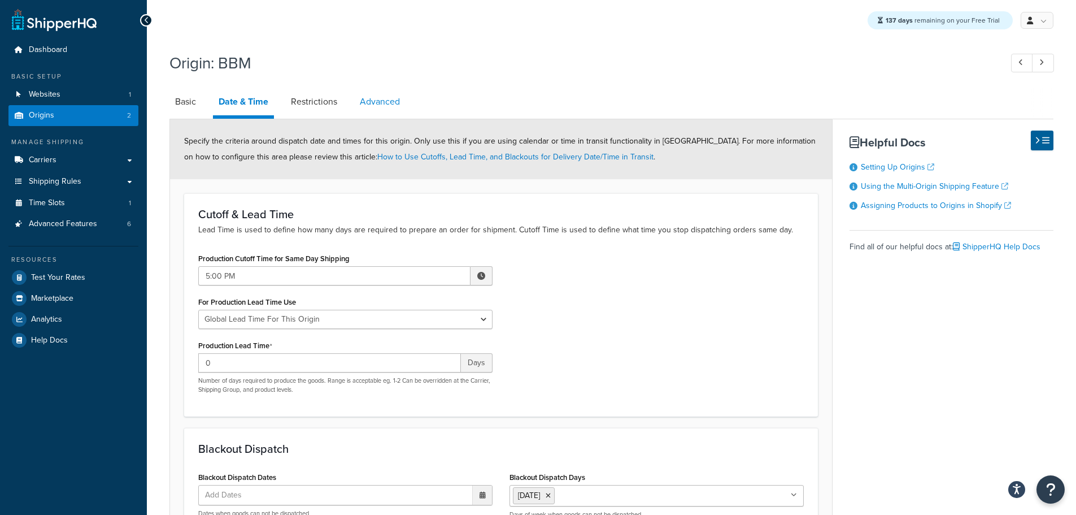
click at [374, 102] on link "Advanced" at bounding box center [379, 101] width 51 height 27
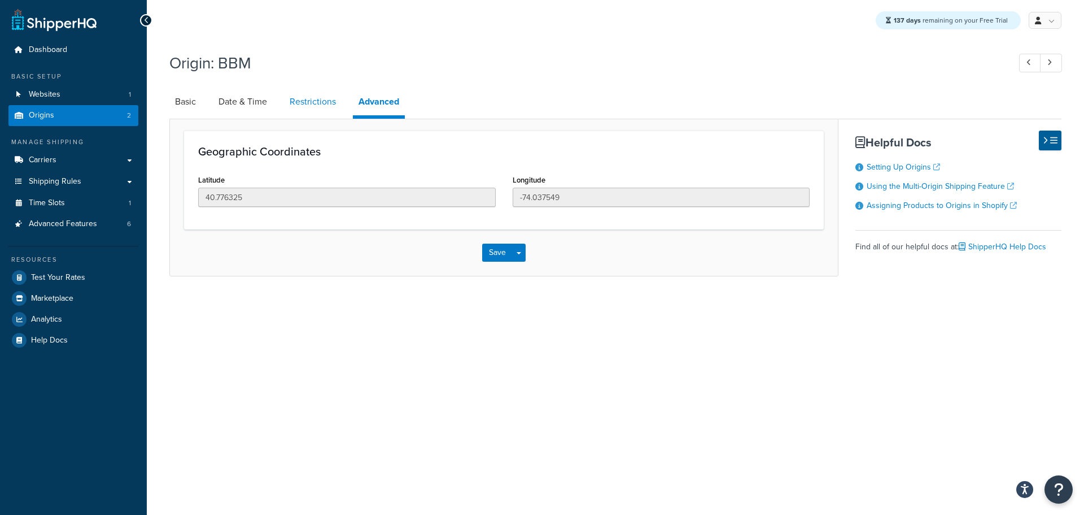
click at [315, 109] on link "Restrictions" at bounding box center [313, 101] width 58 height 27
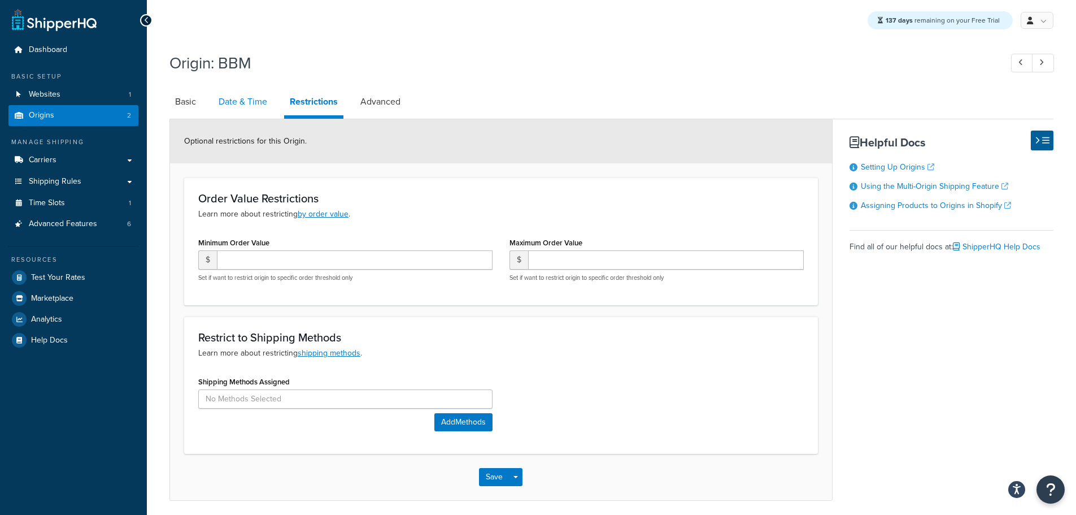
click at [247, 106] on link "Date & Time" at bounding box center [243, 101] width 60 height 27
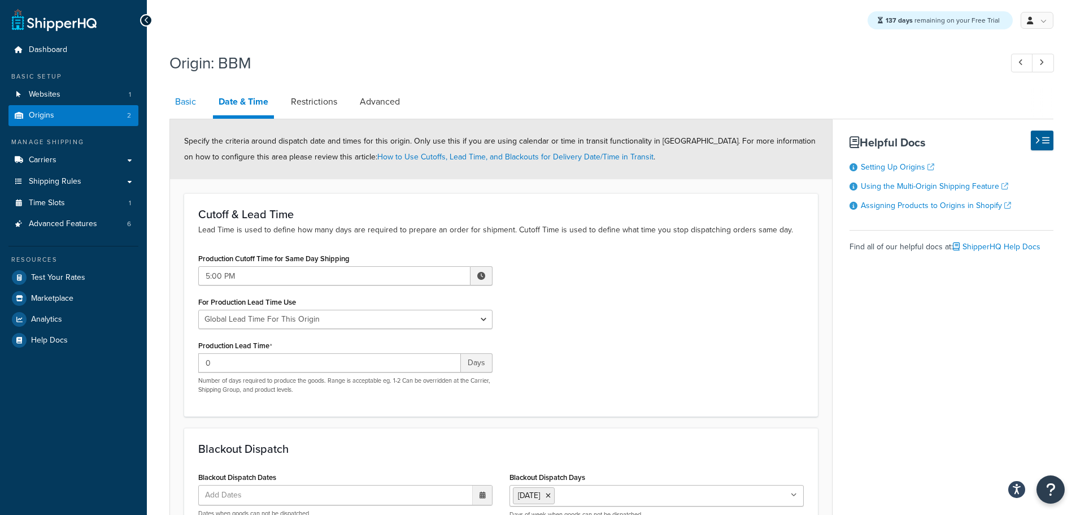
click at [197, 104] on link "Basic" at bounding box center [185, 101] width 32 height 27
select select "30"
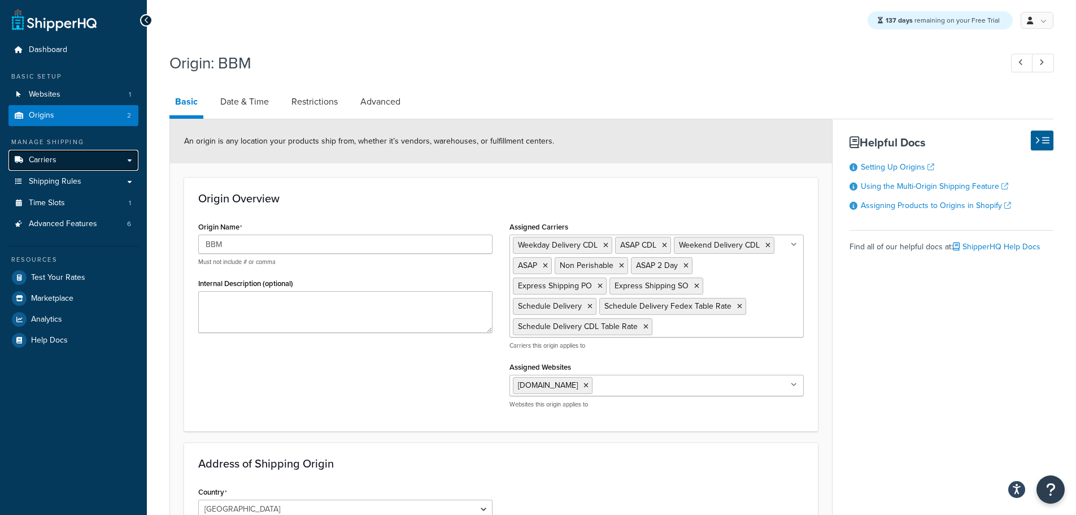
click at [62, 160] on link "Carriers" at bounding box center [73, 160] width 130 height 21
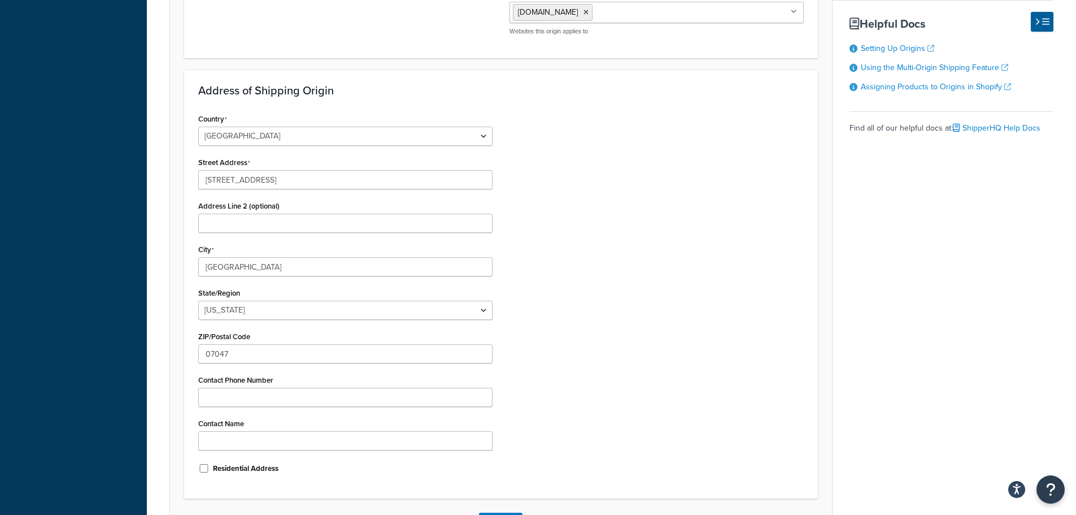
scroll to position [460, 0]
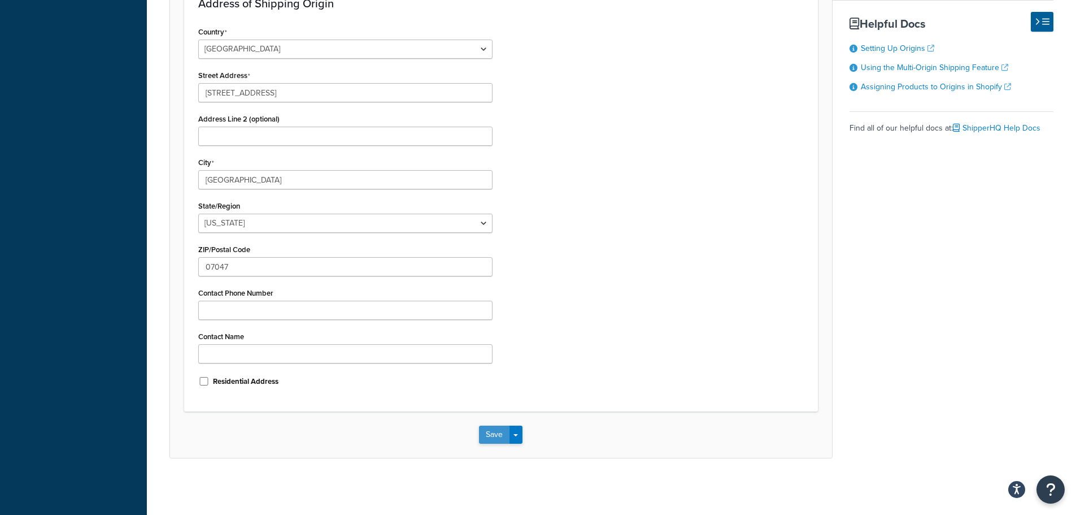
click at [497, 429] on button "Save" at bounding box center [494, 434] width 30 height 18
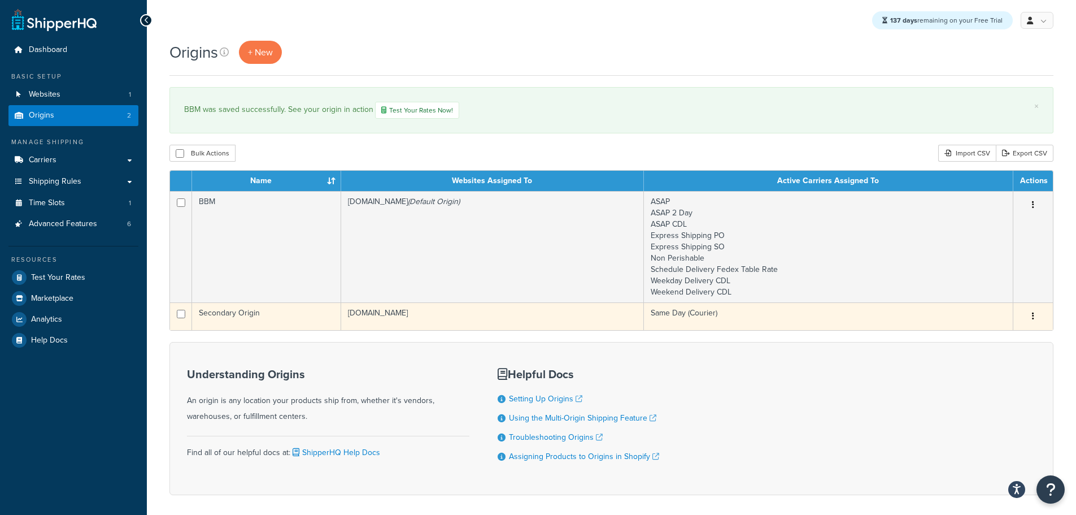
click at [300, 316] on td "Secondary Origin" at bounding box center [266, 316] width 149 height 28
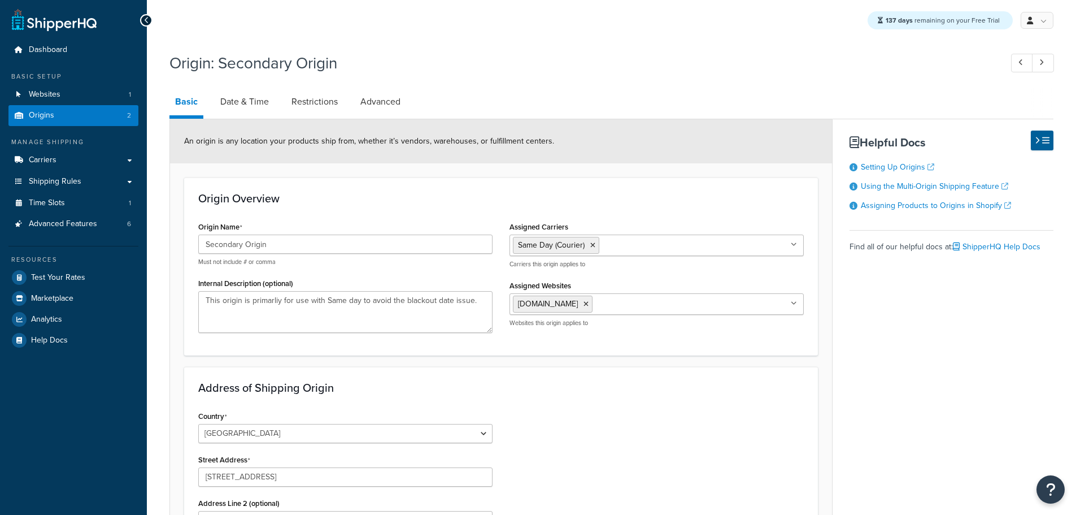
select select "30"
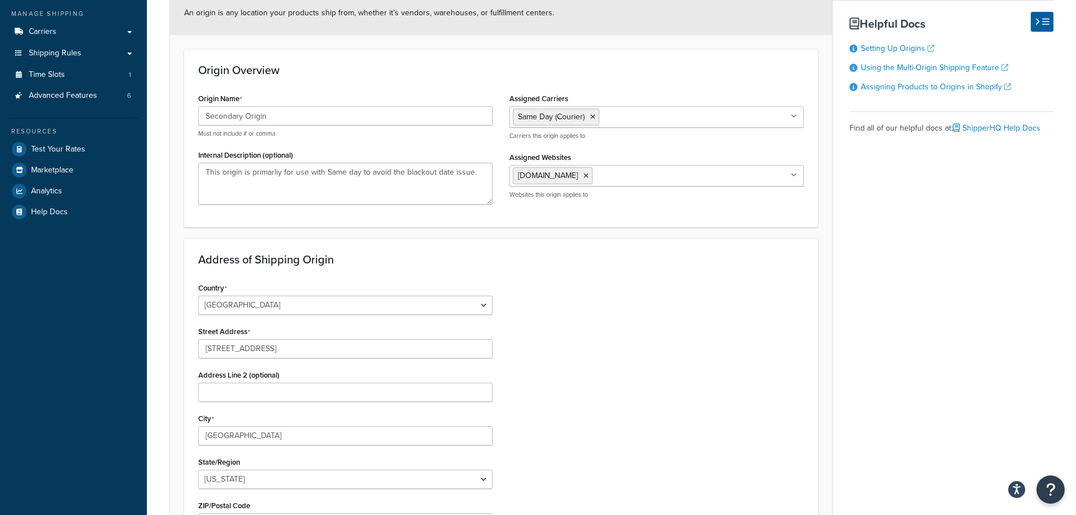
scroll to position [46, 0]
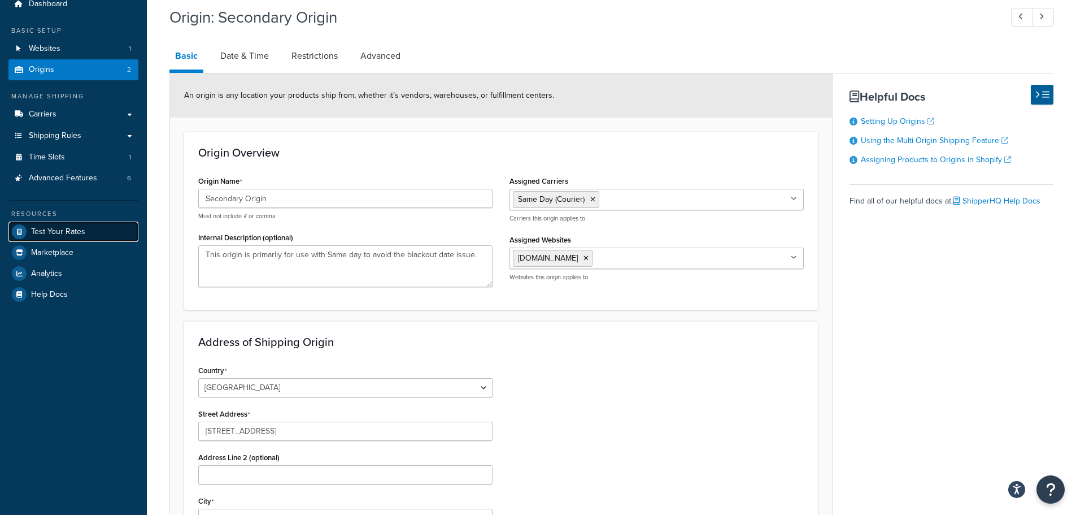
click at [60, 227] on span "Test Your Rates" at bounding box center [58, 232] width 54 height 10
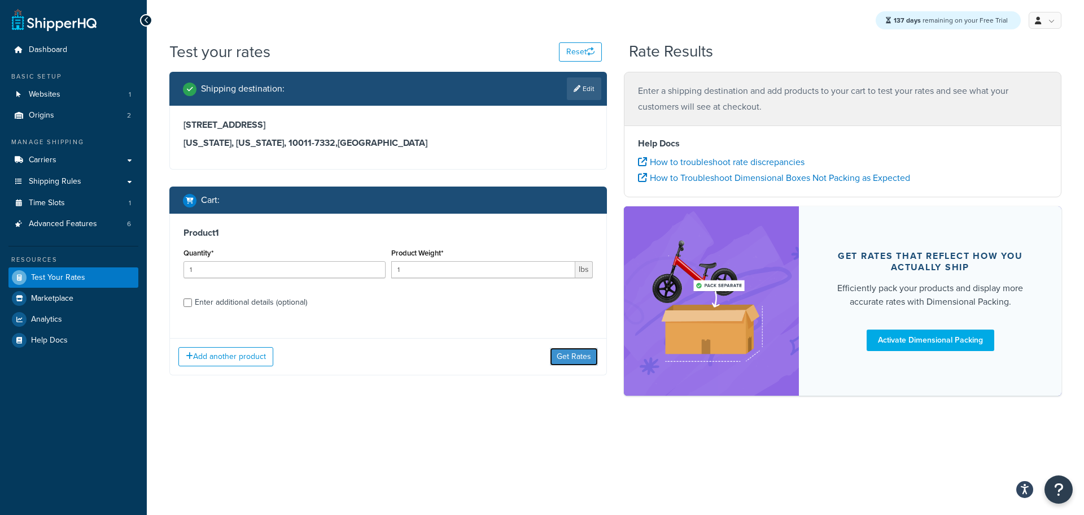
click at [569, 362] on button "Get Rates" at bounding box center [574, 356] width 48 height 18
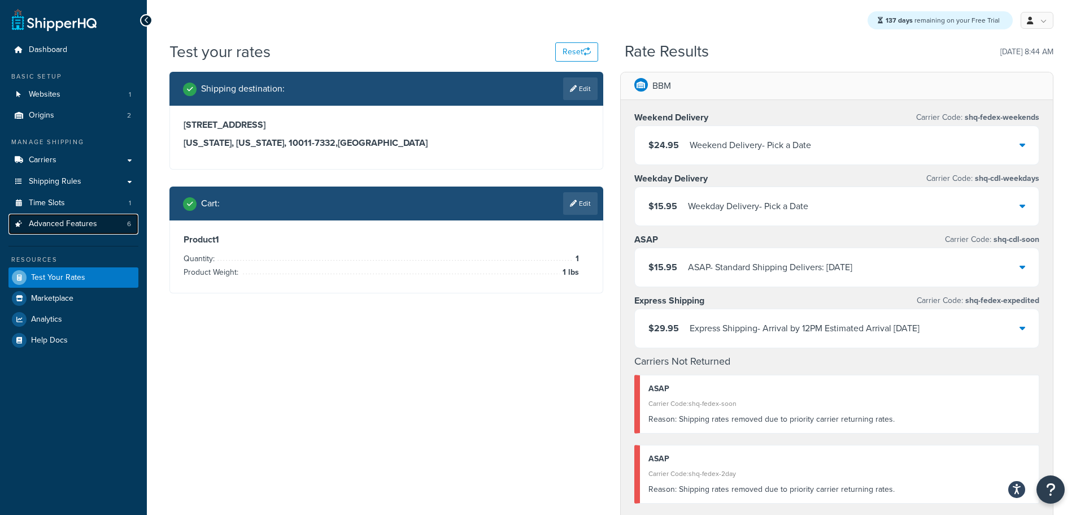
click at [89, 224] on span "Advanced Features" at bounding box center [63, 224] width 68 height 10
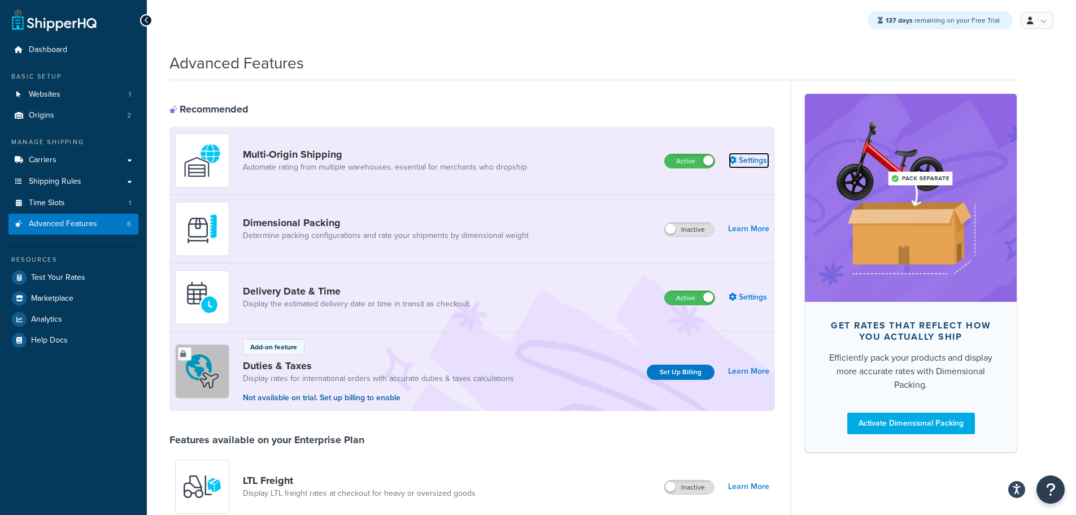
click at [742, 167] on link "Settings" at bounding box center [749, 160] width 41 height 16
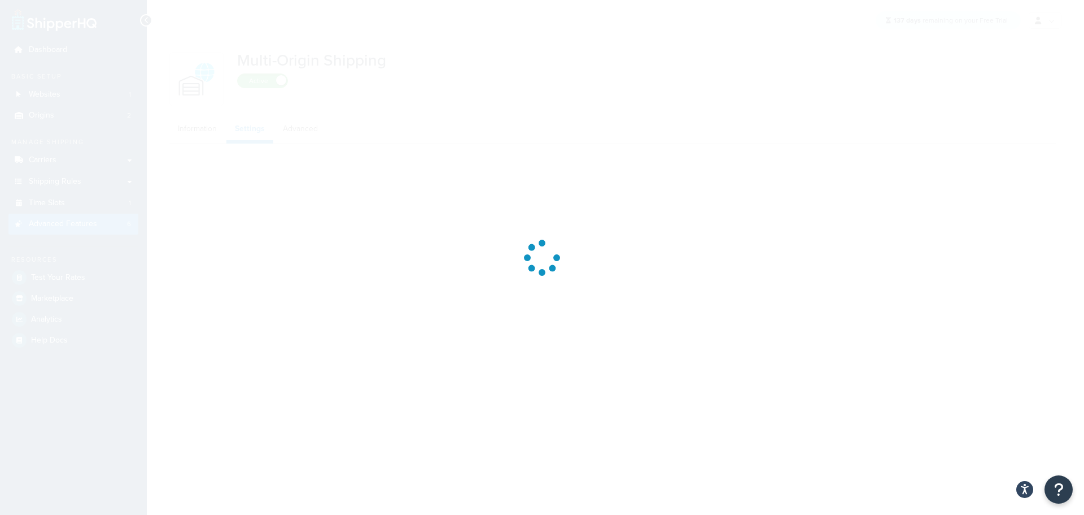
select select "FEWEST"
select select "false"
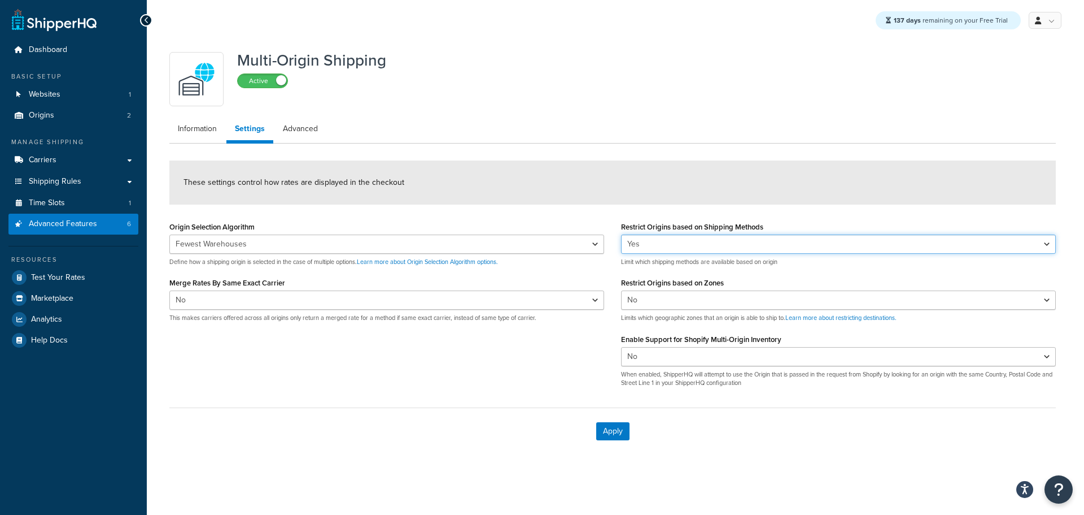
click at [675, 245] on select "Yes No" at bounding box center [838, 243] width 435 height 19
select select "false"
click at [621, 234] on select "Yes No" at bounding box center [838, 243] width 435 height 19
click at [556, 252] on select "Nearest Warehouse Fewest Warehouses" at bounding box center [386, 243] width 435 height 19
select select "NEAREST"
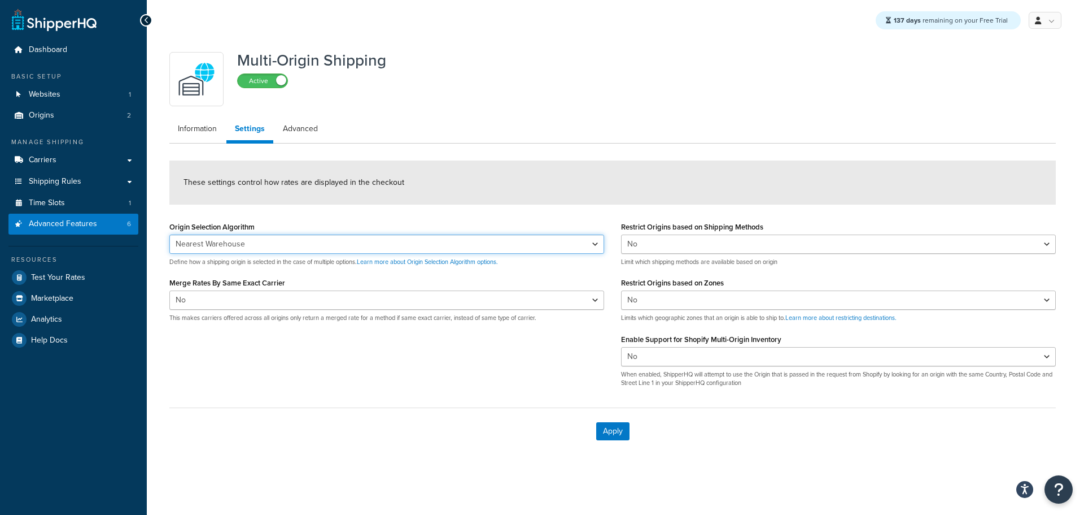
click at [169, 234] on select "Nearest Warehouse Fewest Warehouses" at bounding box center [386, 243] width 435 height 19
click at [609, 426] on button "Apply" at bounding box center [612, 431] width 33 height 18
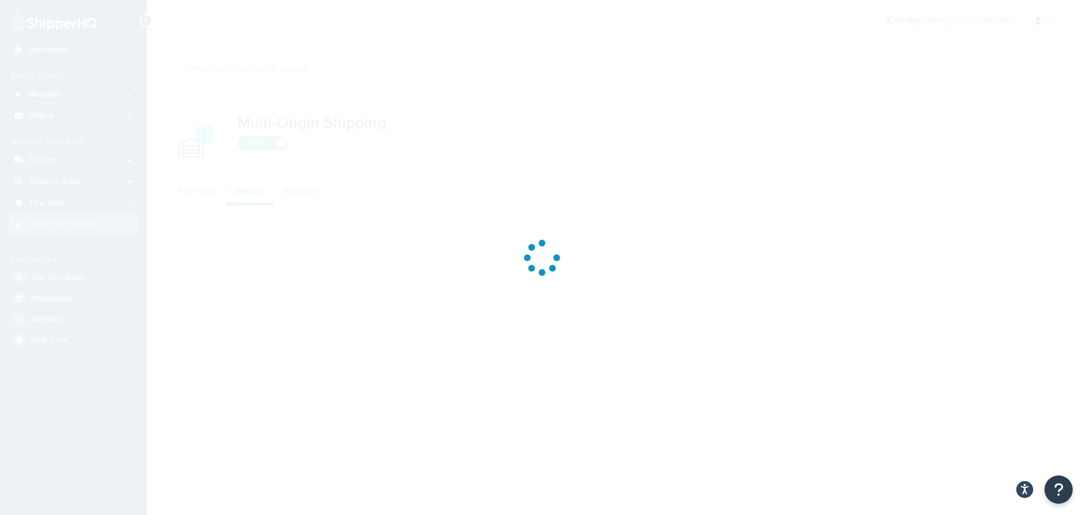
select select "false"
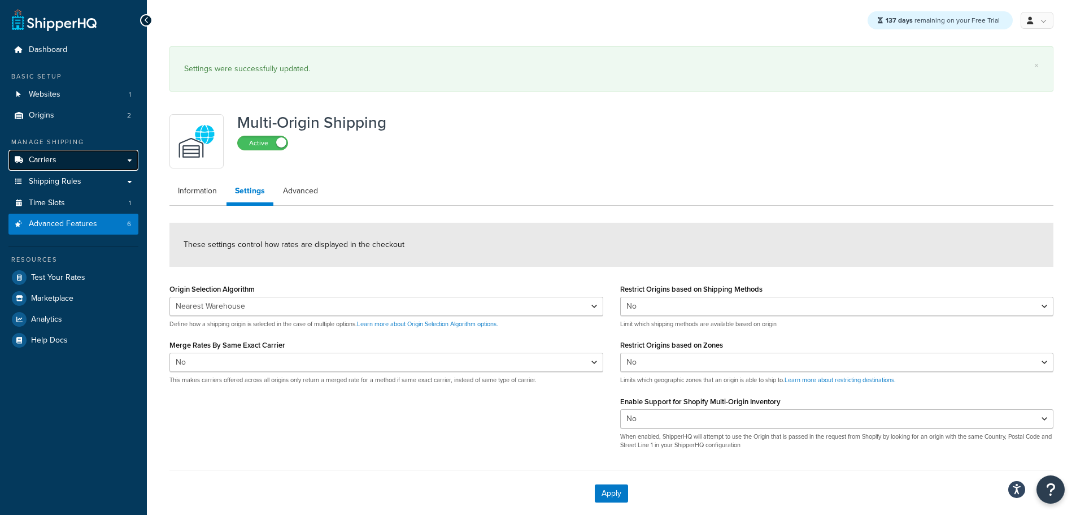
click at [58, 161] on link "Carriers" at bounding box center [73, 160] width 130 height 21
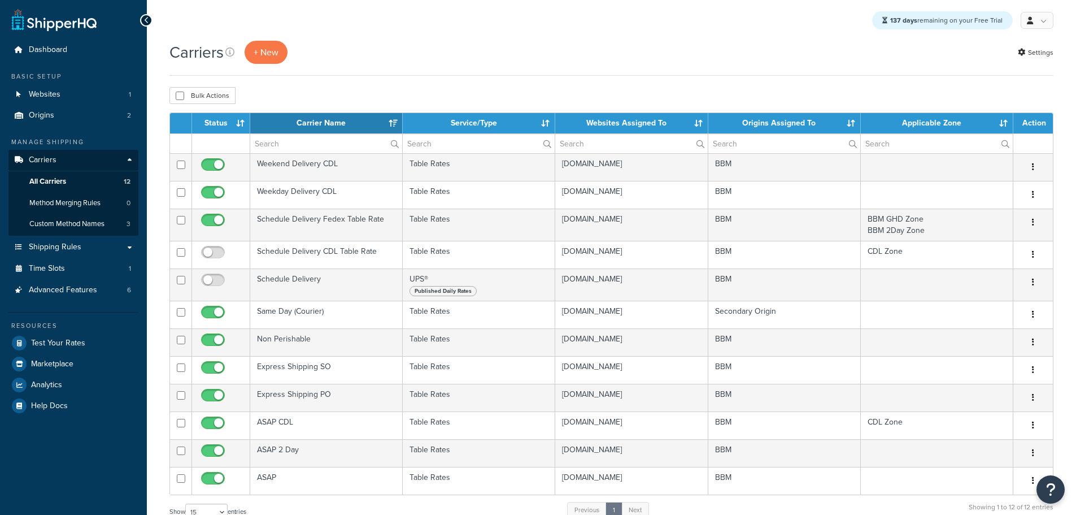
select select "15"
click at [1033, 53] on link "Settings" at bounding box center [1036, 53] width 36 height 16
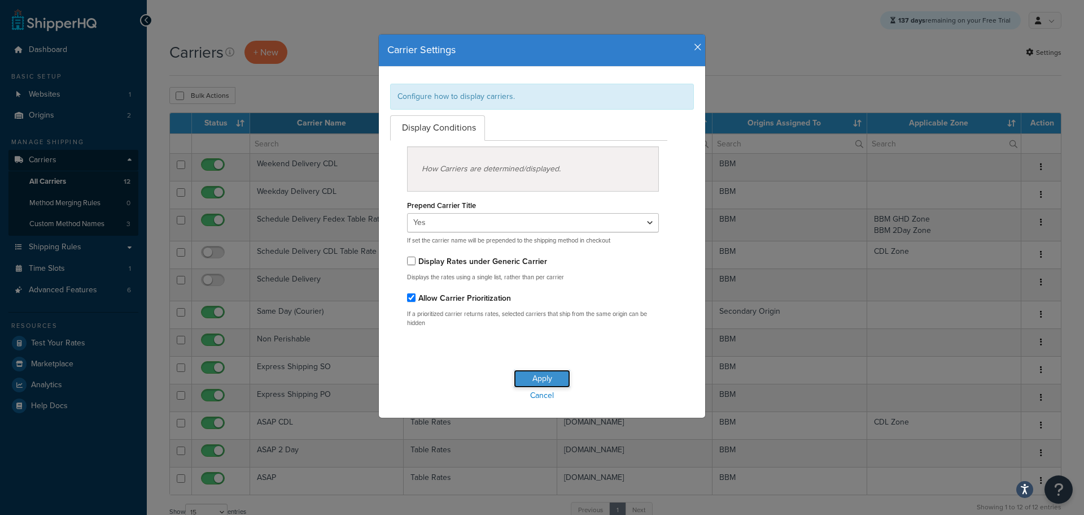
click at [537, 376] on button "Apply" at bounding box center [542, 378] width 56 height 18
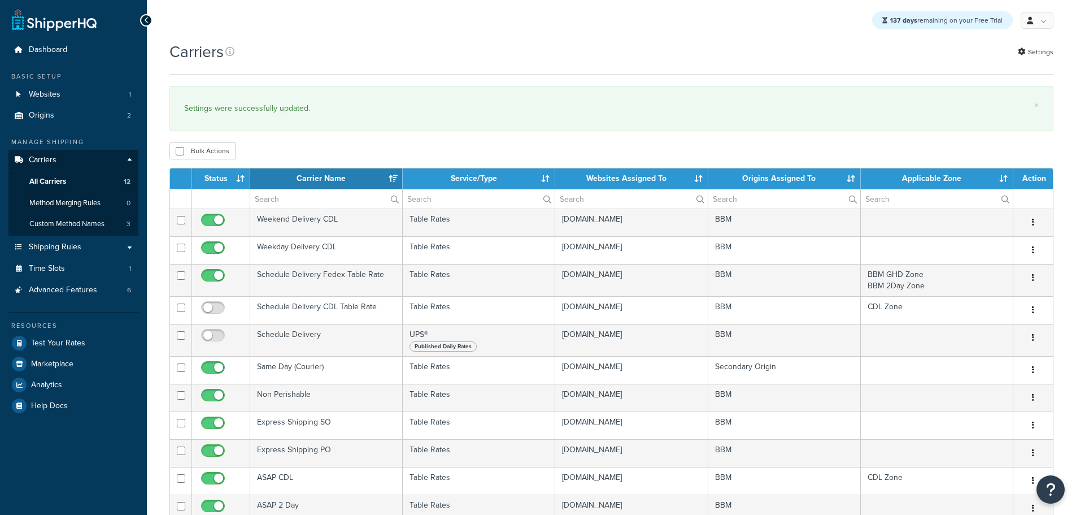
select select "15"
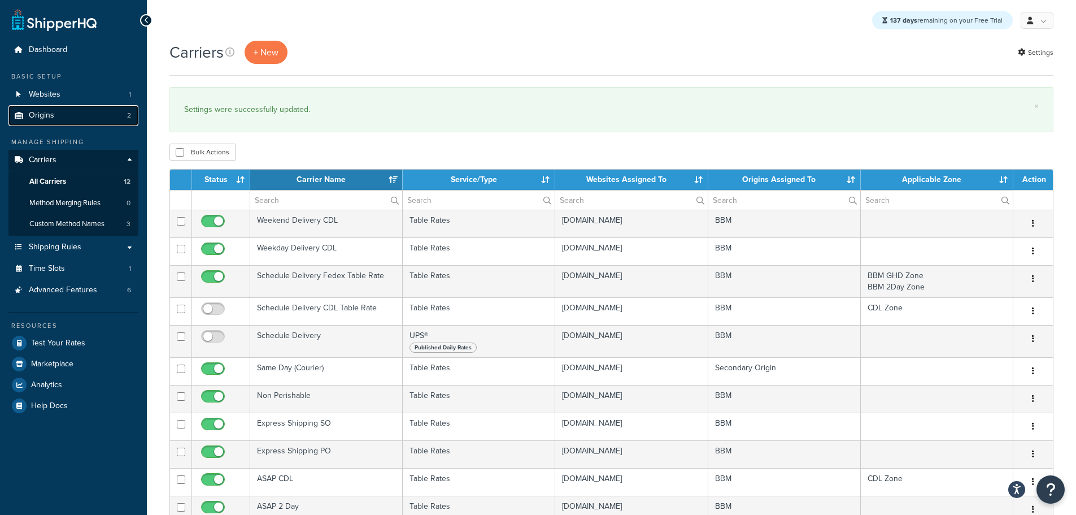
click at [77, 118] on link "Origins 2" at bounding box center [73, 115] width 130 height 21
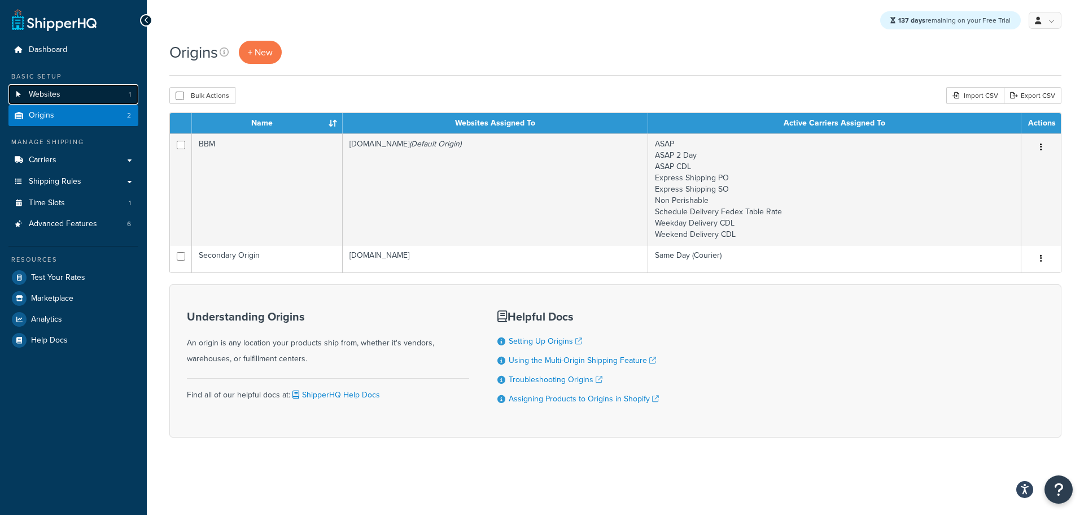
click at [81, 93] on link "Websites 1" at bounding box center [73, 94] width 130 height 21
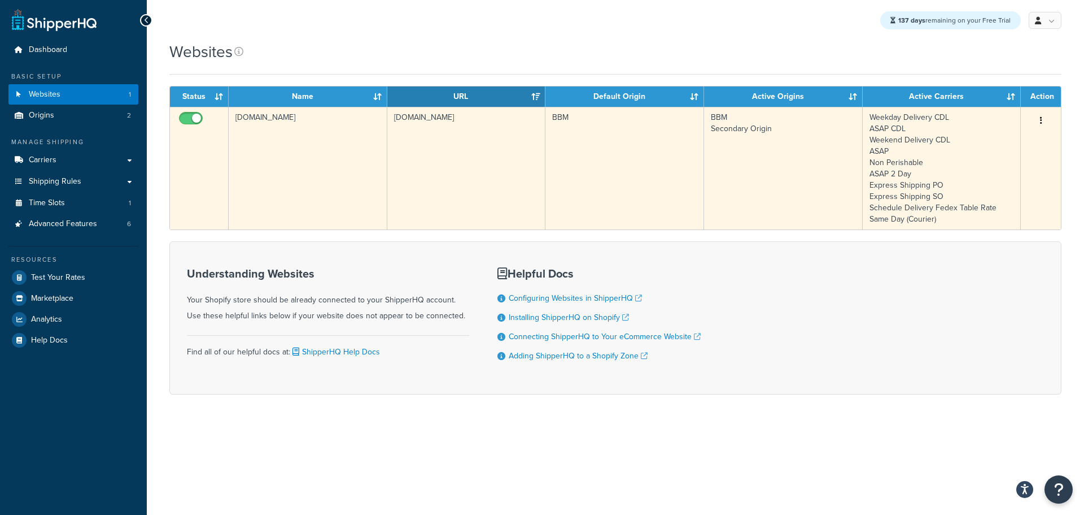
click at [350, 163] on td "[DOMAIN_NAME]" at bounding box center [308, 168] width 159 height 123
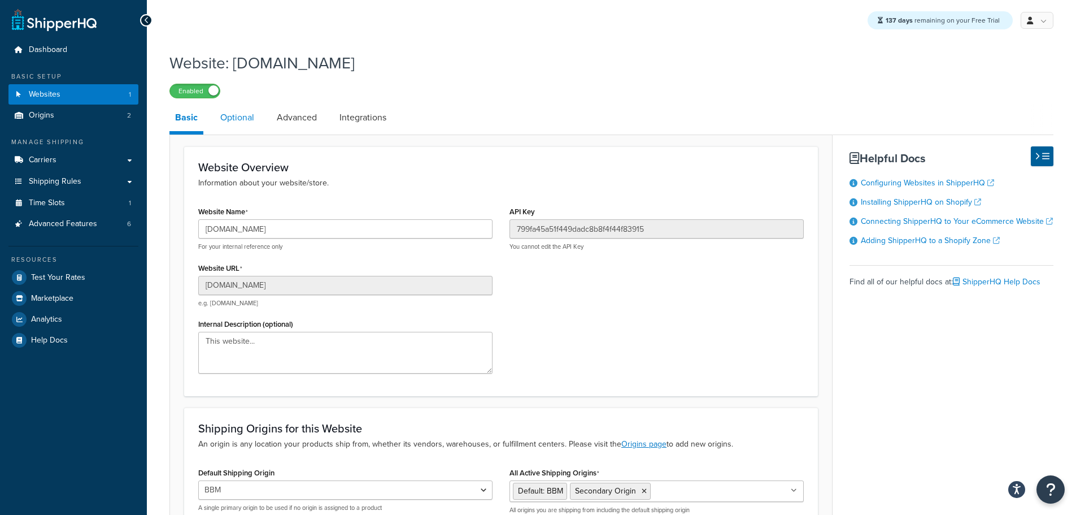
click at [237, 125] on link "Optional" at bounding box center [237, 117] width 45 height 27
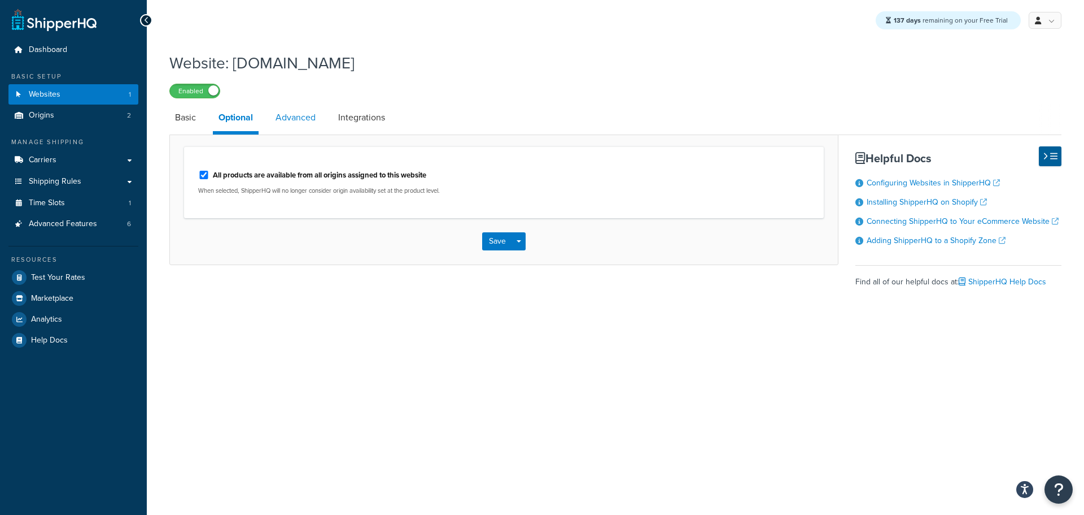
click at [290, 119] on link "Advanced" at bounding box center [295, 117] width 51 height 27
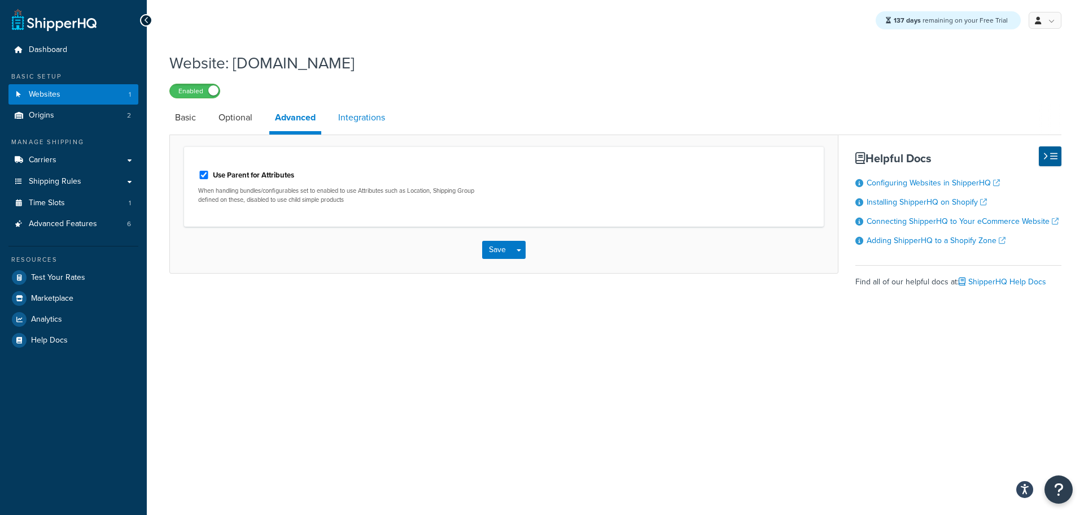
click at [354, 119] on link "Integrations" at bounding box center [362, 117] width 58 height 27
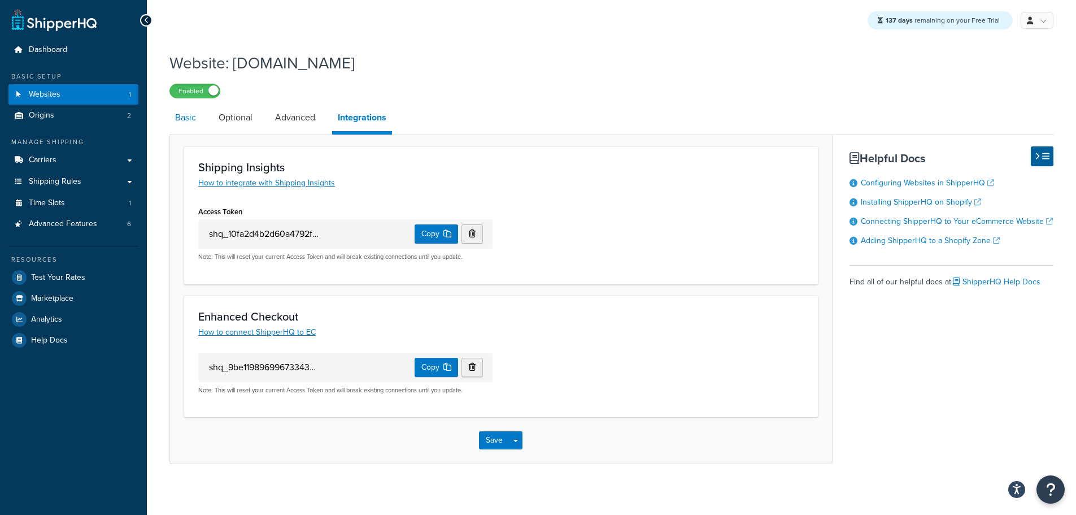
click at [193, 119] on link "Basic" at bounding box center [185, 117] width 32 height 27
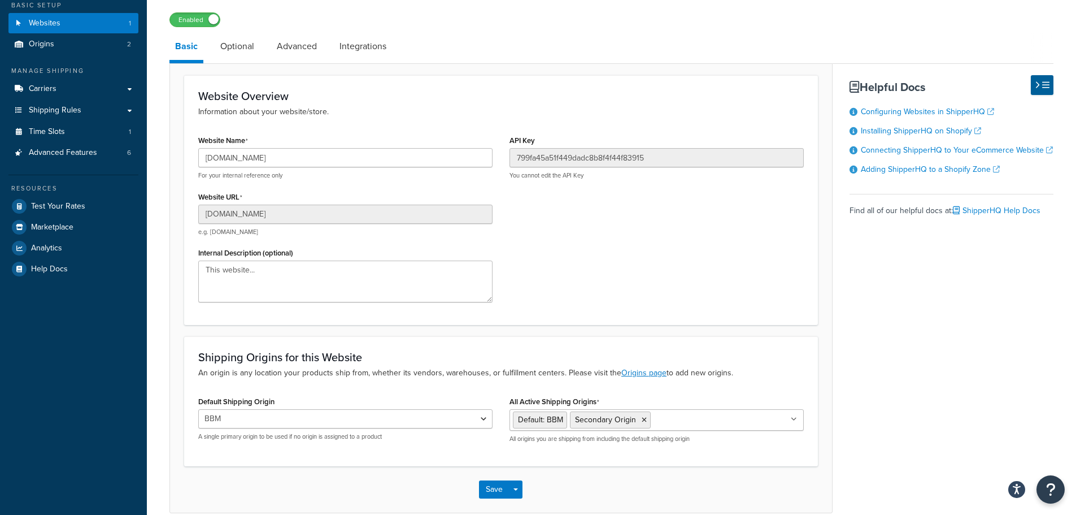
scroll to position [127, 0]
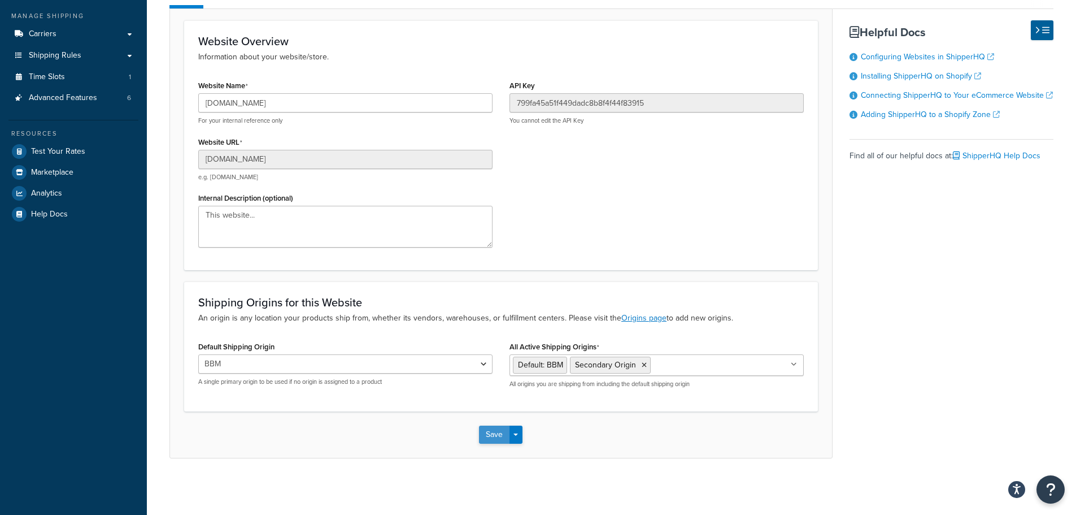
click at [493, 432] on button "Save" at bounding box center [494, 434] width 30 height 18
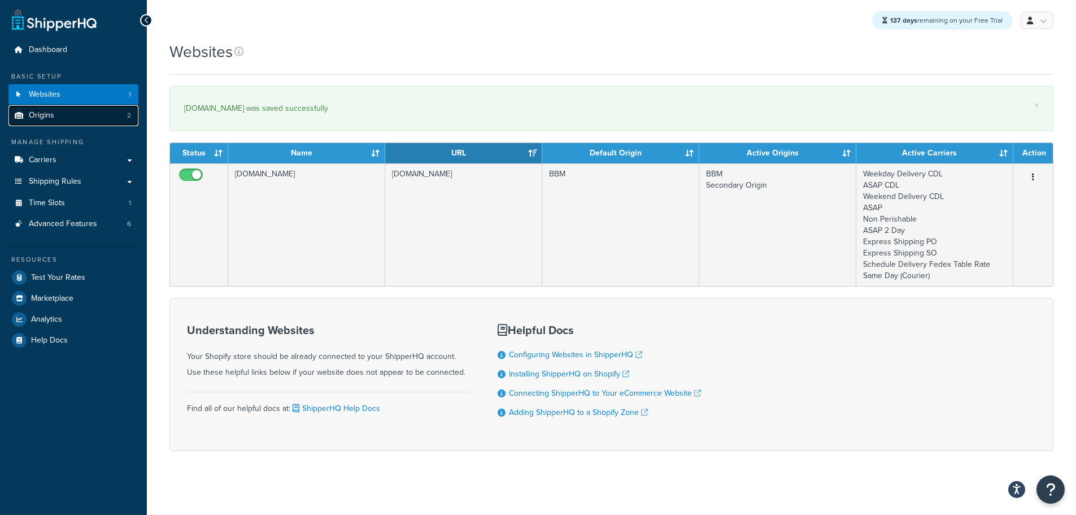
click at [66, 117] on link "Origins 2" at bounding box center [73, 115] width 130 height 21
